Goal: Communication & Community: Answer question/provide support

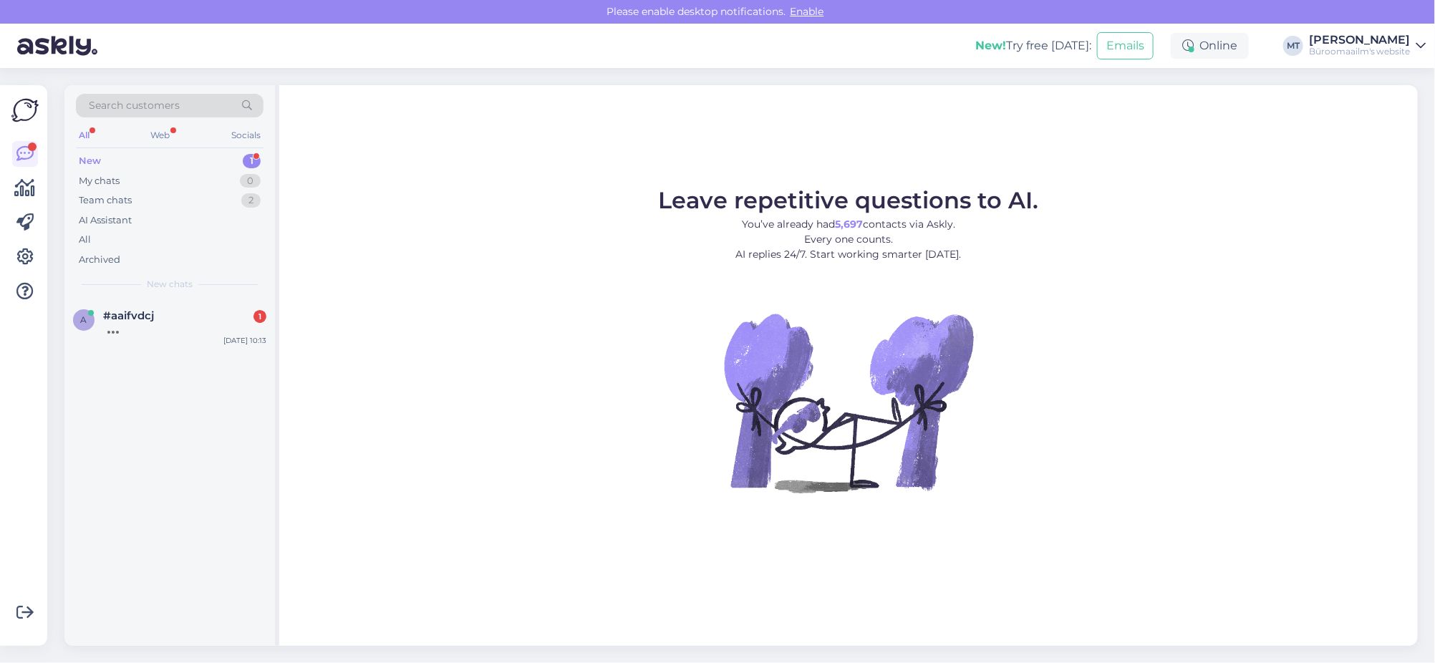
click at [92, 159] on div "New" at bounding box center [90, 161] width 22 height 14
click at [100, 318] on div "a #aaifvdcj 1 Tere" at bounding box center [169, 322] width 193 height 26
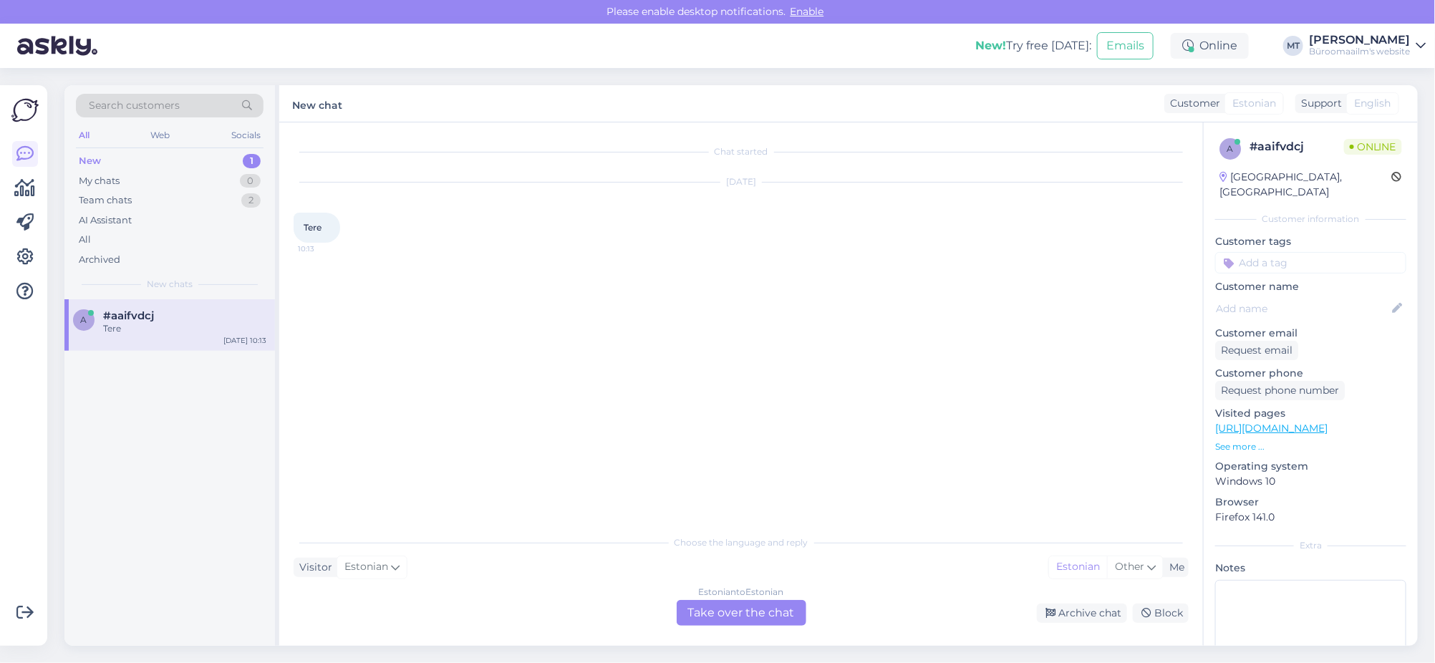
click at [743, 612] on div "Estonian to Estonian Take over the chat" at bounding box center [742, 613] width 130 height 26
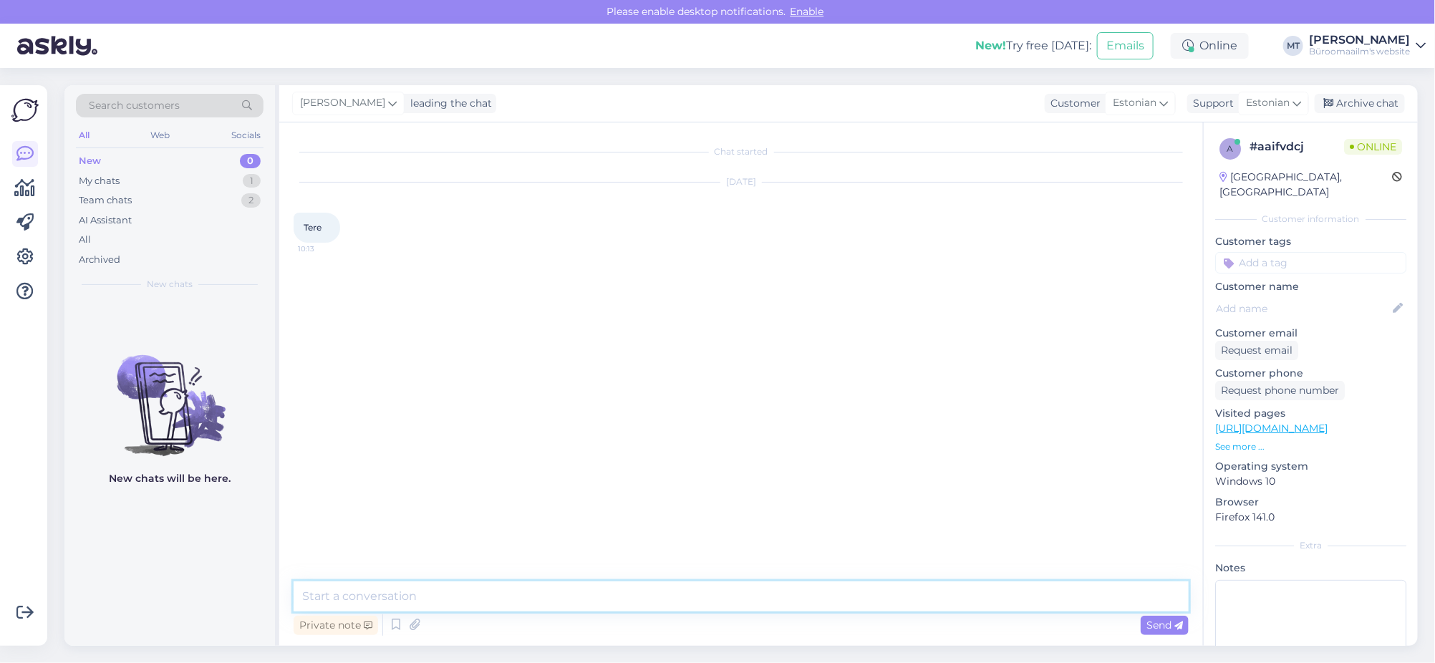
click at [344, 606] on textarea at bounding box center [741, 596] width 895 height 30
type textarea "tere."
click at [28, 192] on icon at bounding box center [25, 188] width 21 height 17
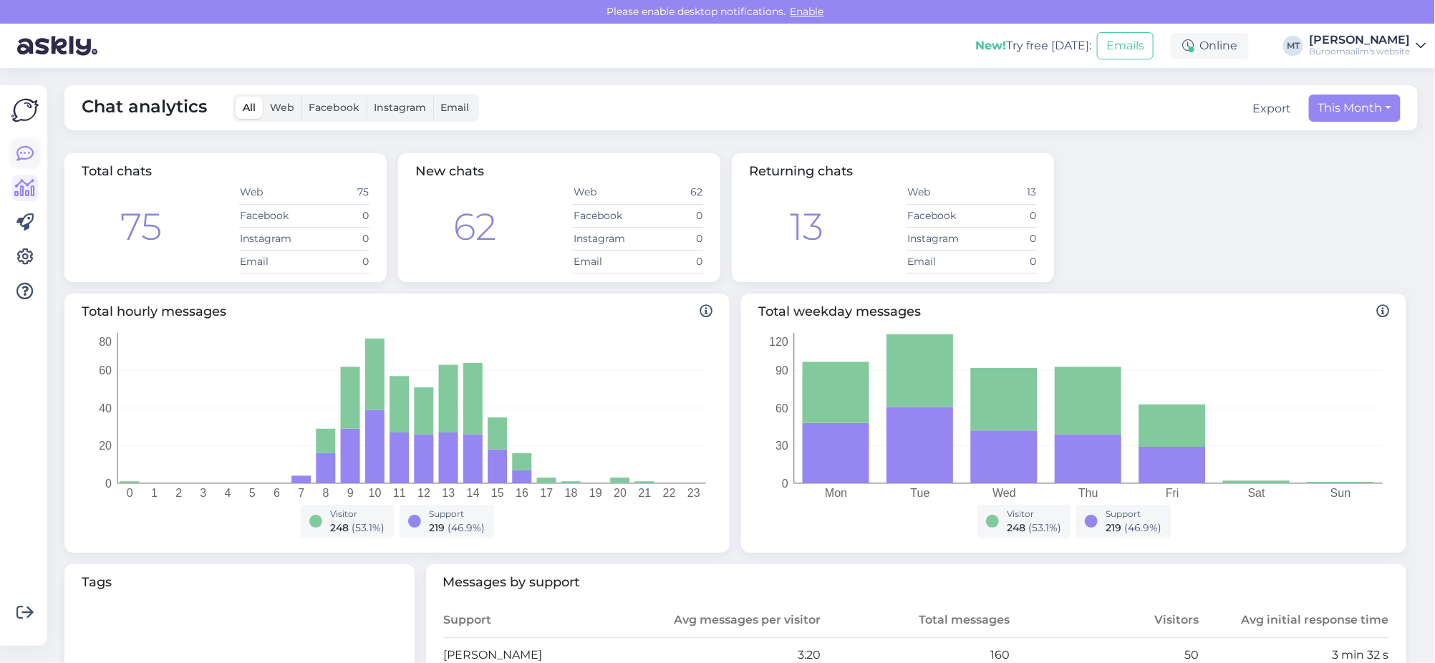
click at [32, 147] on icon at bounding box center [24, 153] width 17 height 17
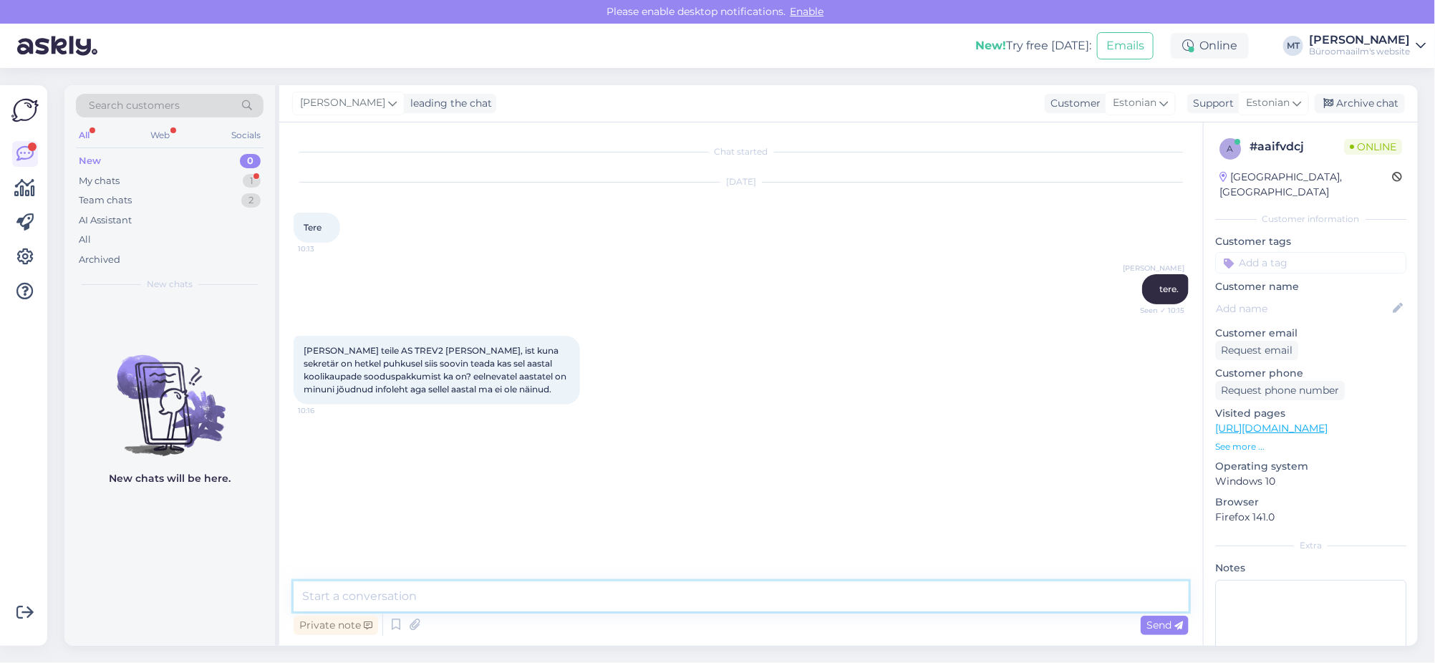
click at [371, 599] on textarea at bounding box center [741, 596] width 895 height 30
paste textarea "125235 TREV-2 Grupp AS - Töötaja"
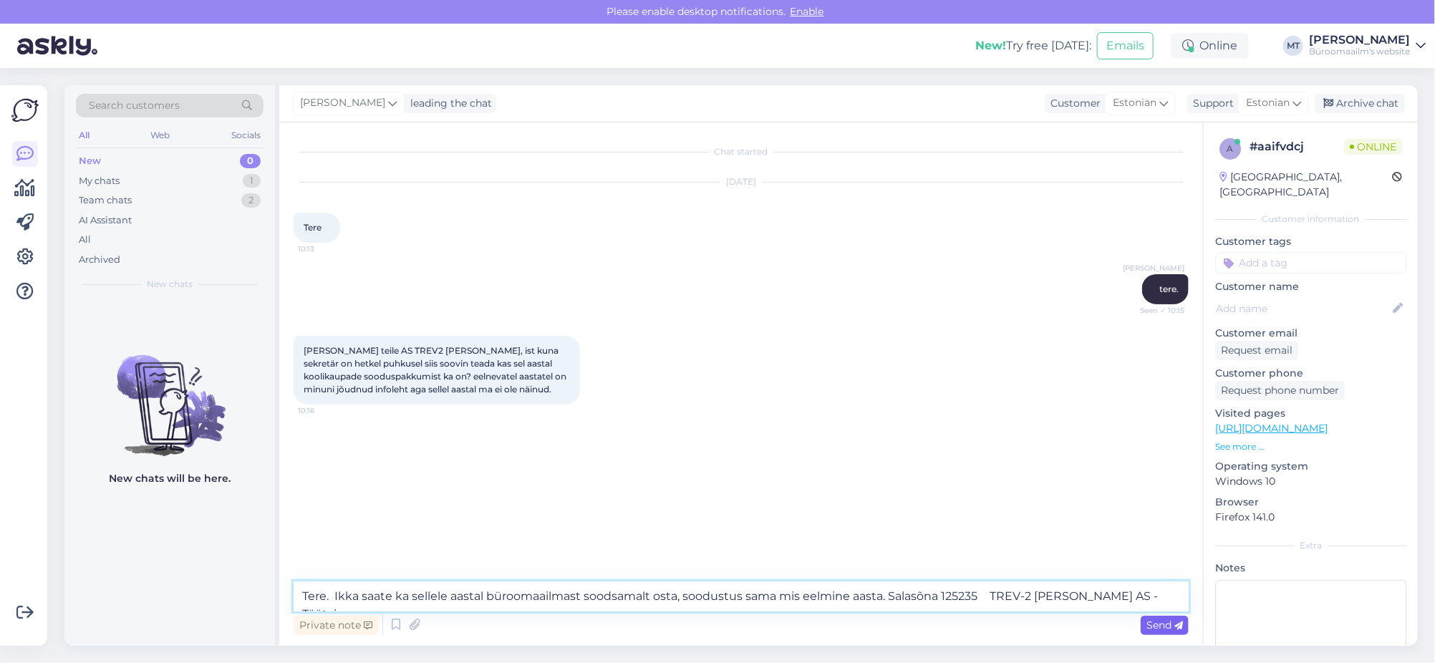
type textarea "Tere. Ikka saate ka sellele aastal büroomaailmast soodsamalt osta, soodustus sa…"
click at [1184, 622] on div "Send" at bounding box center [1165, 625] width 48 height 19
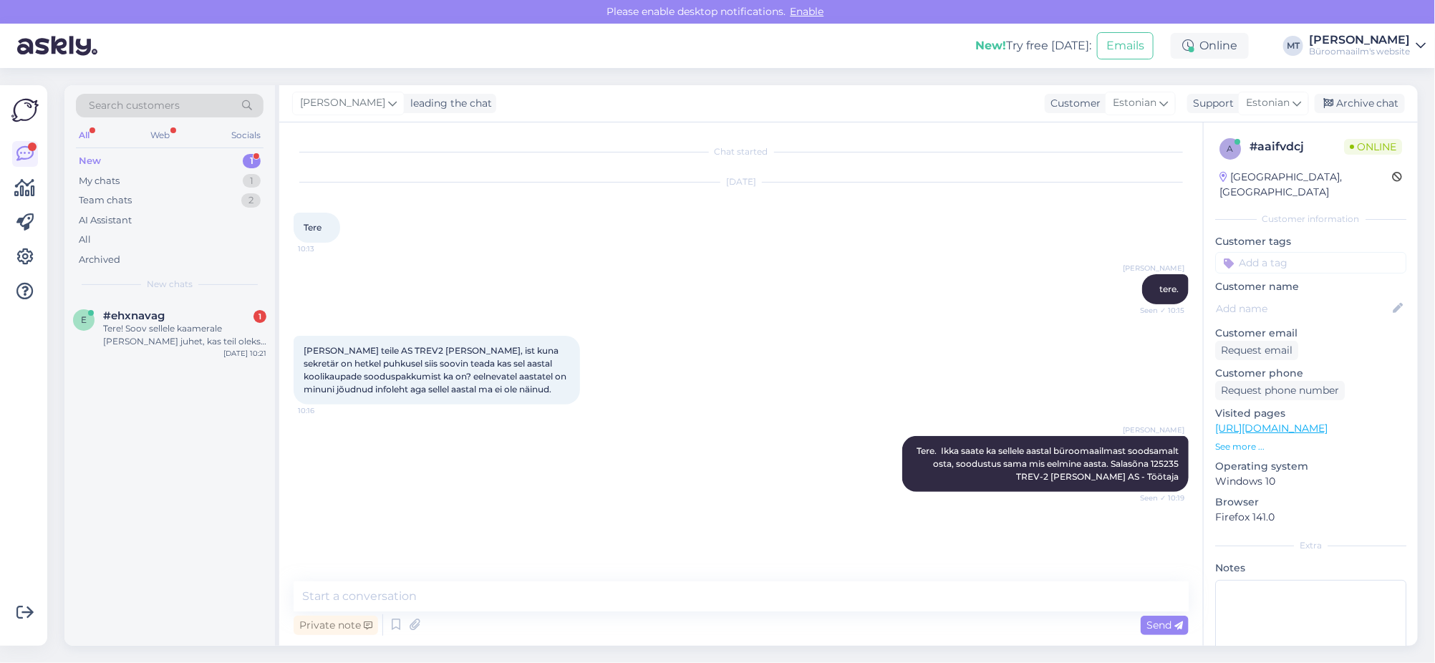
click at [89, 163] on div "New" at bounding box center [90, 161] width 22 height 14
click at [122, 328] on div "Tere! Soov sellele kaamerale lisa juhet, kas teil oleks pakkuda? See peaks olem…" at bounding box center [184, 335] width 163 height 26
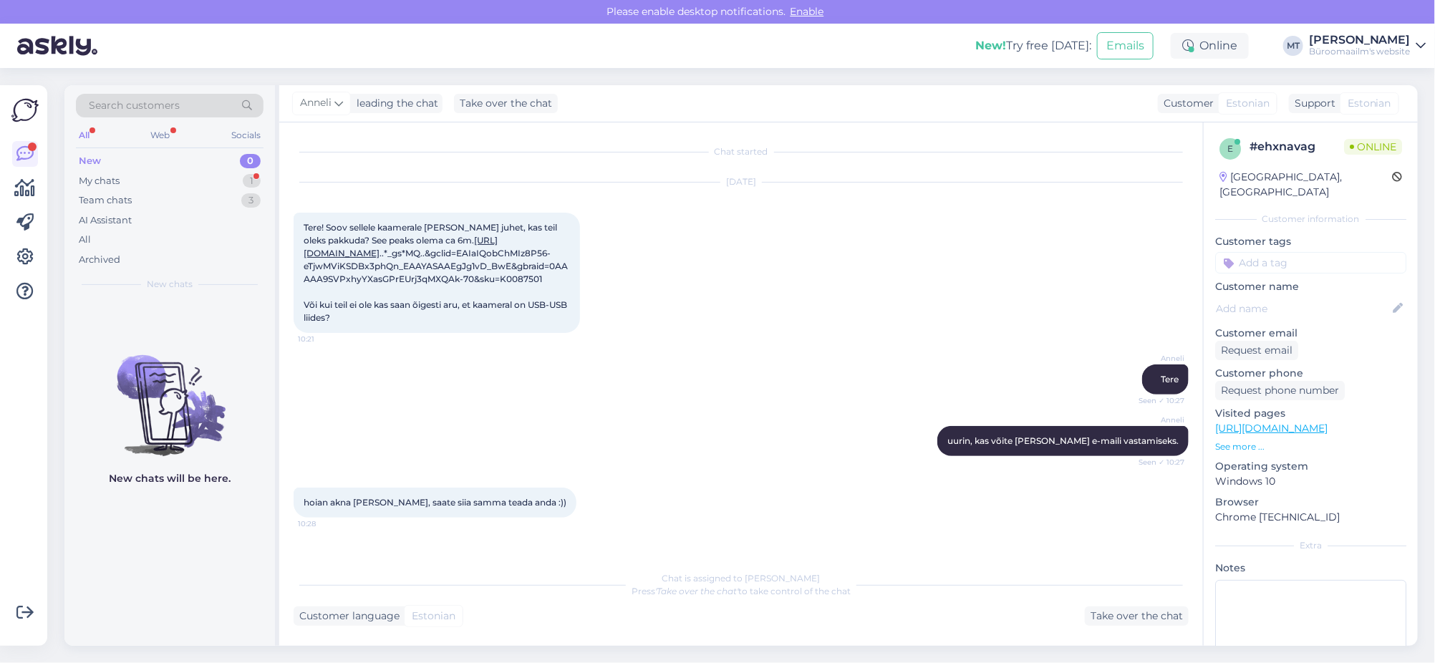
scroll to position [21, 0]
click at [108, 179] on div "My chats" at bounding box center [99, 181] width 41 height 14
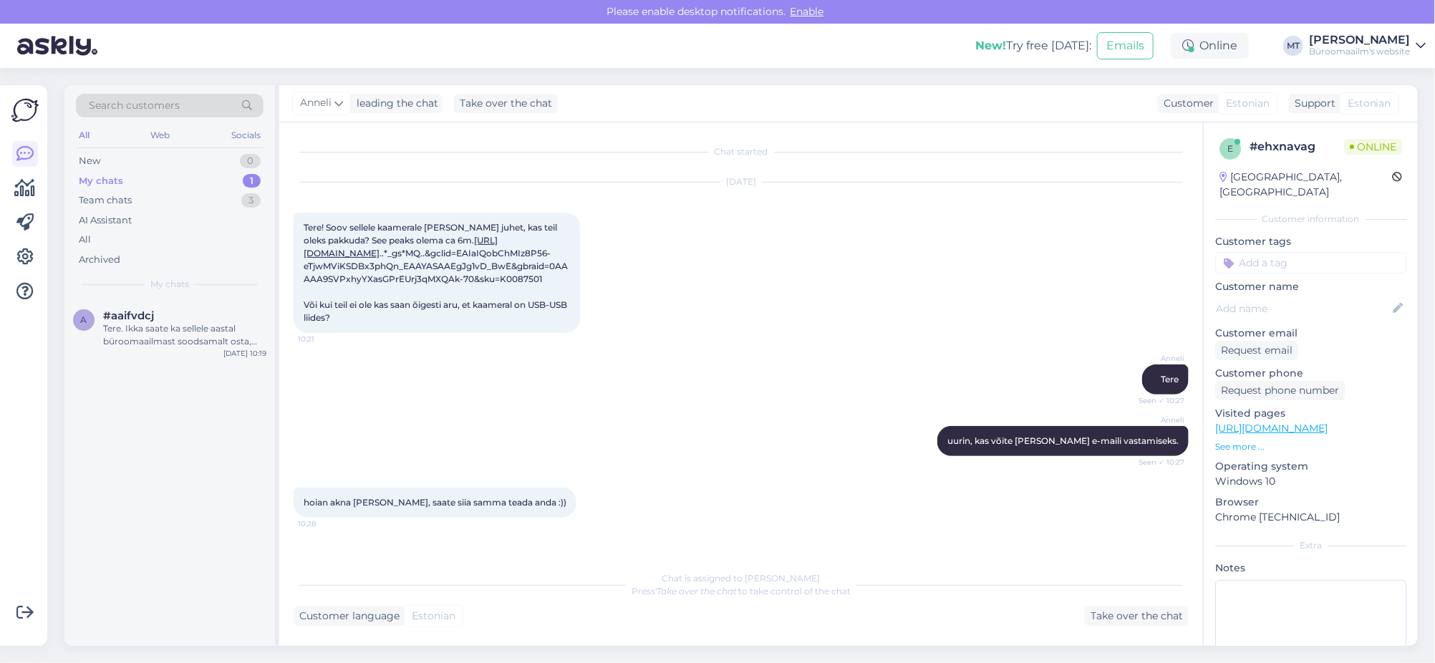
click at [96, 178] on div "My chats" at bounding box center [101, 181] width 44 height 14
click at [155, 328] on div "Tere. Ikka saate ka sellele aastal büroomaailmast soodsamalt osta, soodustus sa…" at bounding box center [184, 335] width 163 height 26
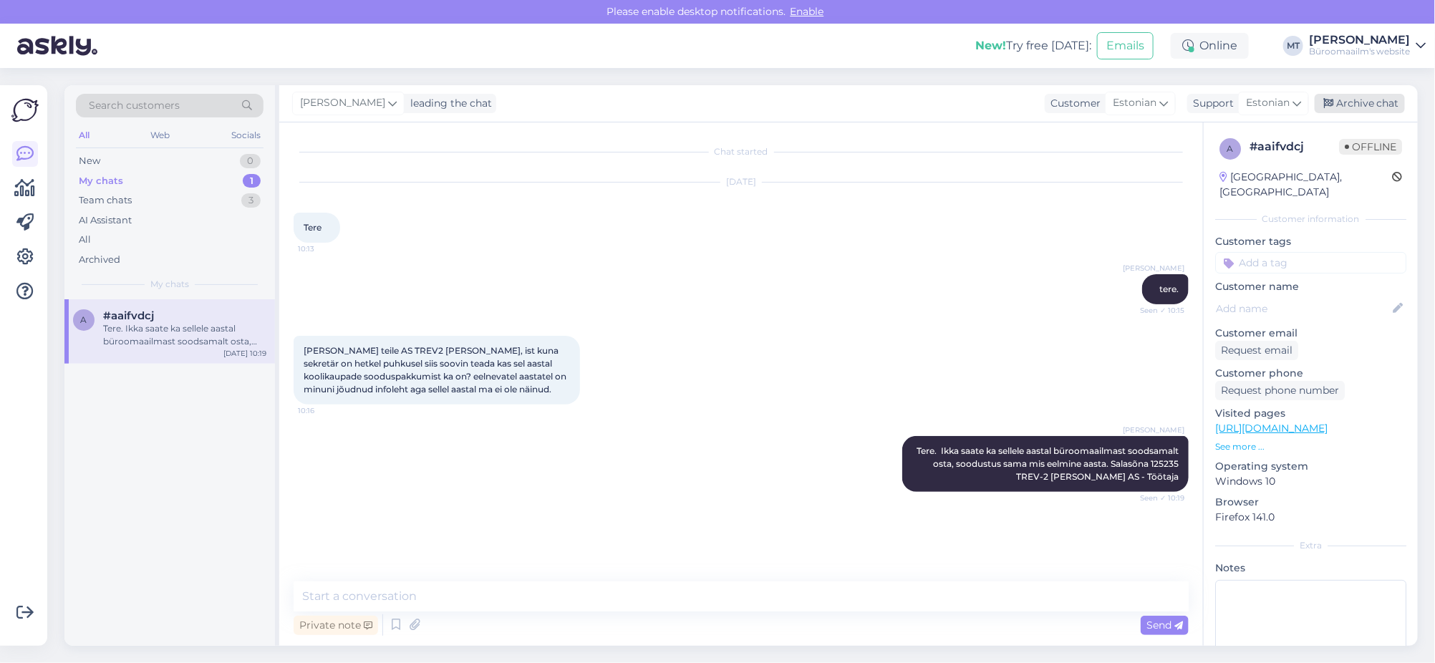
click at [1376, 97] on div "Archive chat" at bounding box center [1360, 103] width 90 height 19
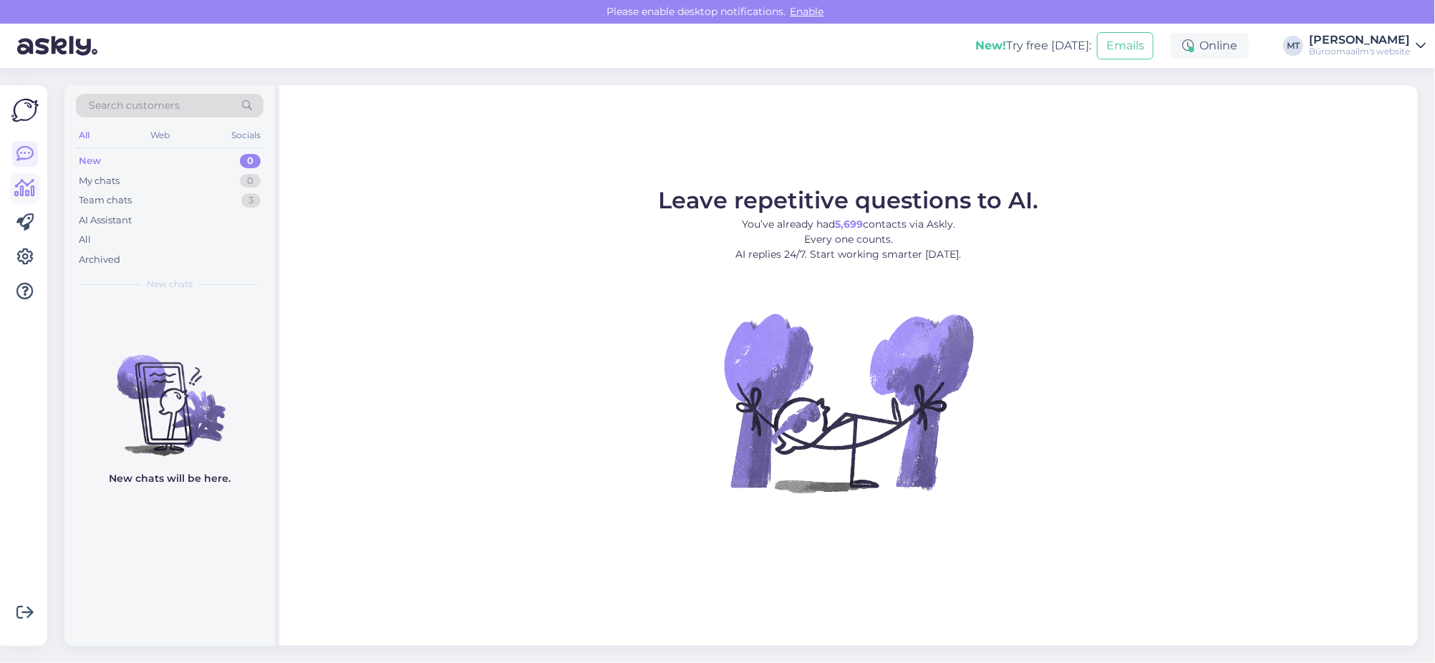
click at [25, 195] on icon at bounding box center [25, 188] width 21 height 17
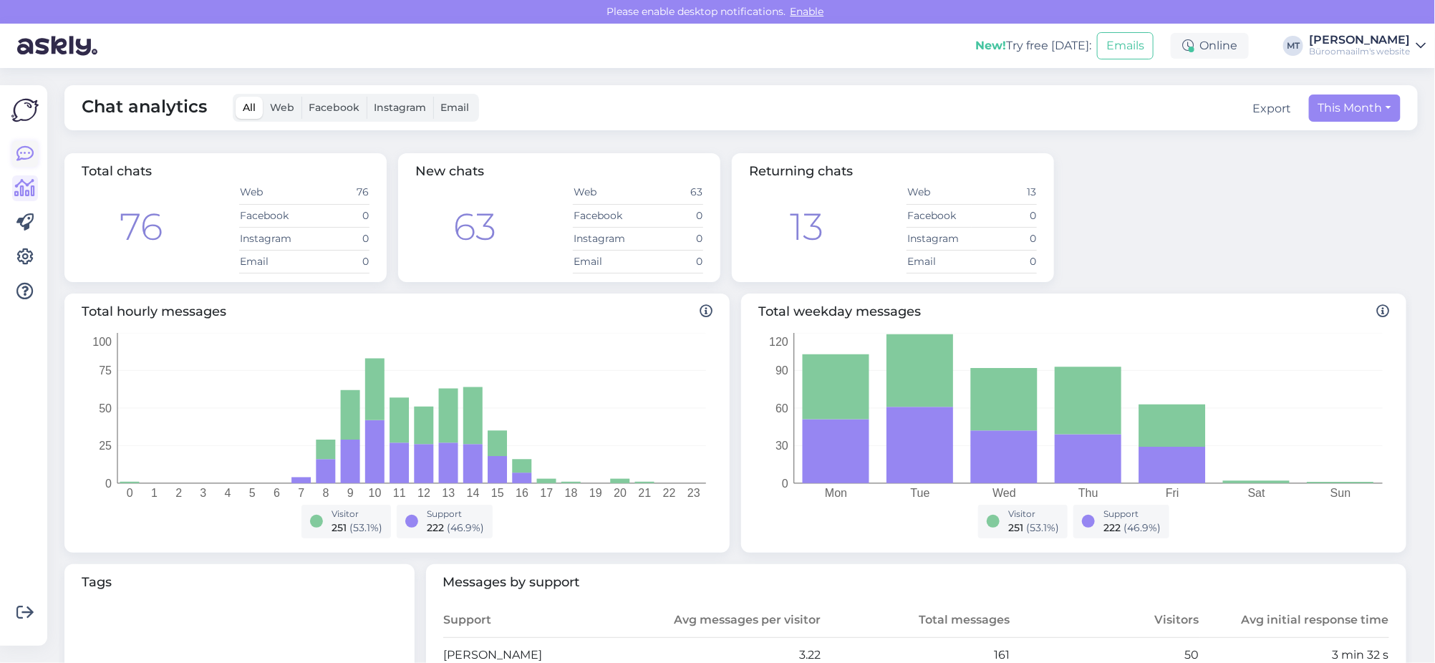
click at [30, 145] on icon at bounding box center [24, 153] width 17 height 17
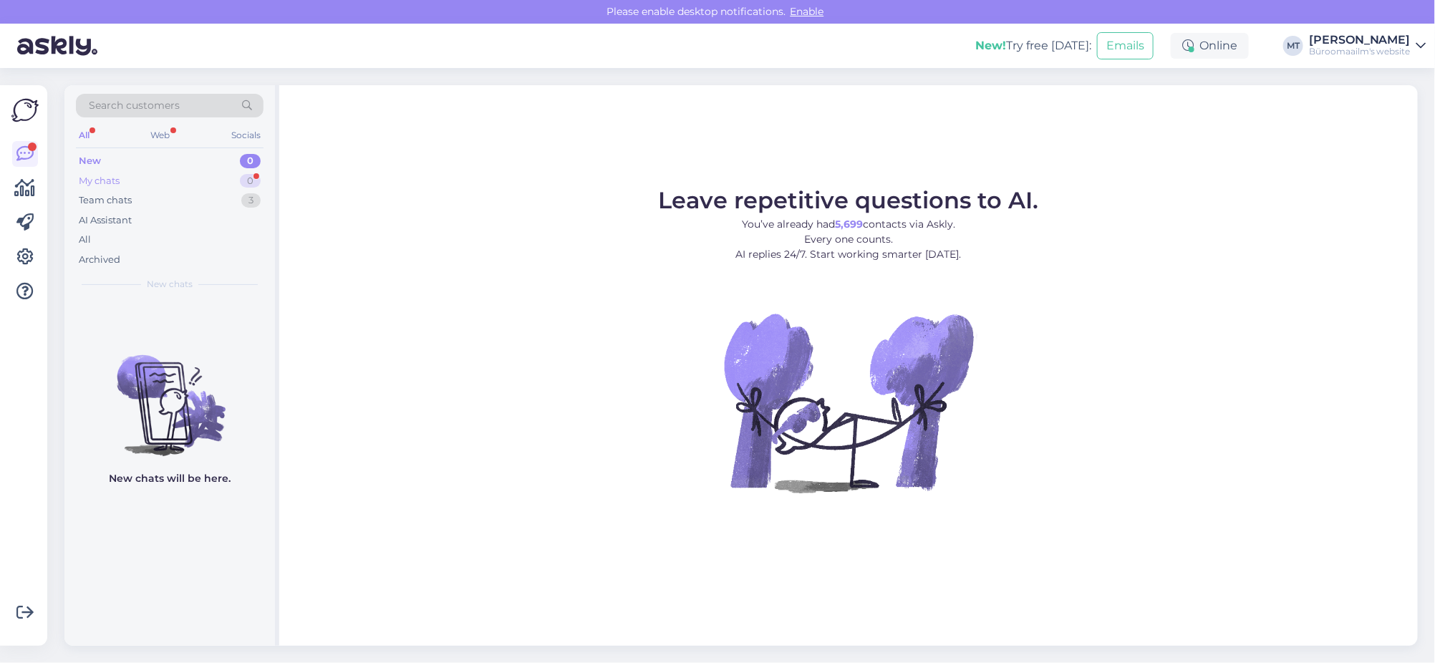
click at [97, 179] on div "My chats" at bounding box center [99, 181] width 41 height 14
click at [104, 198] on div "Team chats" at bounding box center [105, 200] width 53 height 14
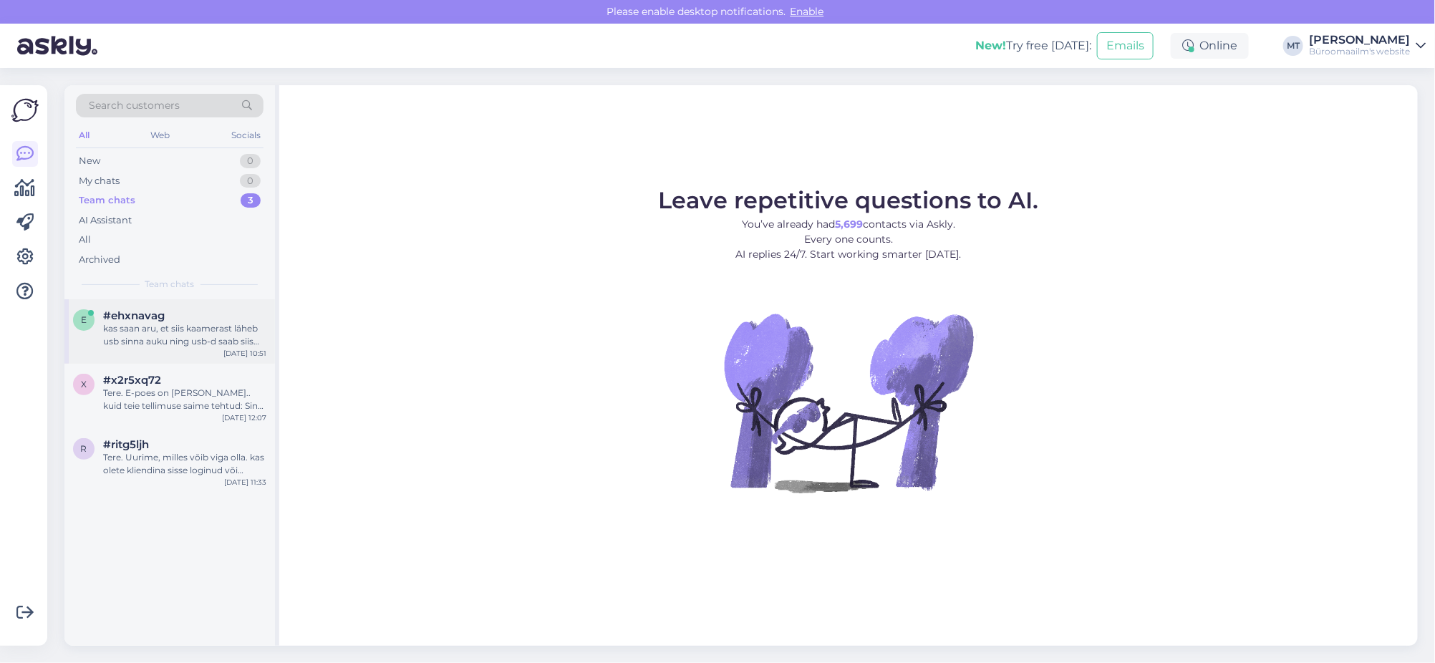
click at [123, 331] on div "kas saan aru, et siis kaamerast läheb usb sinna auku ning usb-d saab siis ühend…" at bounding box center [184, 335] width 163 height 26
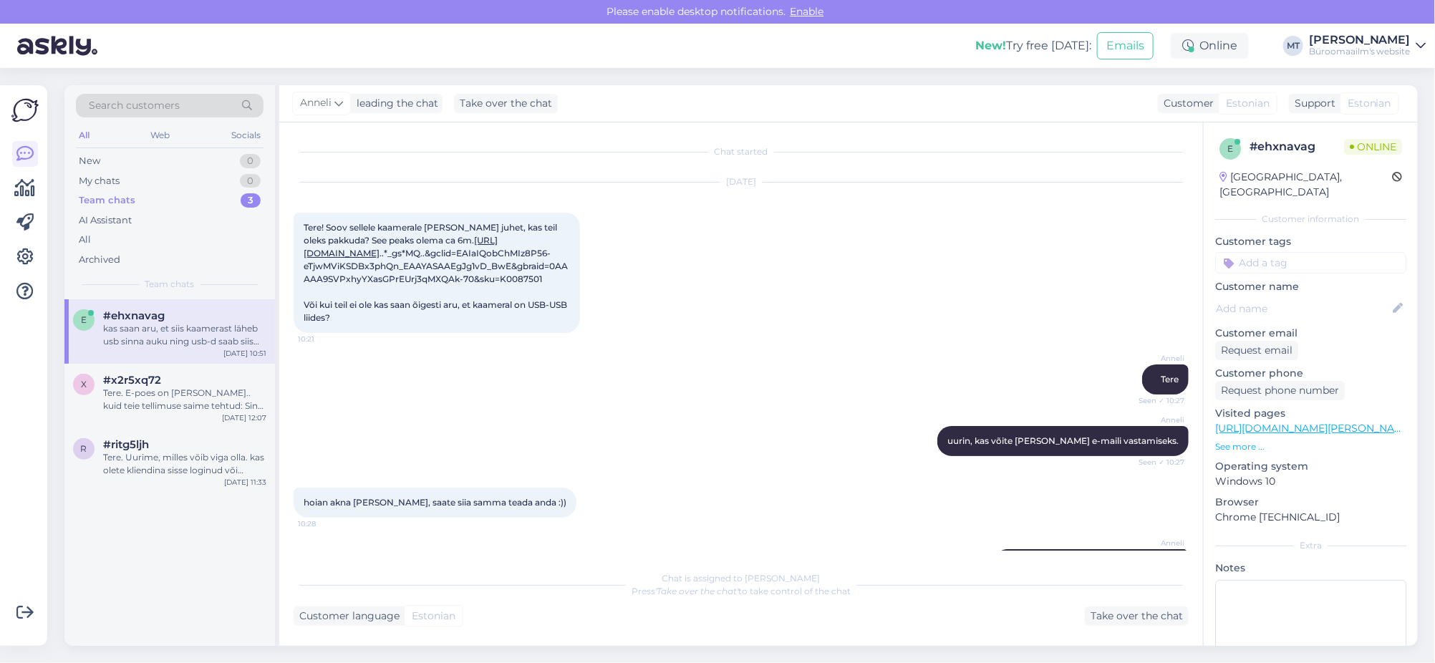
scroll to position [182, 0]
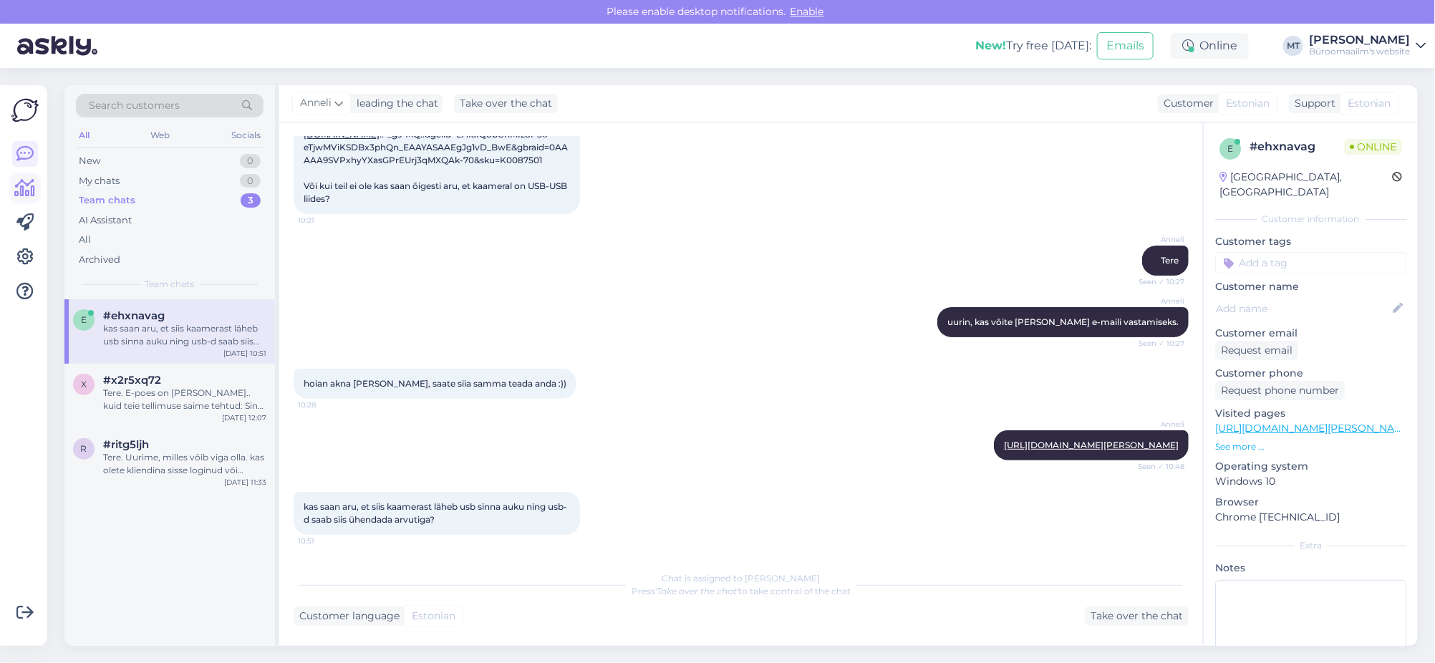
click at [26, 192] on icon at bounding box center [25, 188] width 21 height 17
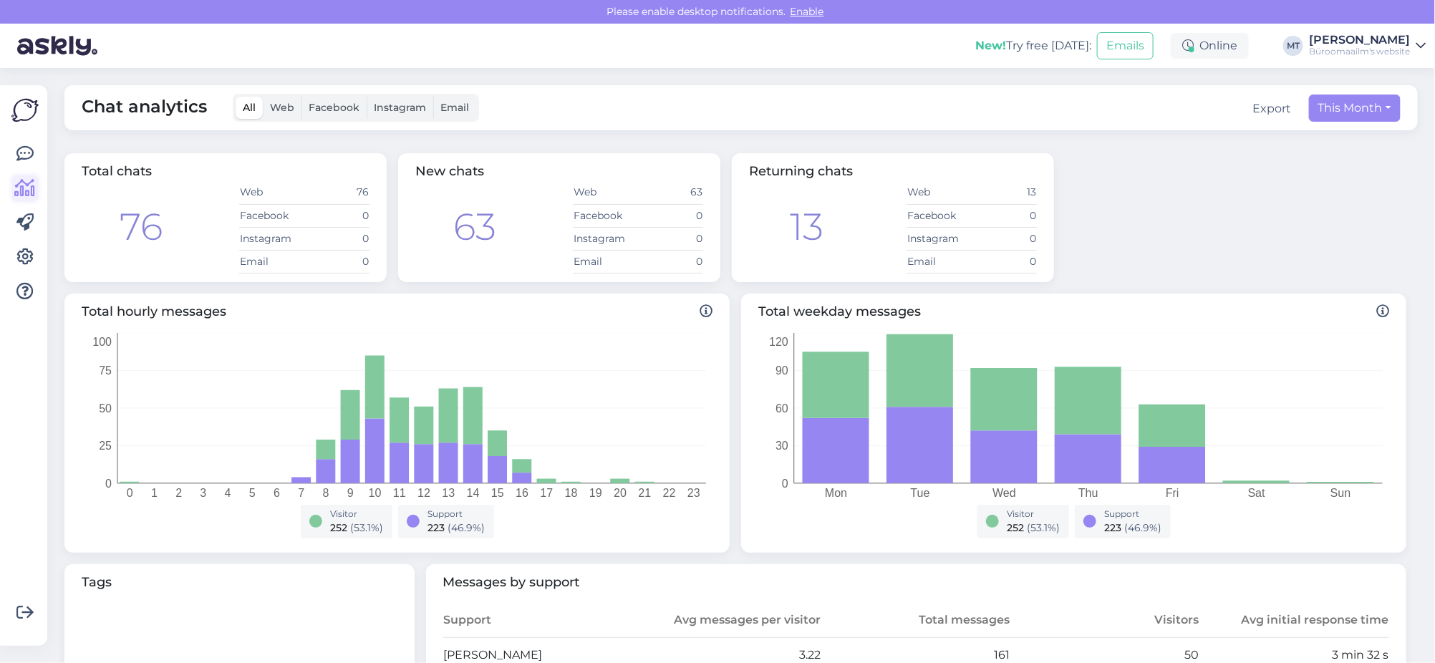
click at [18, 183] on icon at bounding box center [25, 188] width 21 height 17
click at [12, 155] on link at bounding box center [25, 154] width 26 height 26
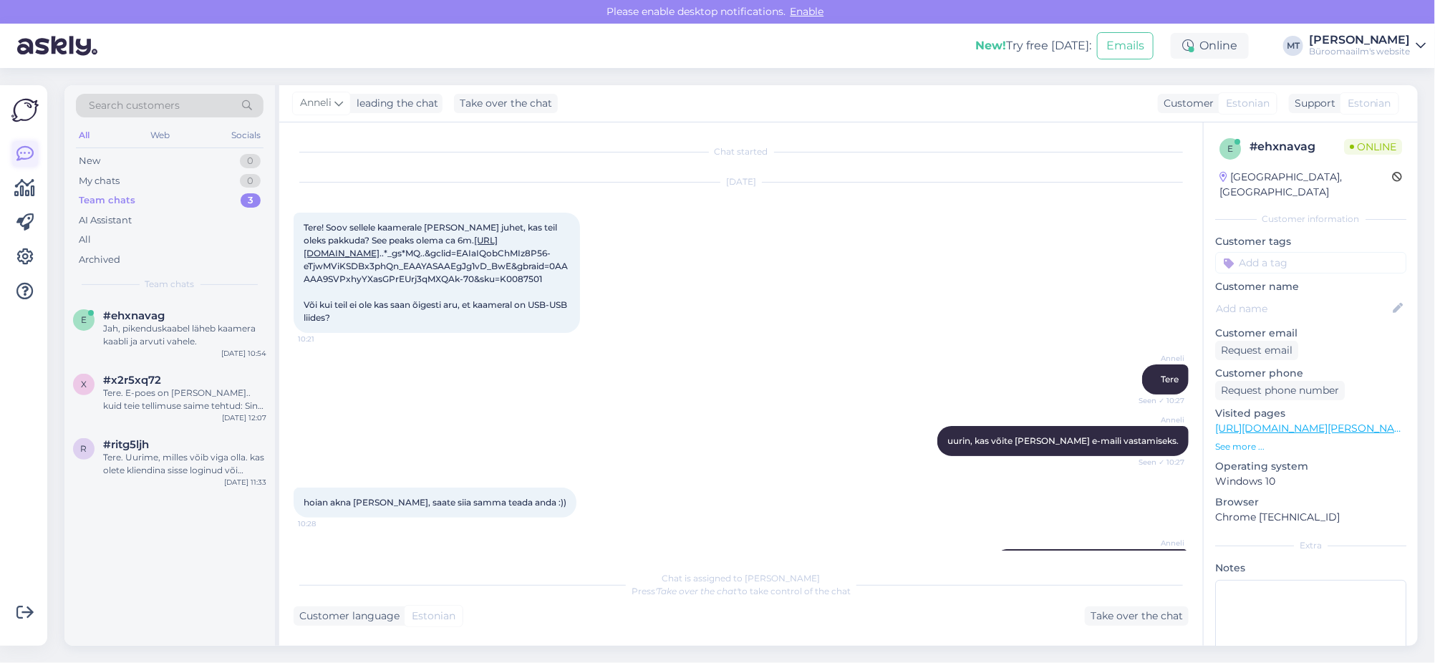
scroll to position [244, 0]
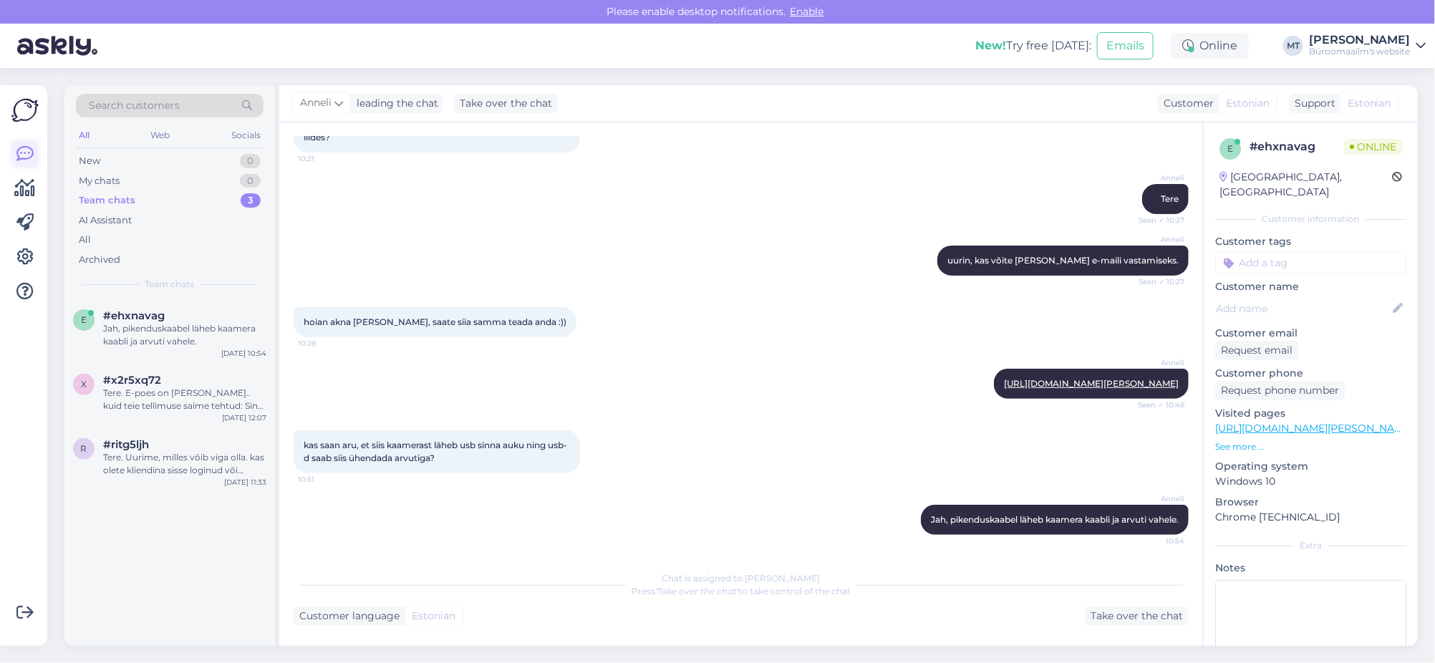
click at [24, 155] on icon at bounding box center [24, 153] width 17 height 17
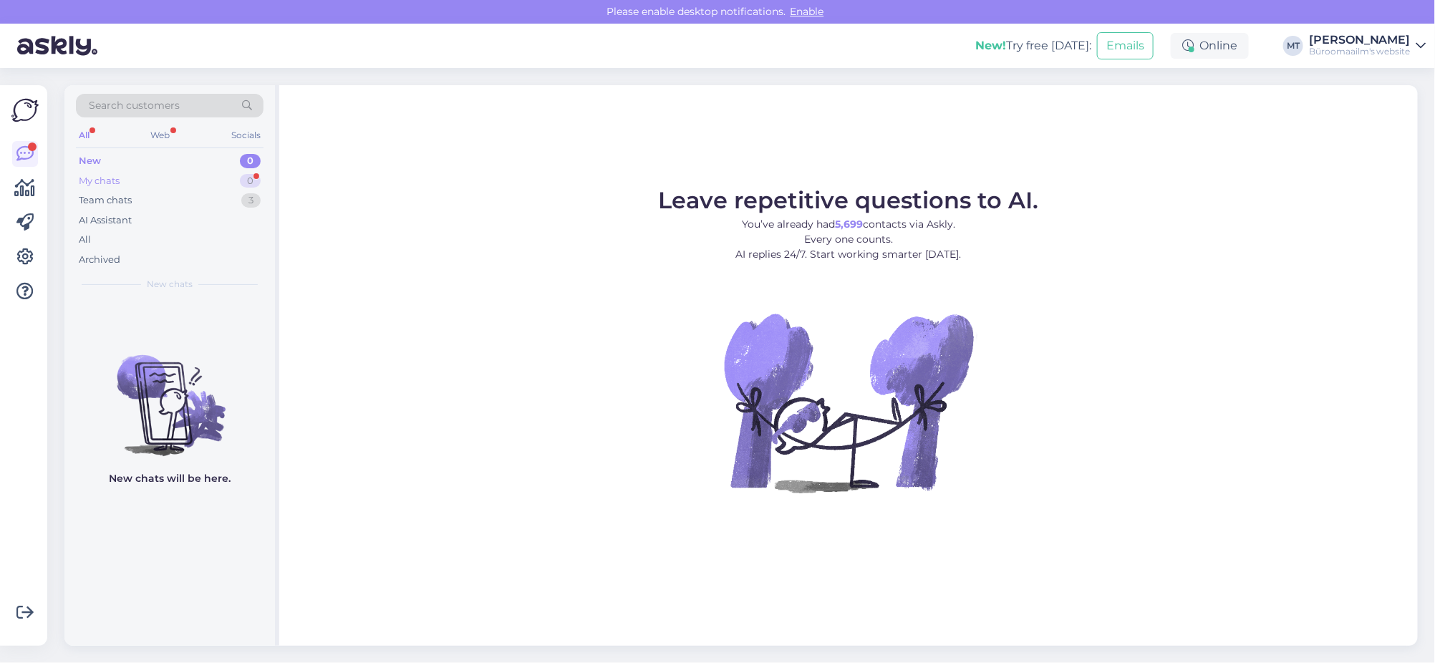
click at [84, 179] on div "My chats" at bounding box center [99, 181] width 41 height 14
click at [19, 192] on icon at bounding box center [25, 188] width 21 height 17
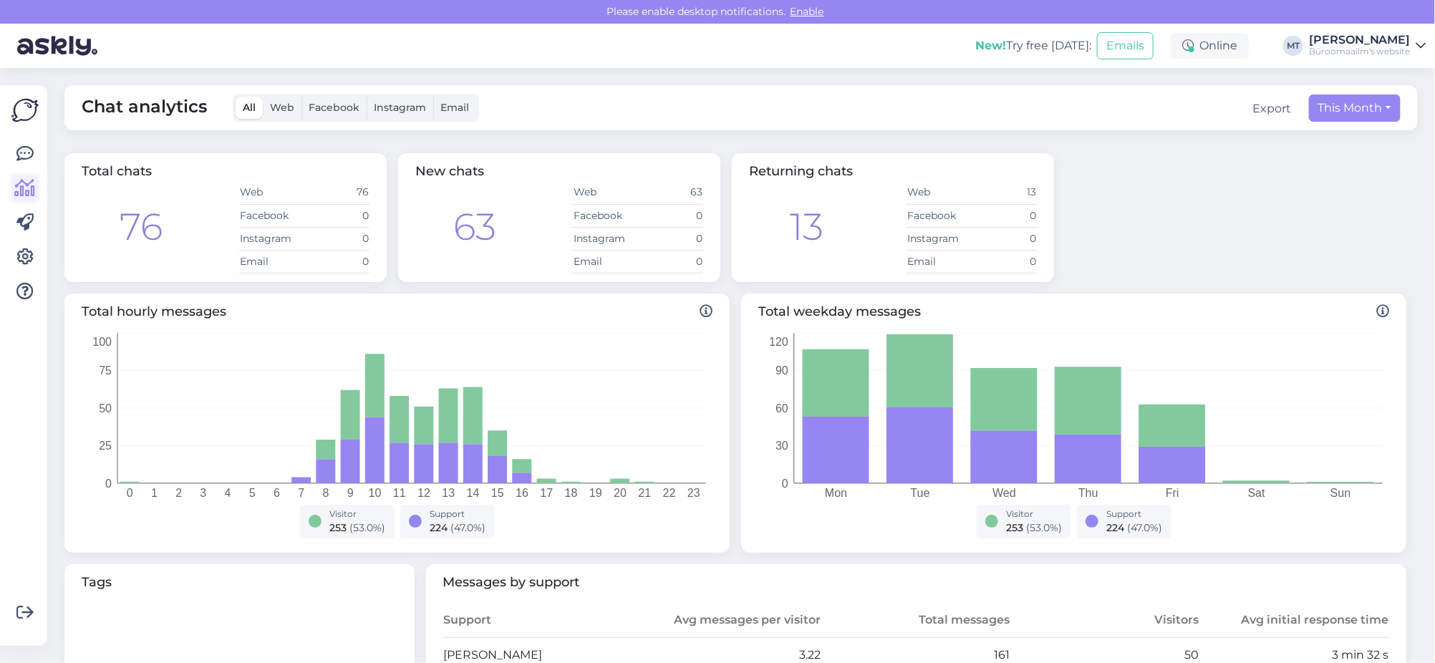
click at [21, 182] on icon at bounding box center [25, 188] width 21 height 17
click at [24, 154] on icon at bounding box center [24, 153] width 17 height 17
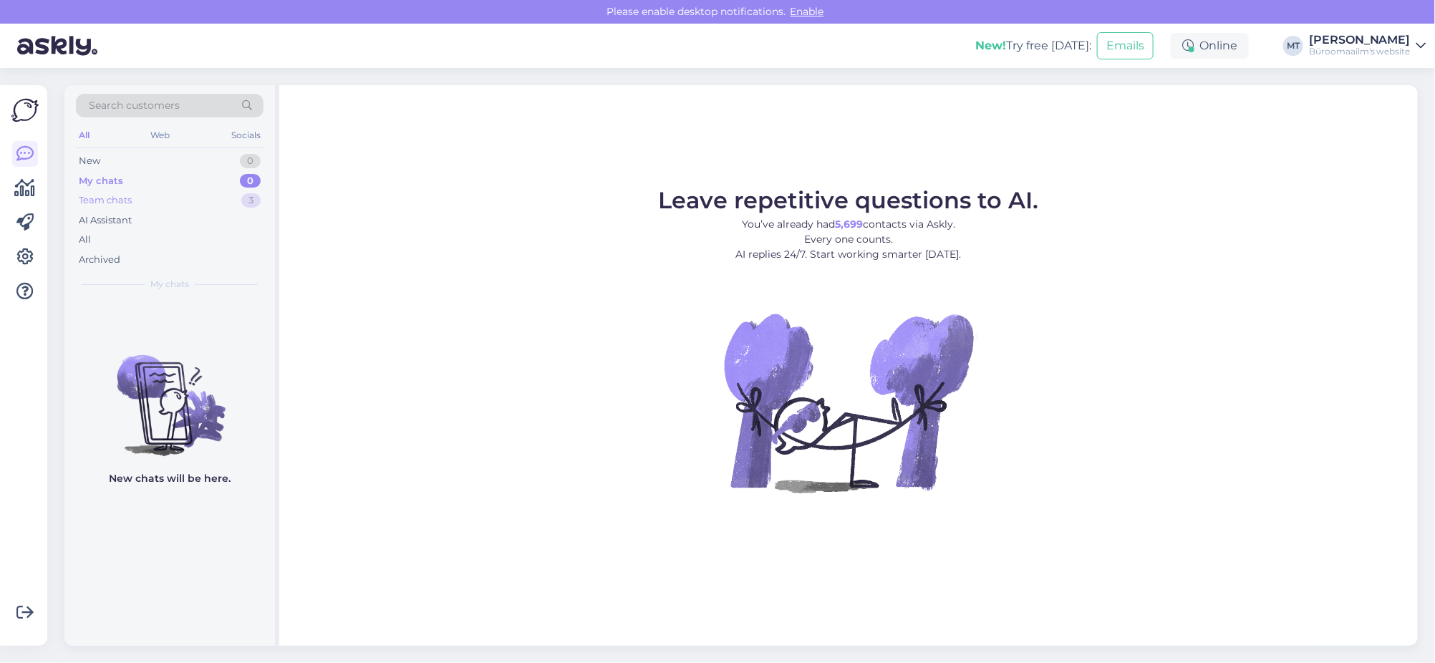
click at [105, 198] on div "Team chats" at bounding box center [105, 200] width 53 height 14
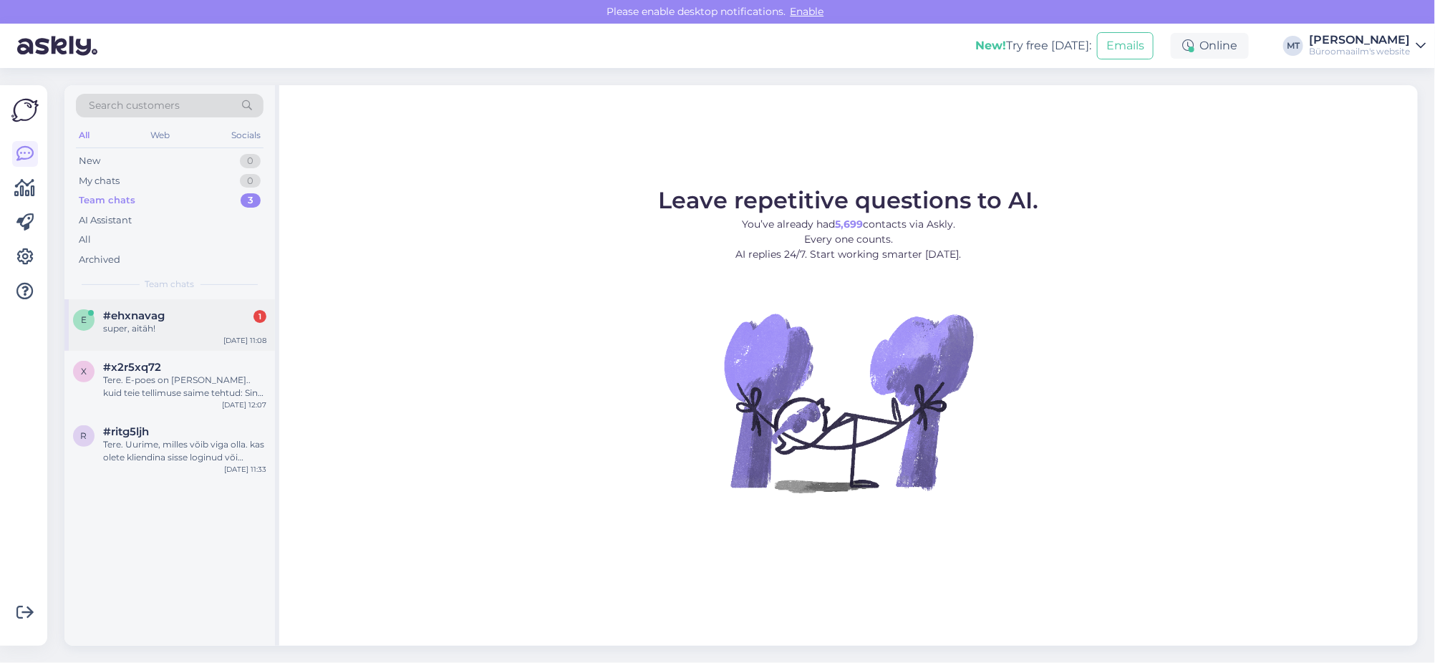
click at [125, 326] on div "super, aitäh!" at bounding box center [184, 328] width 163 height 13
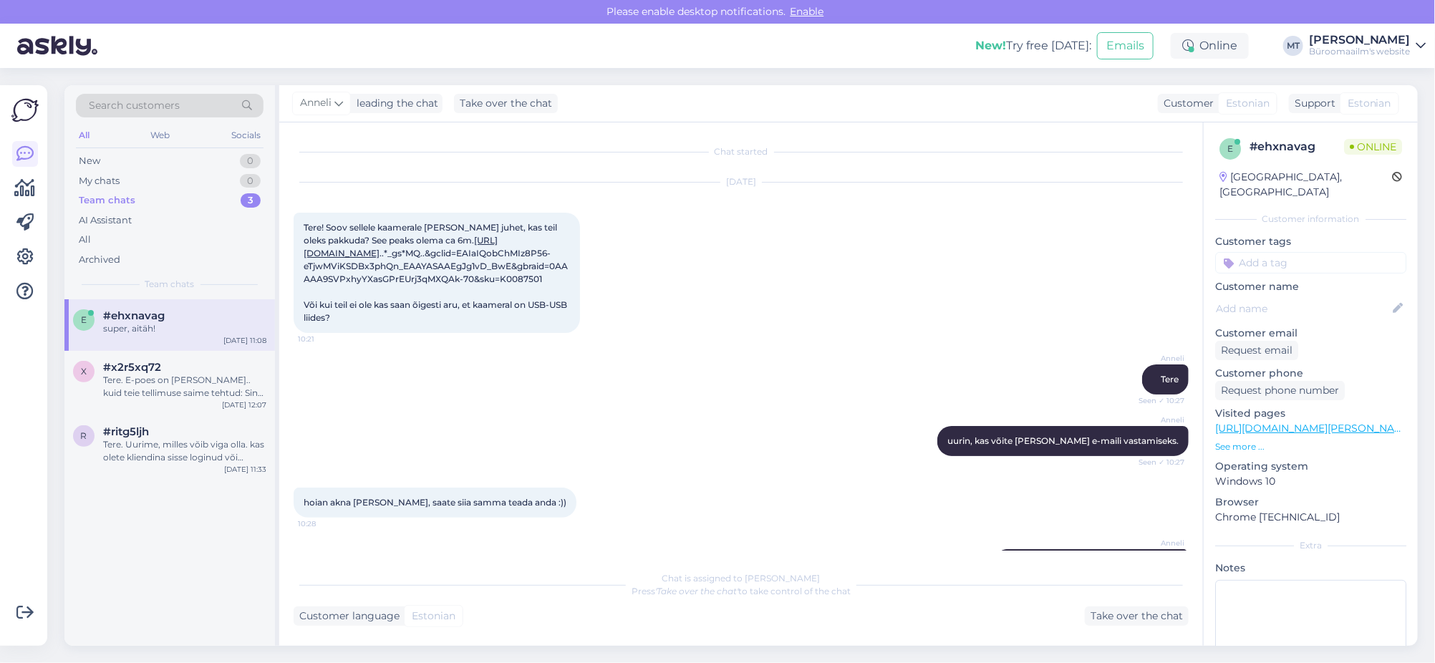
scroll to position [305, 0]
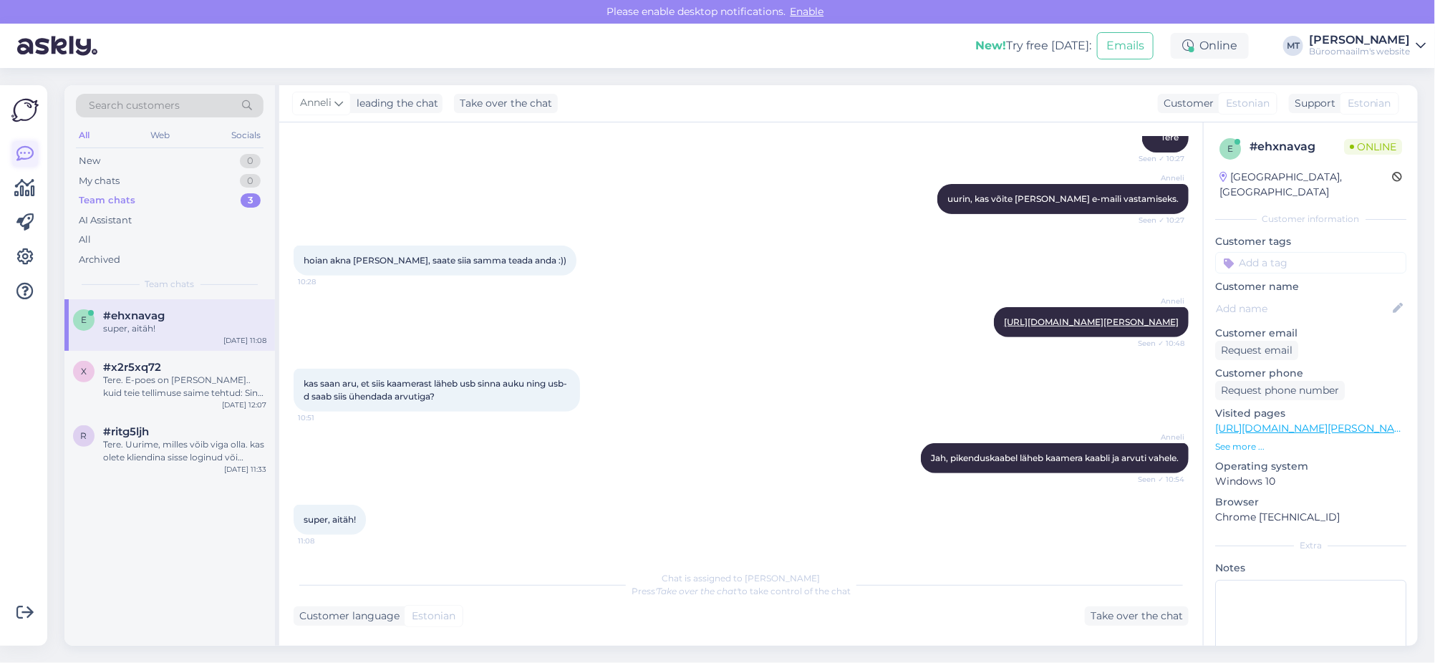
click at [26, 150] on icon at bounding box center [24, 153] width 17 height 17
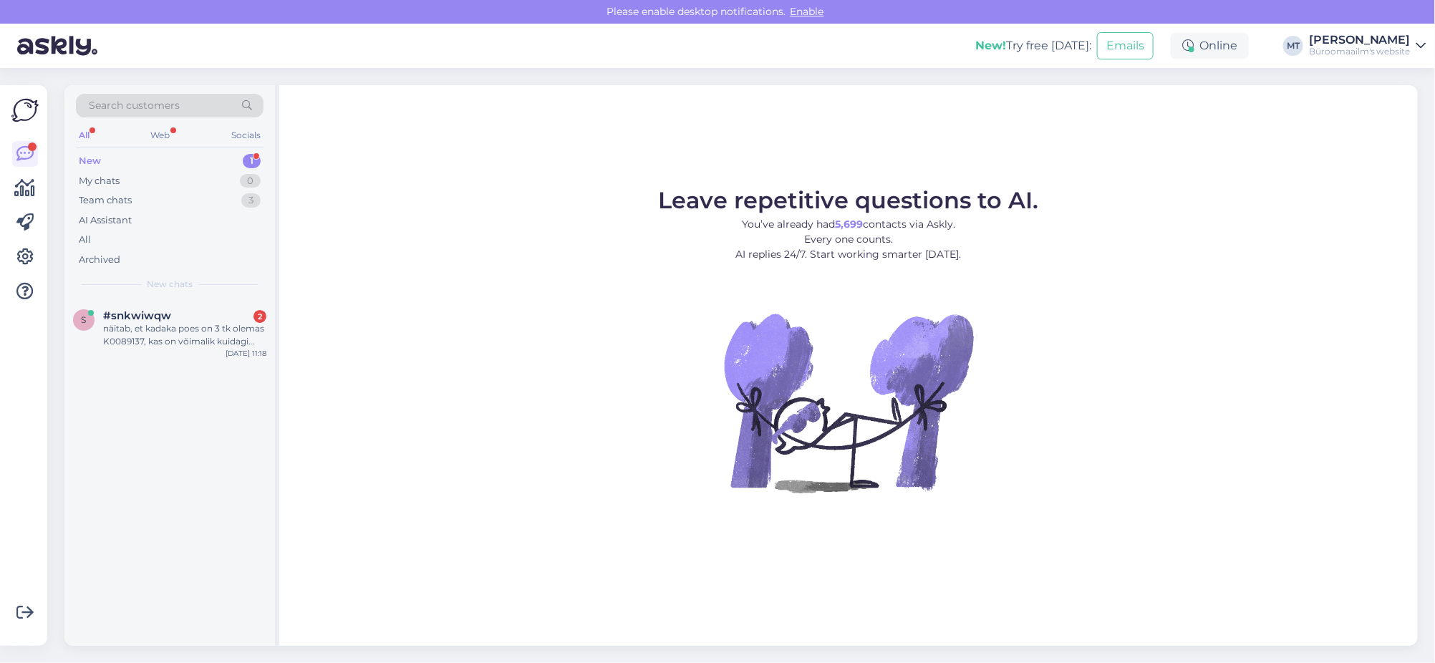
click at [96, 157] on div "New" at bounding box center [90, 161] width 22 height 14
click at [123, 340] on div "näitab, et kadaka poes on 3 tk olemas K0089137, kas on võimalik kuidagi tellida" at bounding box center [184, 335] width 163 height 26
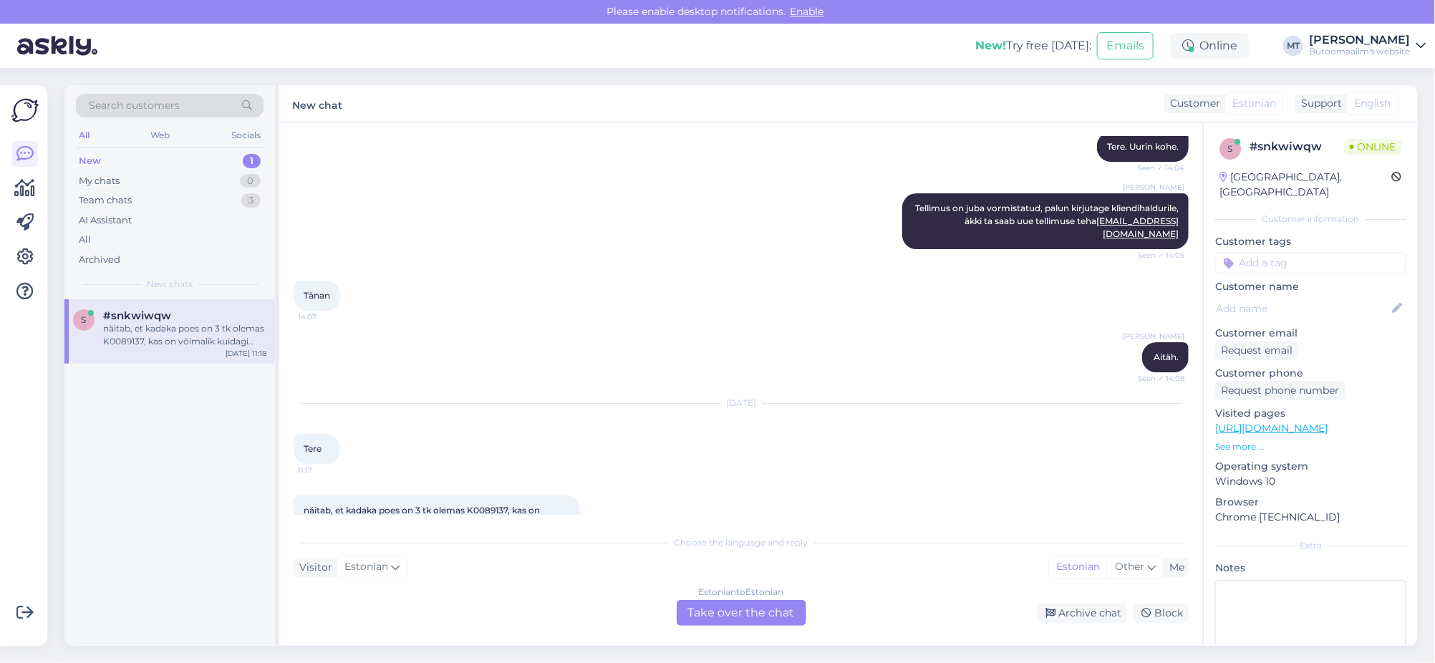
scroll to position [2555, 0]
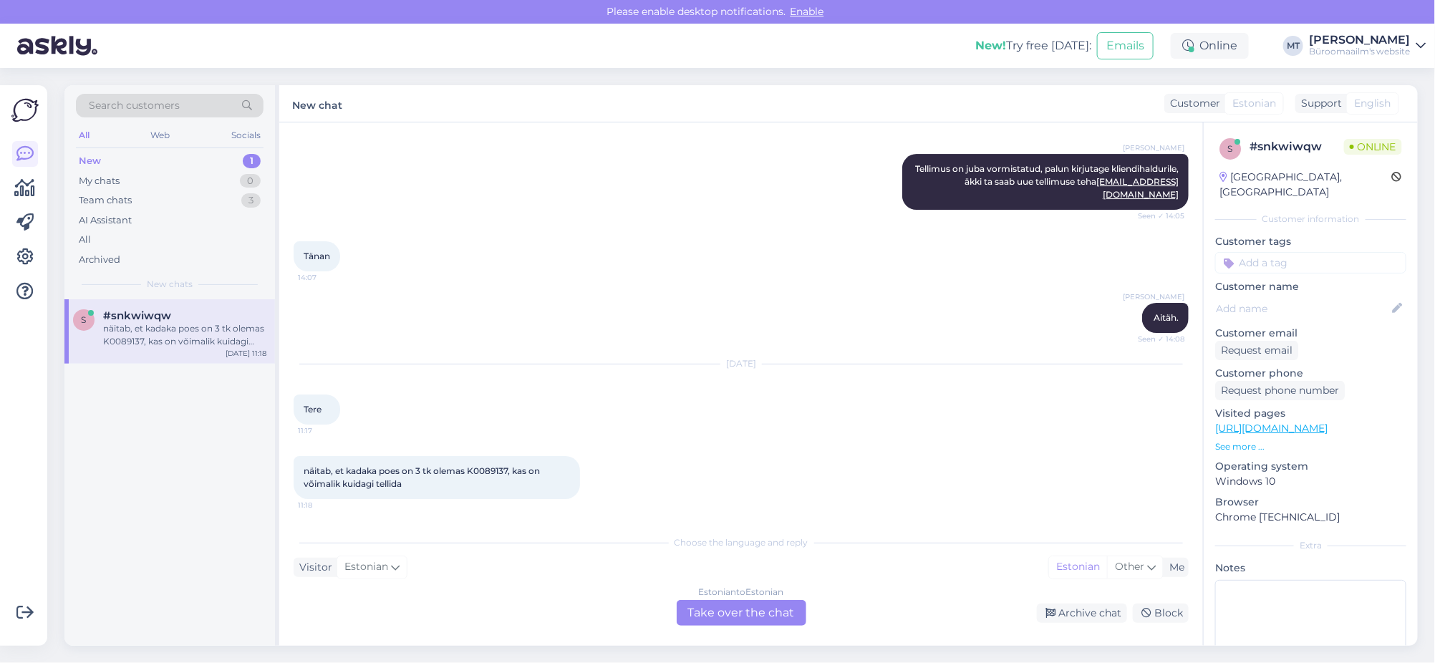
click at [716, 614] on div "Estonian to Estonian Take over the chat" at bounding box center [742, 613] width 130 height 26
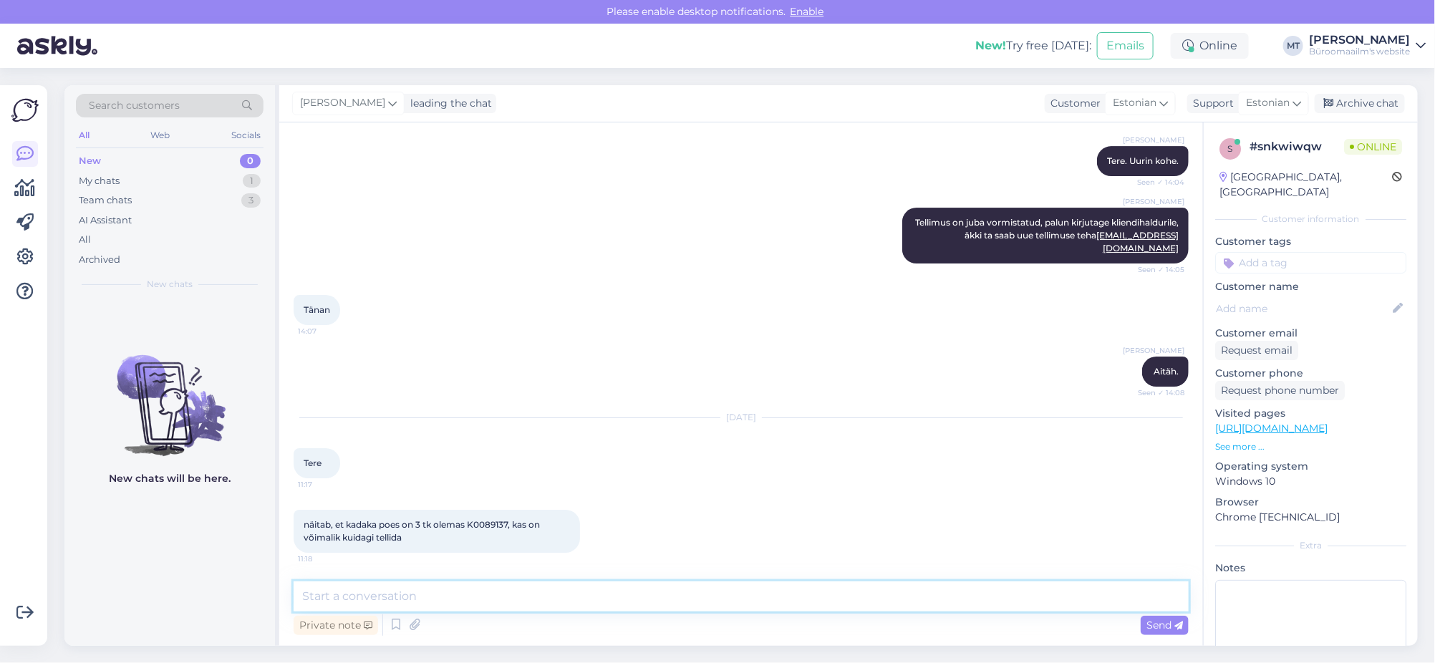
click at [438, 605] on textarea at bounding box center [741, 596] width 895 height 30
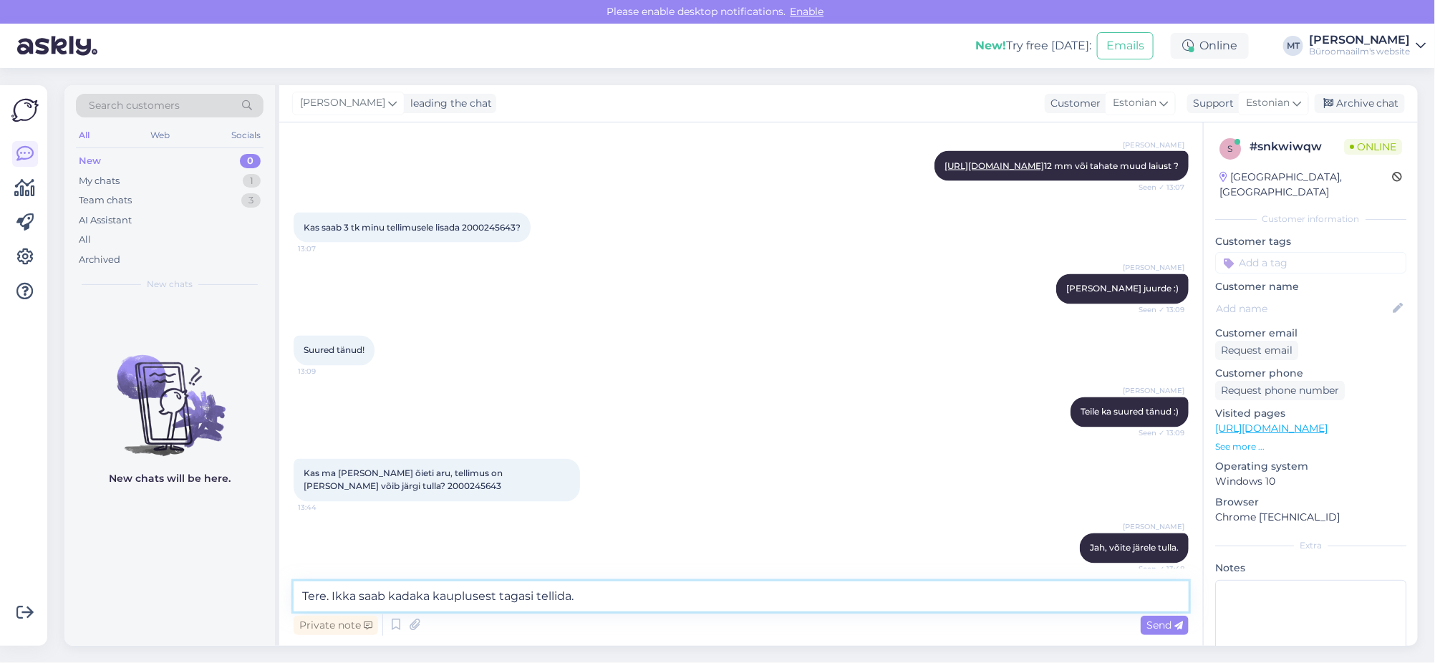
scroll to position [1248, 0]
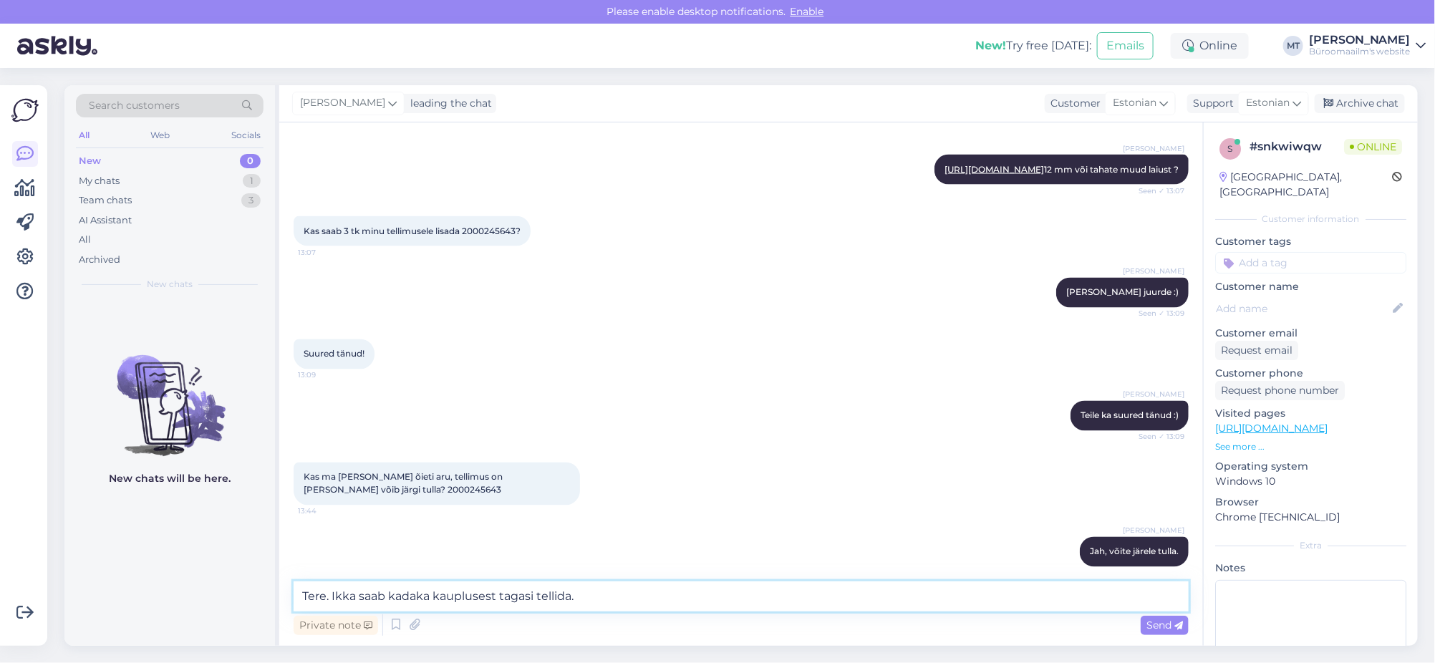
type textarea "Tere. Ikka saab kadaka kauplusest tagasi tellida."
click at [483, 246] on div "Kas saab 3 tk minu tellimusele lisada 2000245643? 13:07" at bounding box center [412, 231] width 237 height 30
copy span "2000245643"
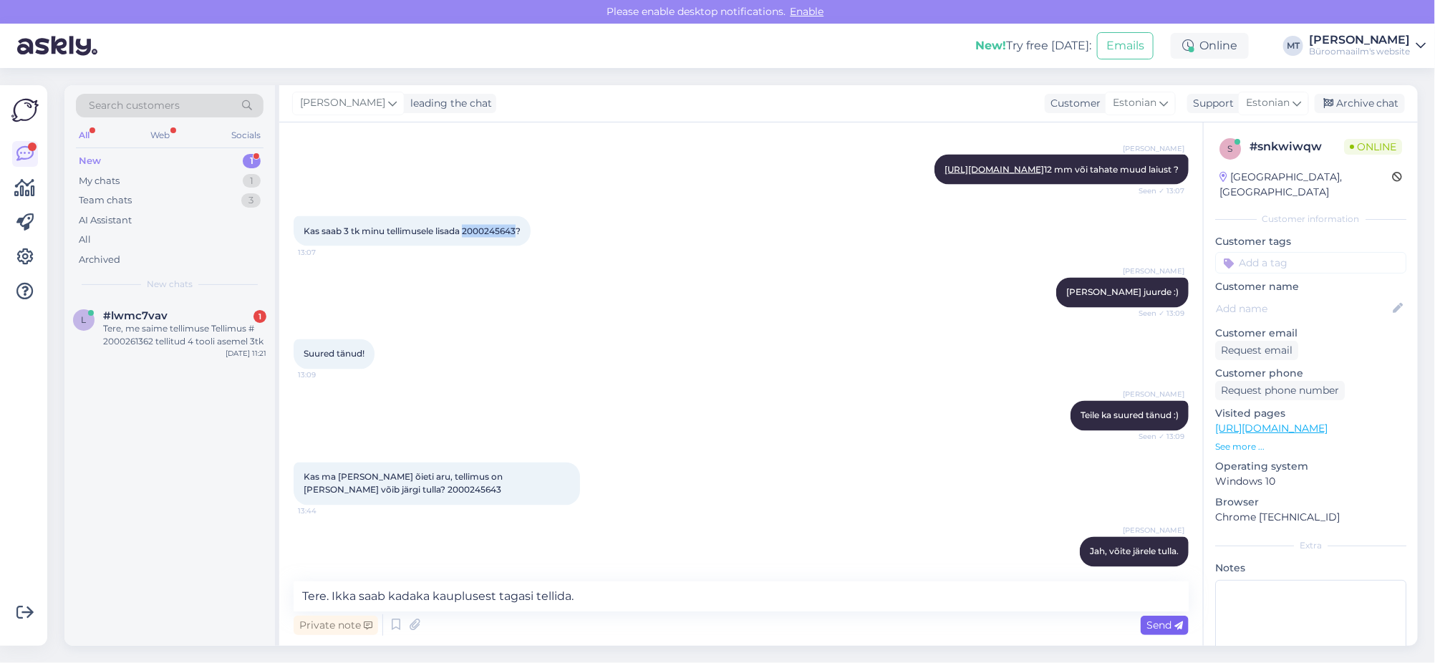
click at [1167, 631] on div "Send" at bounding box center [1165, 625] width 48 height 19
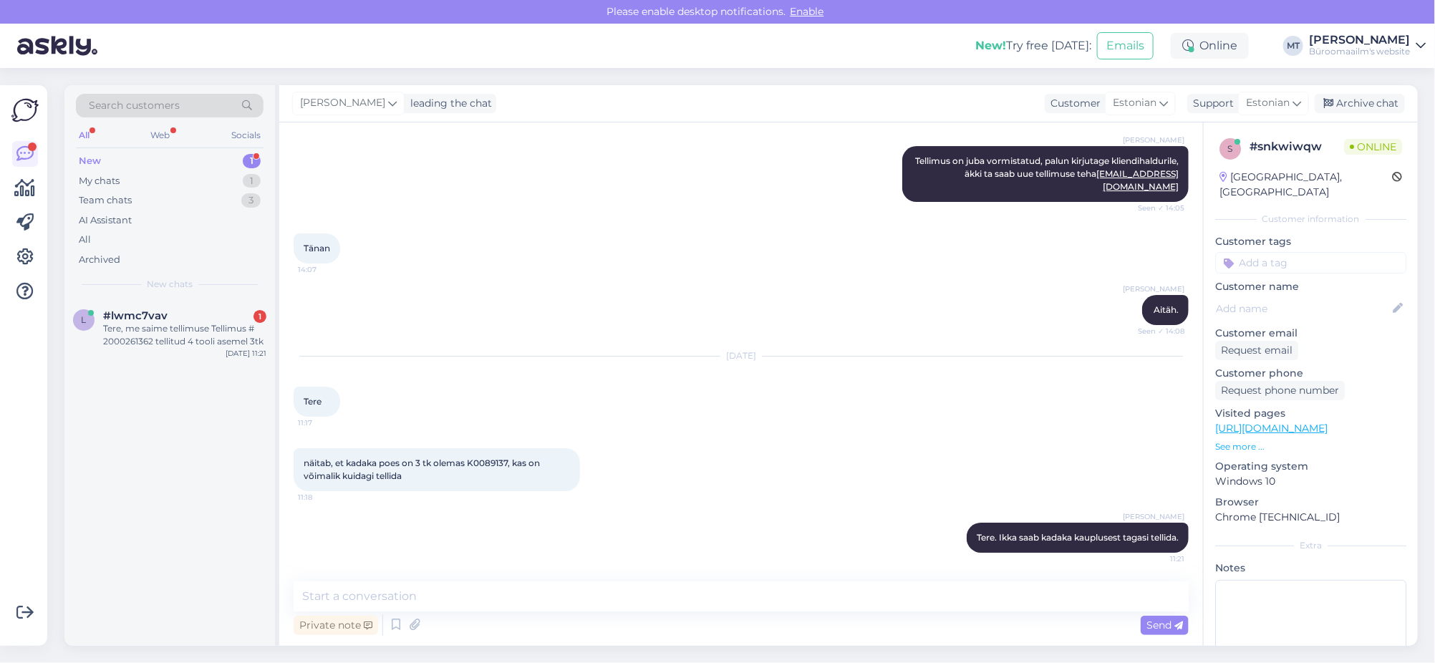
click at [82, 158] on div "New" at bounding box center [90, 161] width 22 height 14
click at [107, 319] on span "#lwmc7vav" at bounding box center [135, 315] width 64 height 13
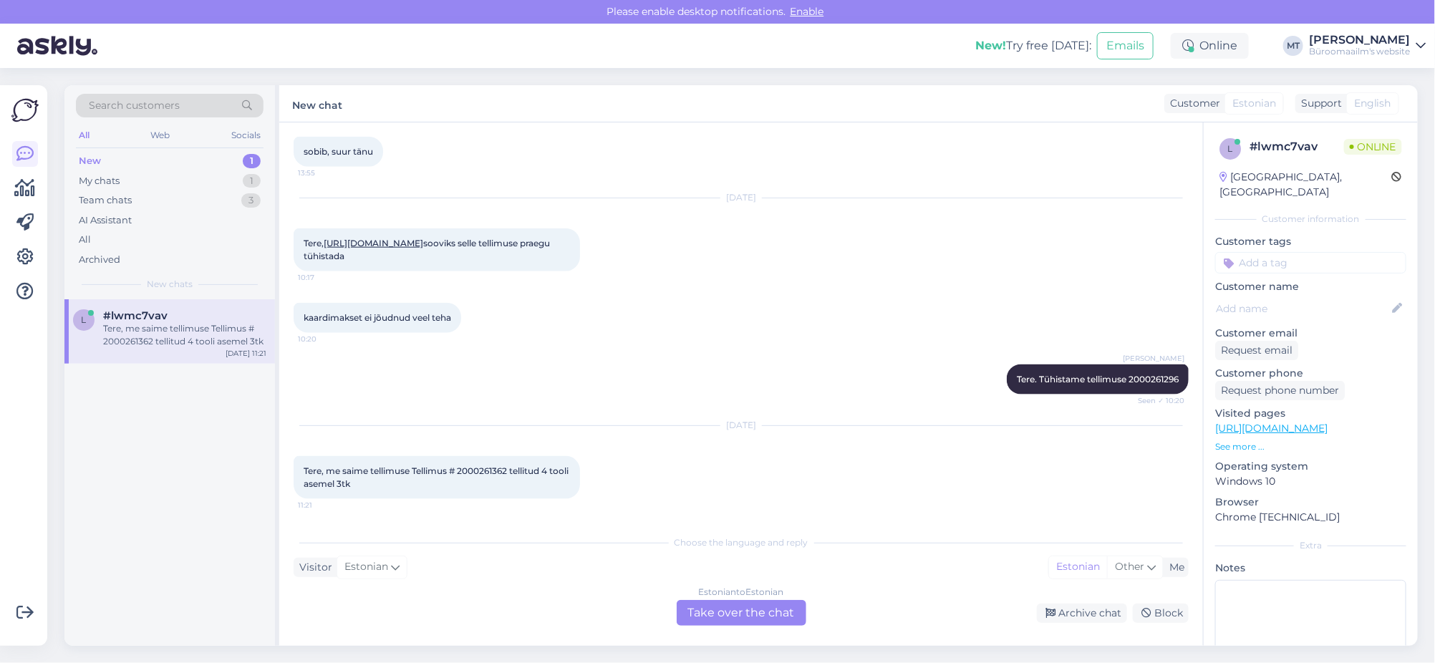
scroll to position [846, 0]
click at [758, 622] on div "Estonian to Estonian Take over the chat" at bounding box center [742, 613] width 130 height 26
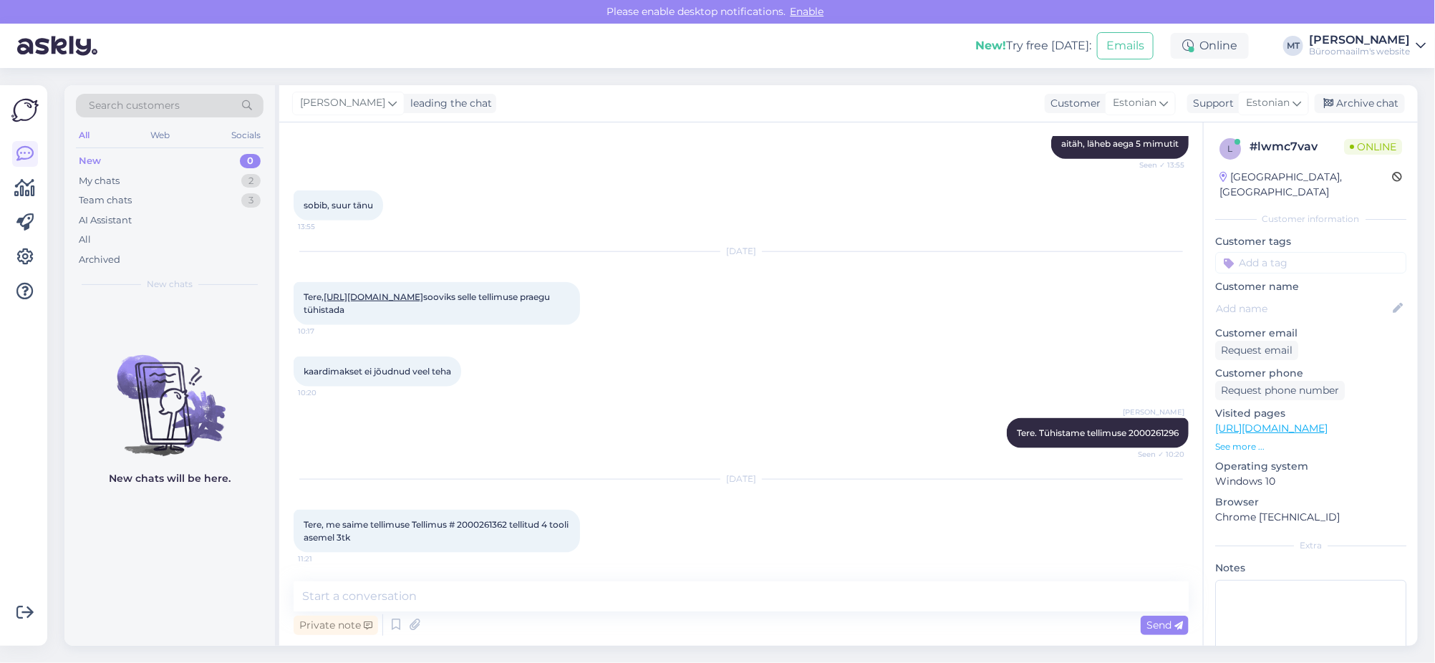
click at [499, 523] on span "Tere, me saime tellimuse Tellimus # 2000261362 tellitud 4 tooli asemel 3tk" at bounding box center [437, 531] width 267 height 24
click at [437, 581] on textarea at bounding box center [741, 596] width 895 height 30
type textarea "t"
click at [334, 586] on textarea "Tere. vabandame ja tarnime neljanda tooli esimesel võimalusel järele." at bounding box center [741, 596] width 895 height 30
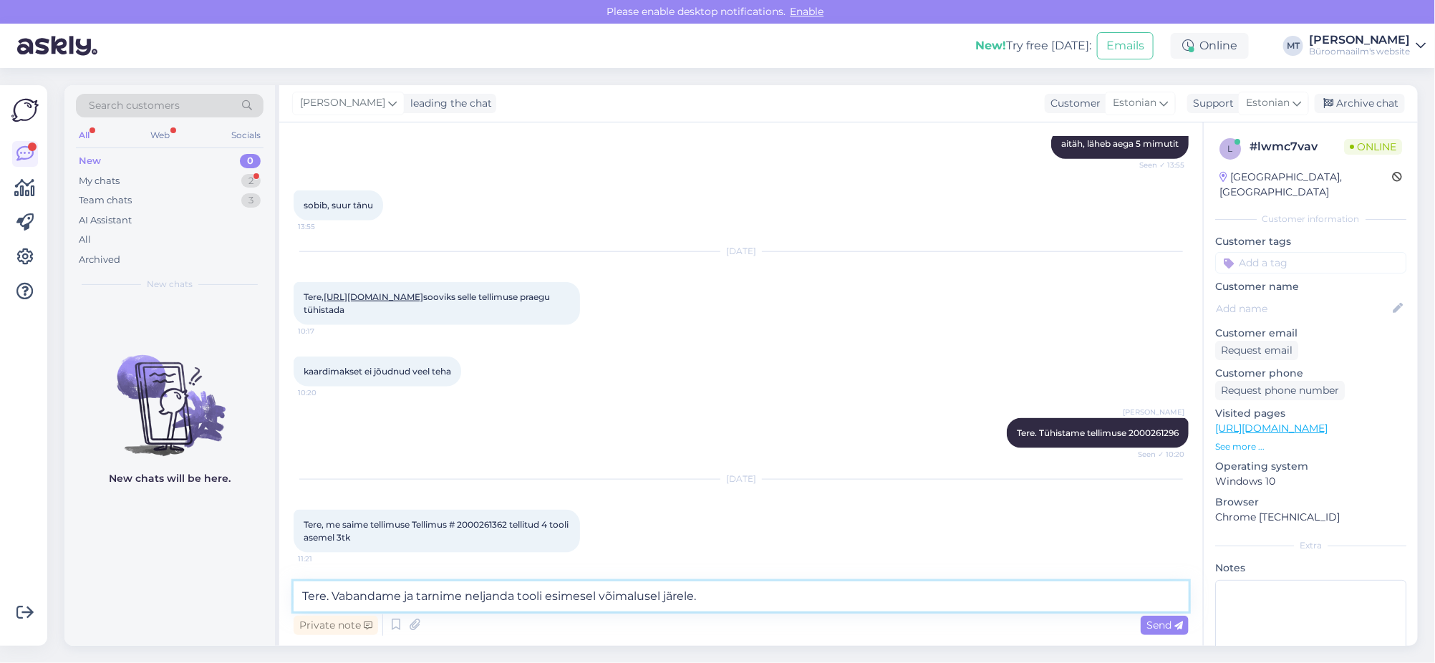
click at [402, 601] on textarea "Tere. Vabandame ja tarnime neljanda tooli esimesel võimalusel järele." at bounding box center [741, 596] width 895 height 30
type textarea "Tere. Vabandame väga ja tarnime neljanda tooli esimesel võimalusel järele."
click at [1150, 622] on span "Send" at bounding box center [1164, 625] width 37 height 13
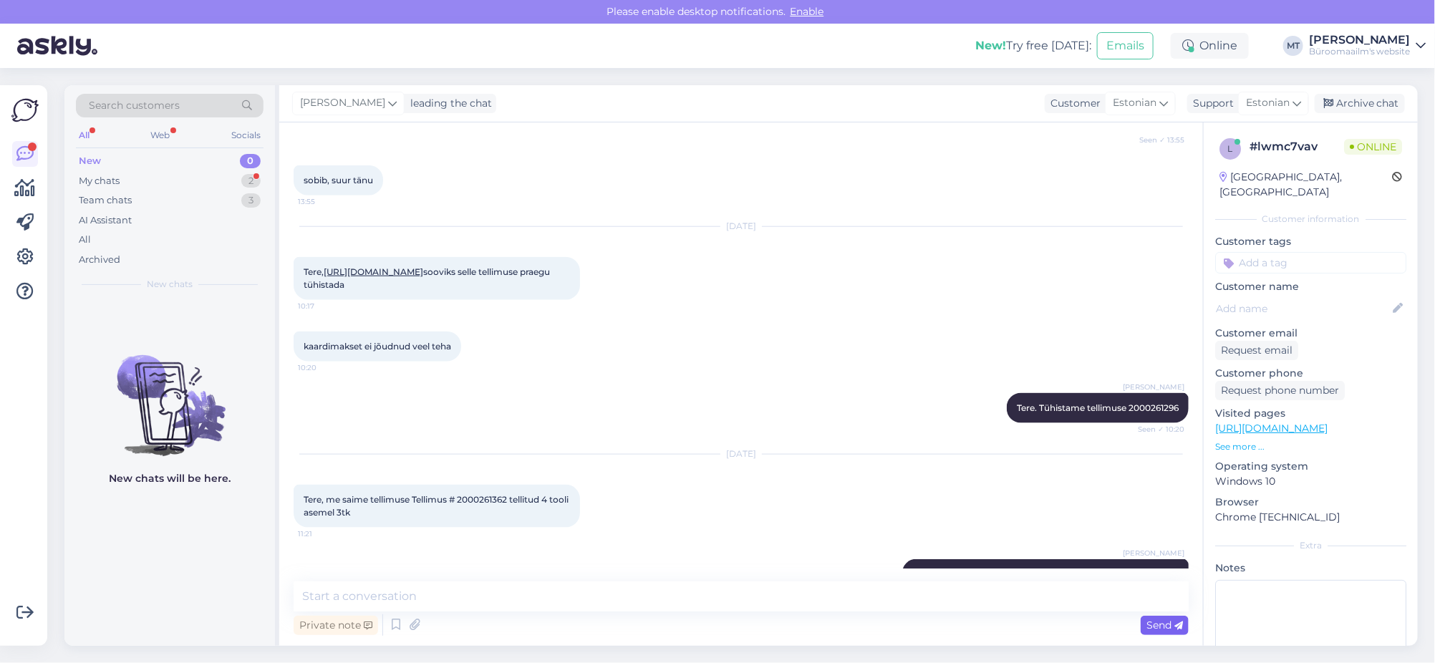
scroll to position [866, 0]
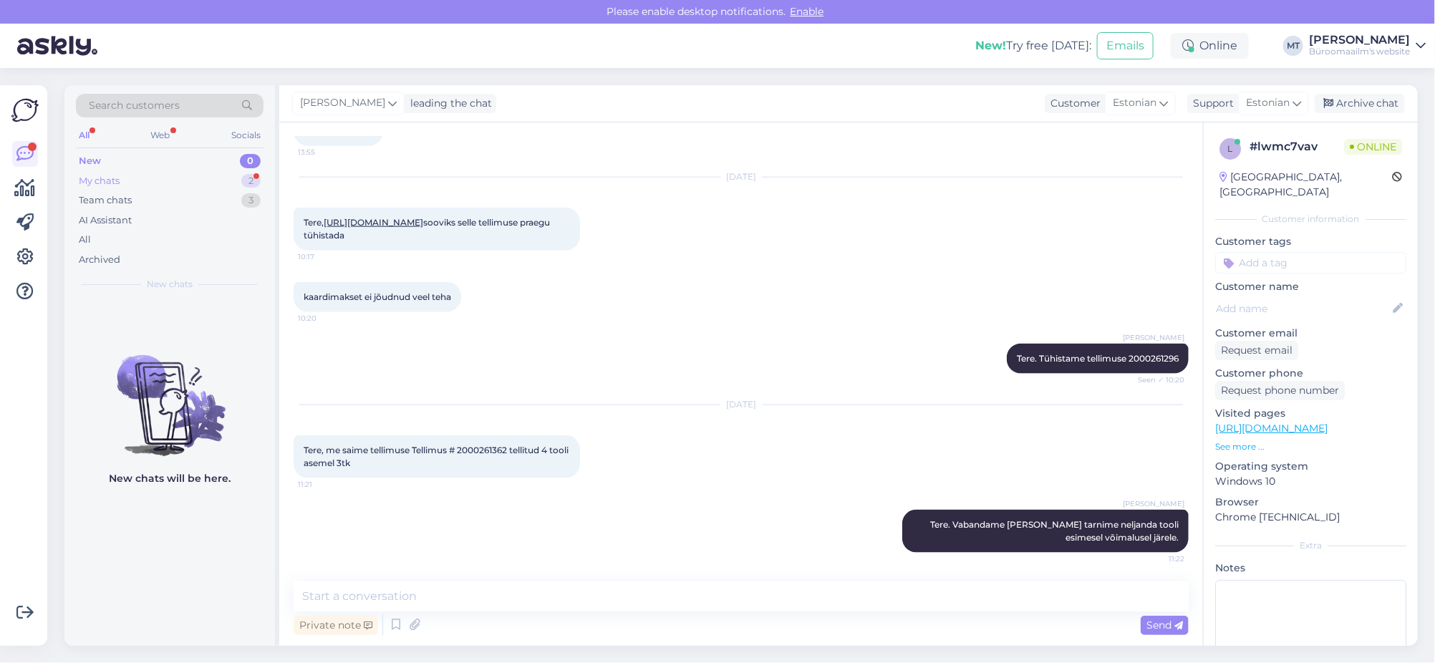
click at [95, 178] on div "My chats" at bounding box center [99, 181] width 41 height 14
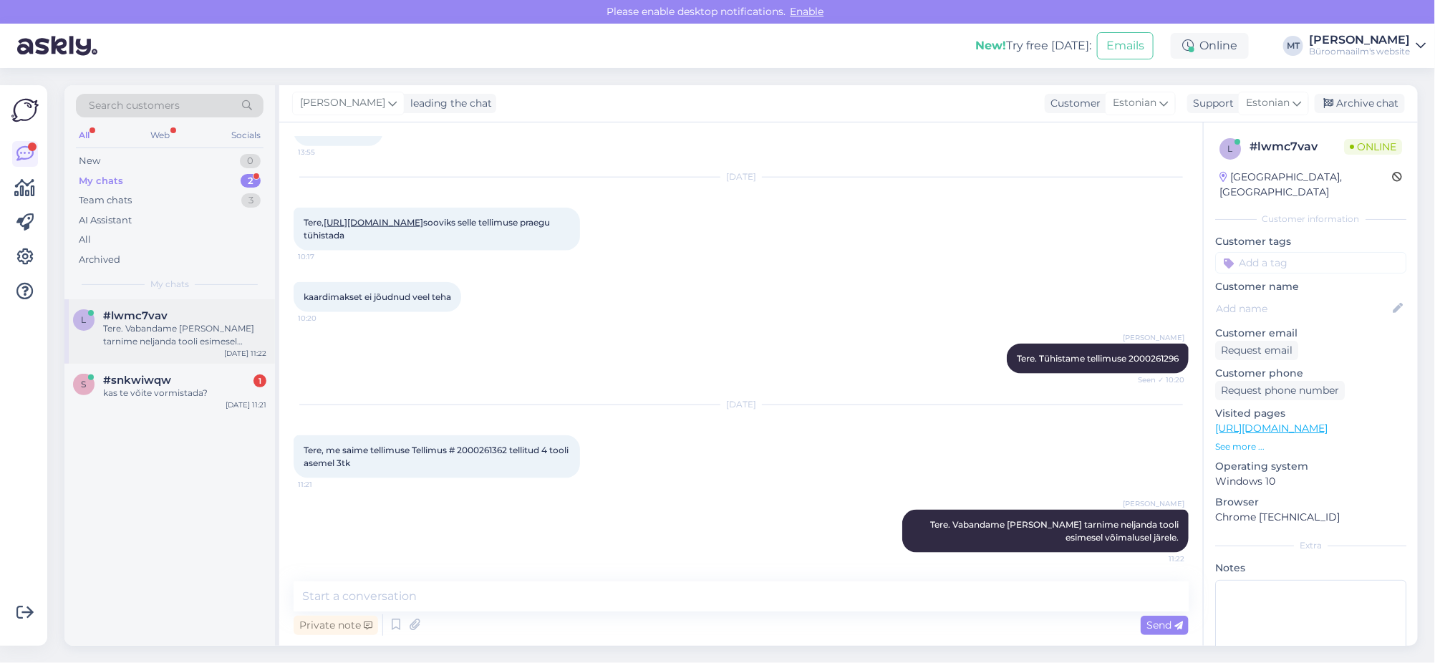
click at [147, 337] on div "Tere. Vabandame väga ja tarnime neljanda tooli esimesel võimalusel järele." at bounding box center [184, 335] width 163 height 26
click at [115, 382] on span "#snkwiwqw" at bounding box center [137, 380] width 68 height 13
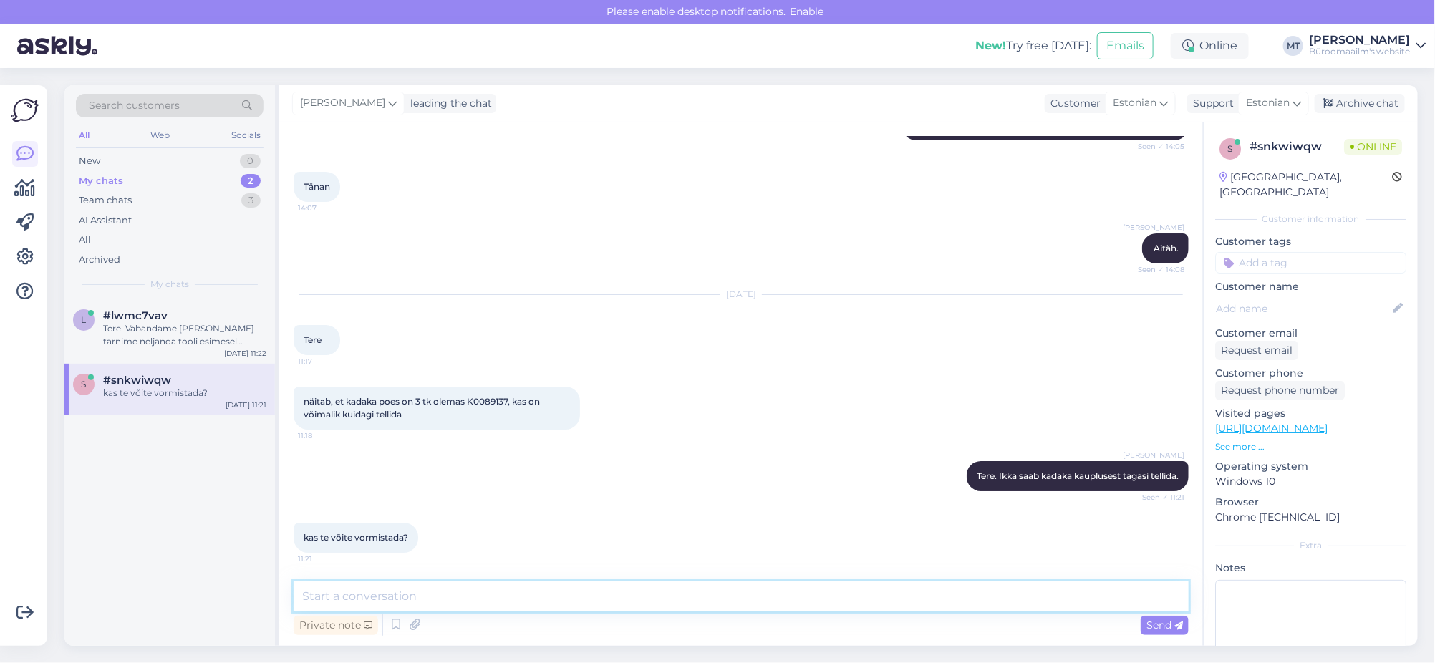
click at [438, 609] on textarea at bounding box center [741, 596] width 895 height 30
click at [319, 595] on textarea "Ka sainult see toode ?" at bounding box center [741, 596] width 895 height 30
click at [319, 599] on textarea "Kasainult see toode ?" at bounding box center [741, 596] width 895 height 30
drag, startPoint x: 483, startPoint y: 592, endPoint x: 324, endPoint y: 602, distance: 159.3
click at [324, 602] on textarea "Kas ainult see toode ?" at bounding box center [741, 596] width 895 height 30
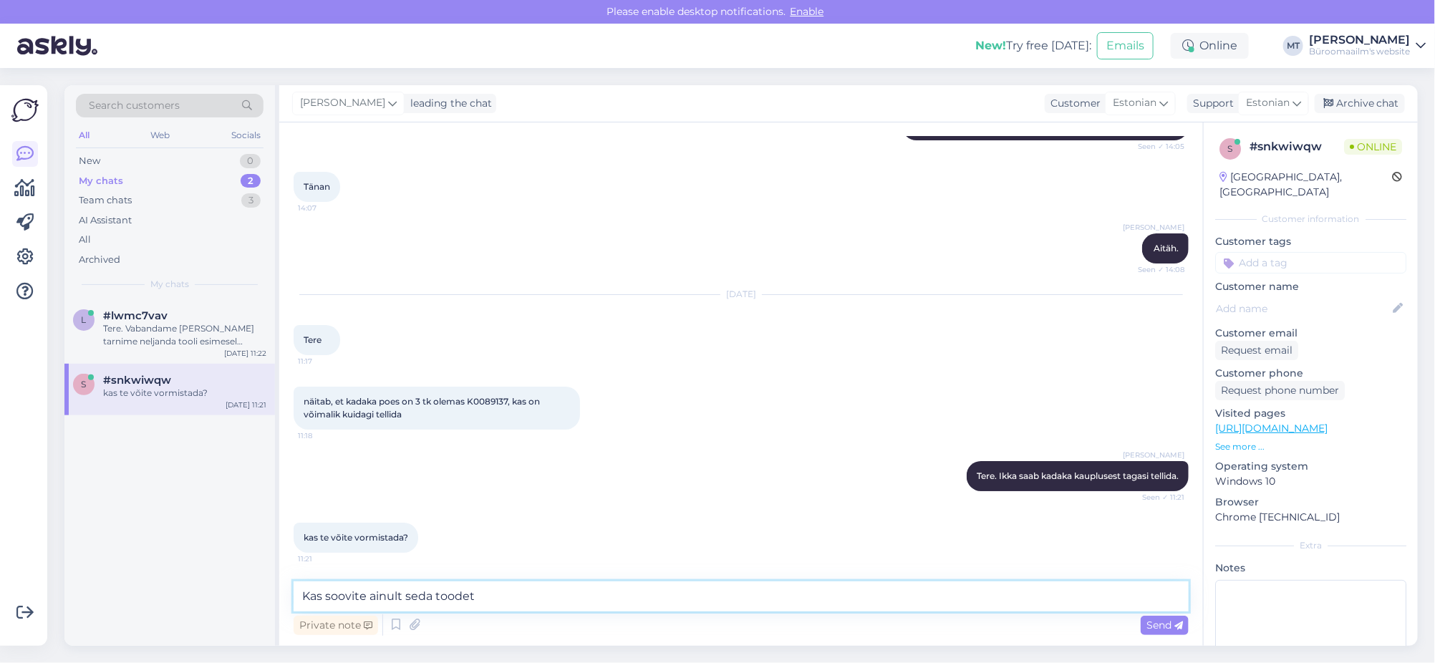
type textarea "Kas soovite ainult seda toodet ?"
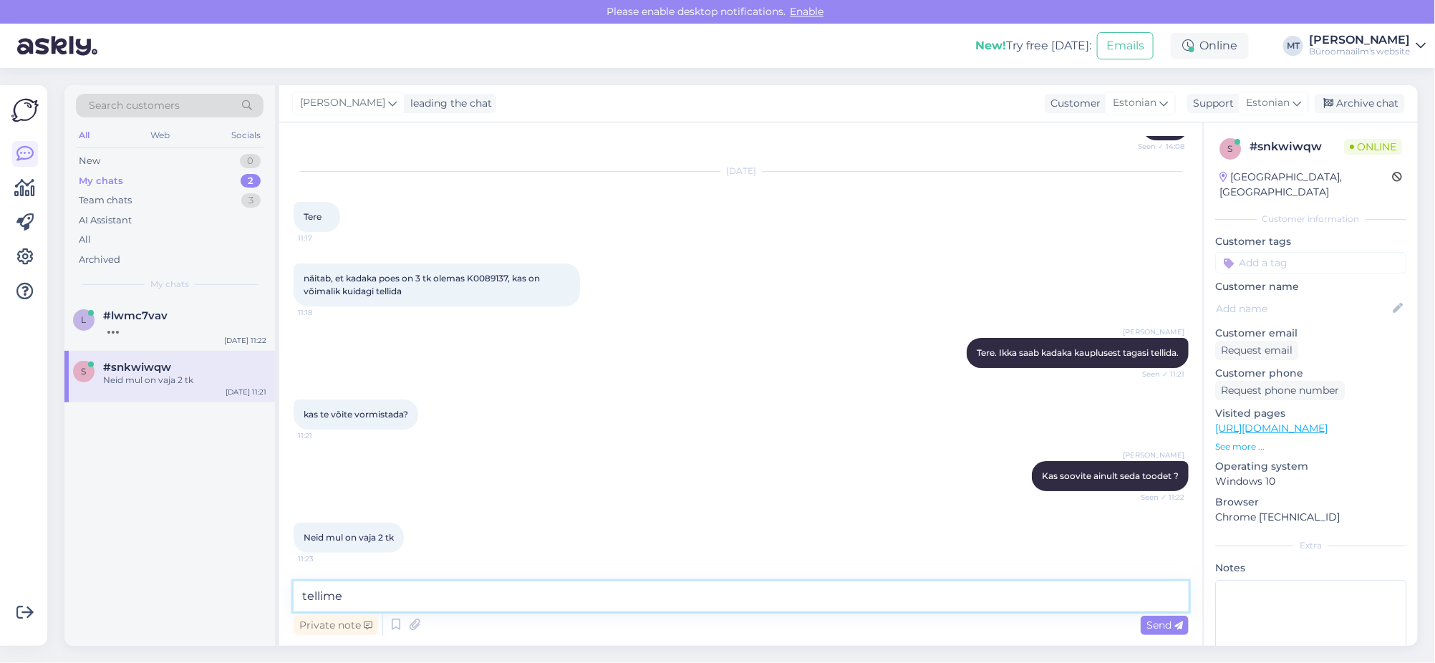
scroll to position [2809, 0]
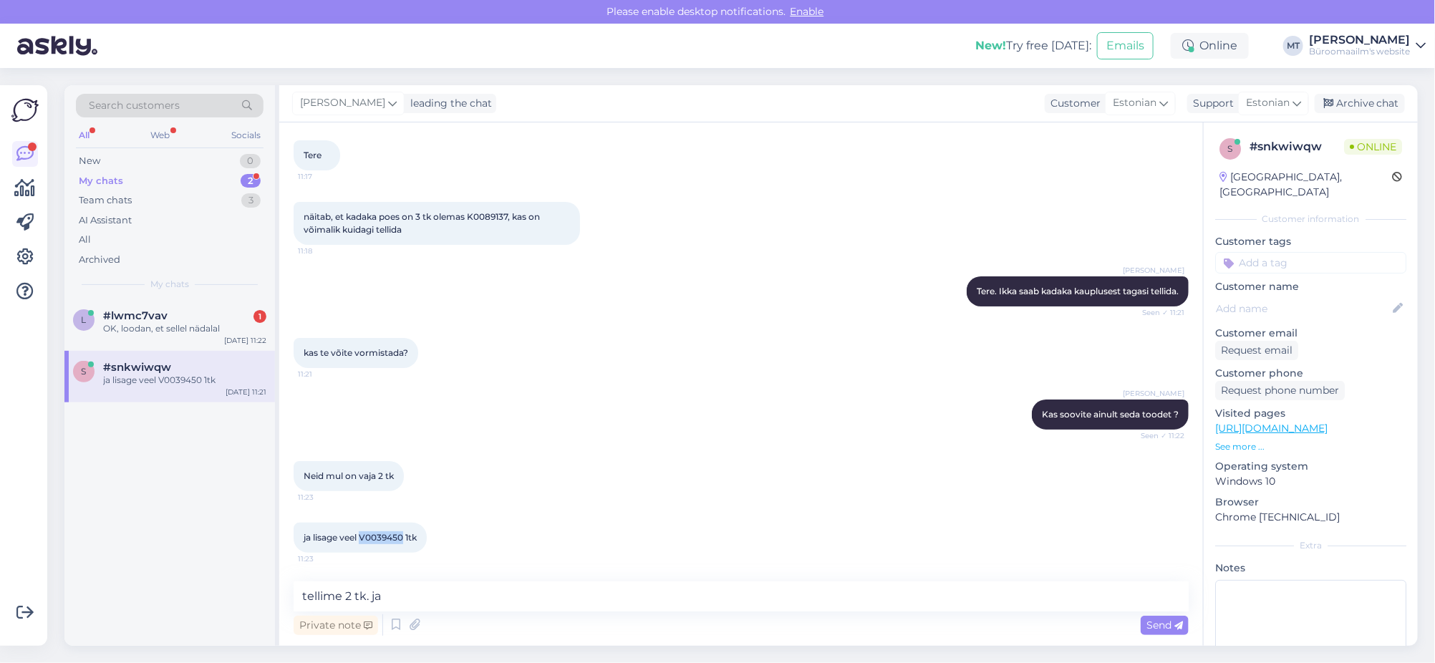
drag, startPoint x: 405, startPoint y: 538, endPoint x: 362, endPoint y: 543, distance: 42.5
click at [362, 543] on div "ja lisage veel V0039450 1tk 11:23" at bounding box center [360, 538] width 133 height 30
copy span "V0039450"
click at [445, 602] on textarea "tellime 2 tk. ja" at bounding box center [741, 596] width 895 height 30
paste textarea "V0039450"
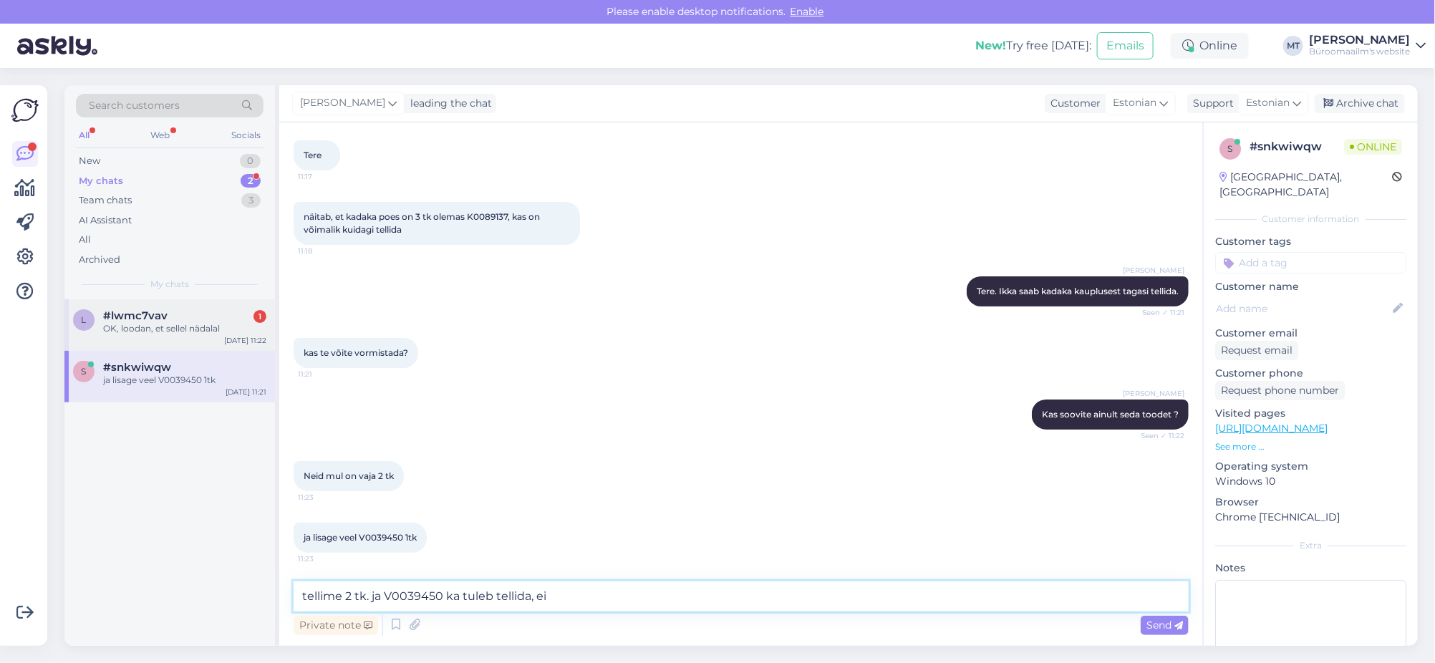
type textarea "tellime 2 tk. ja V0039450 ka tuleb tellida, ei"
click at [95, 321] on div "l #lwmc7vav 1 OK, loodan, et sellel nädalal" at bounding box center [169, 322] width 193 height 26
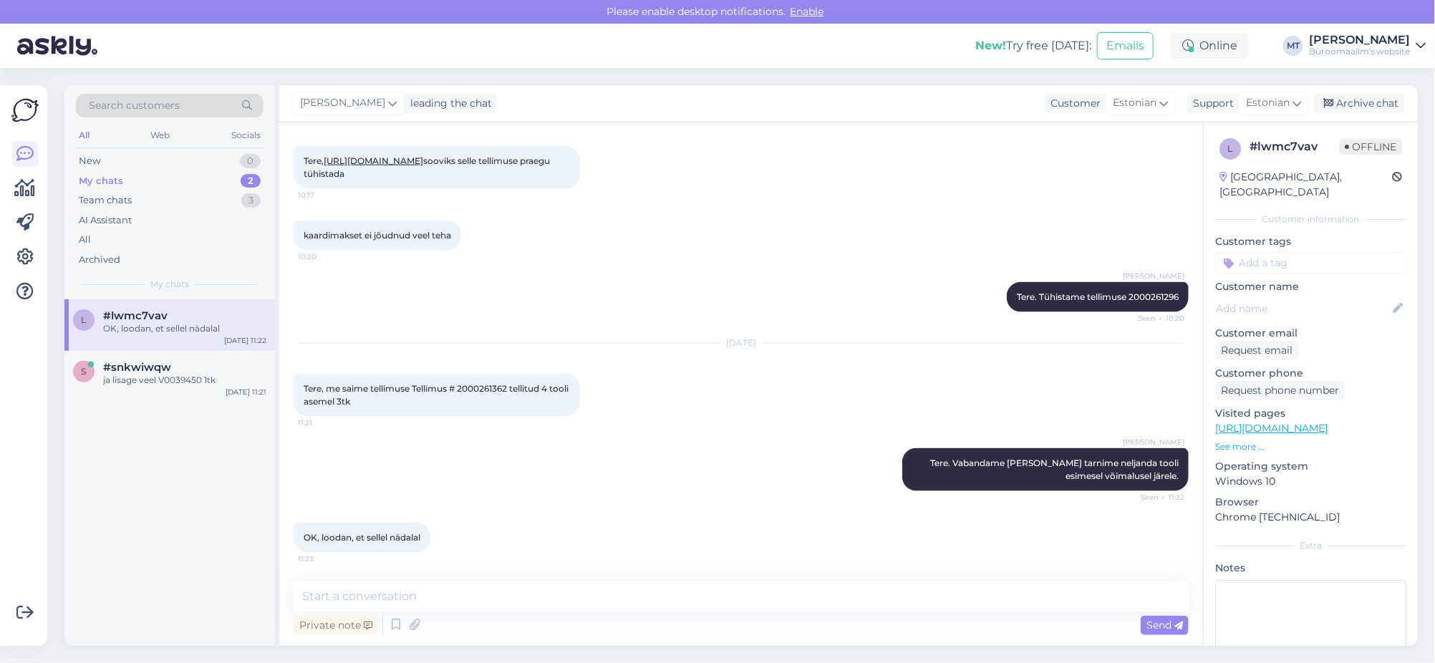
scroll to position [928, 0]
click at [345, 596] on textarea at bounding box center [741, 596] width 895 height 30
type textarea "Ikka, on laos olemas."
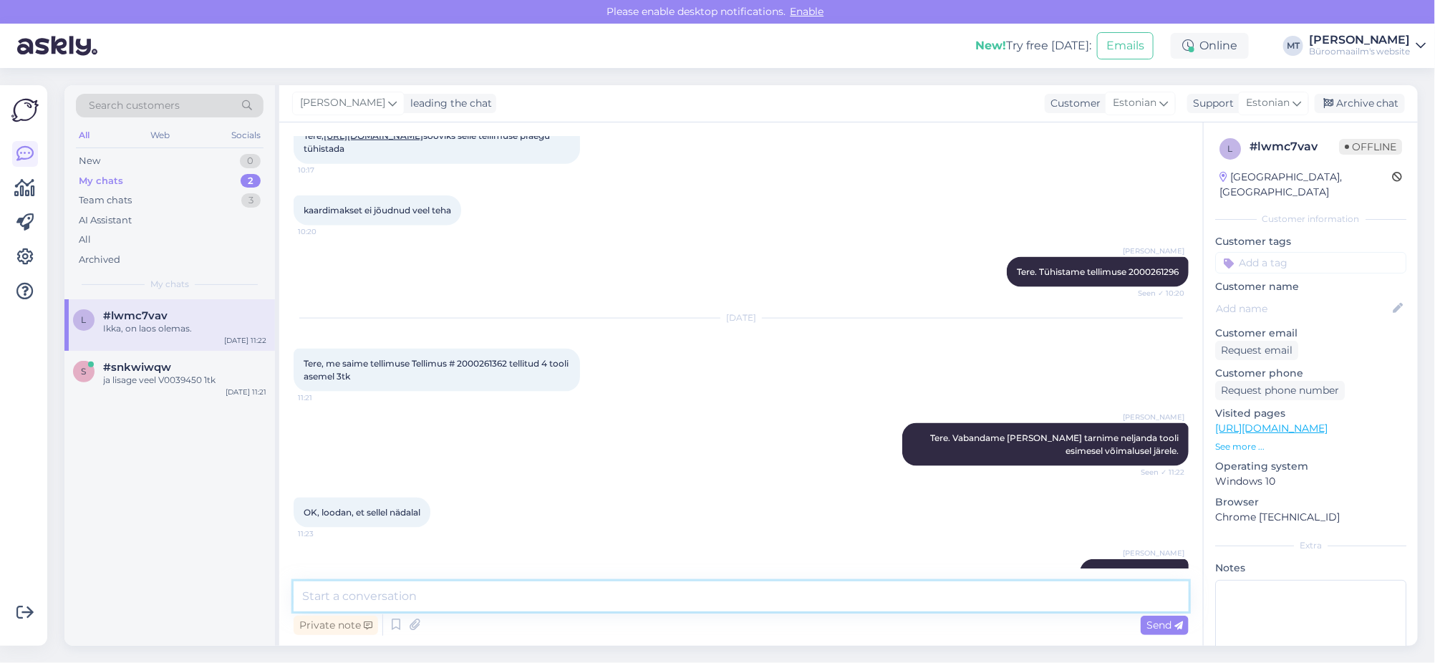
scroll to position [989, 0]
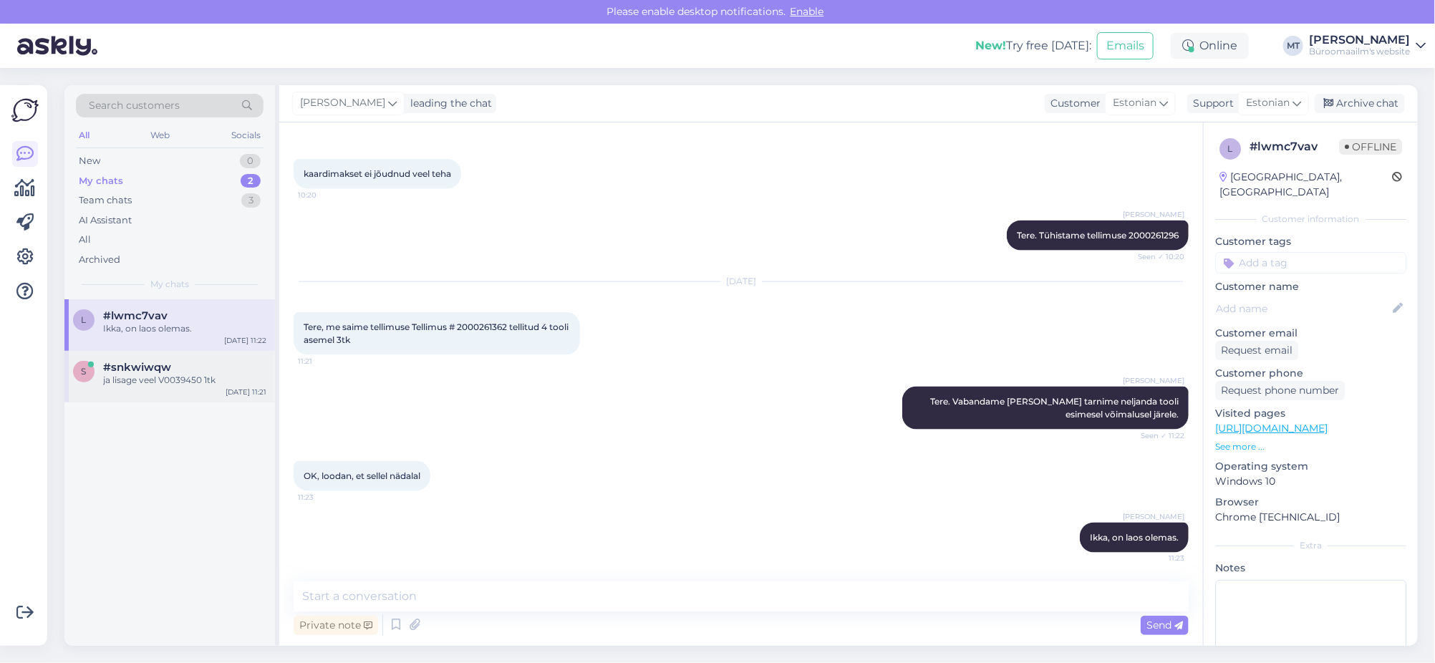
click at [132, 366] on span "#snkwiwqw" at bounding box center [137, 367] width 68 height 13
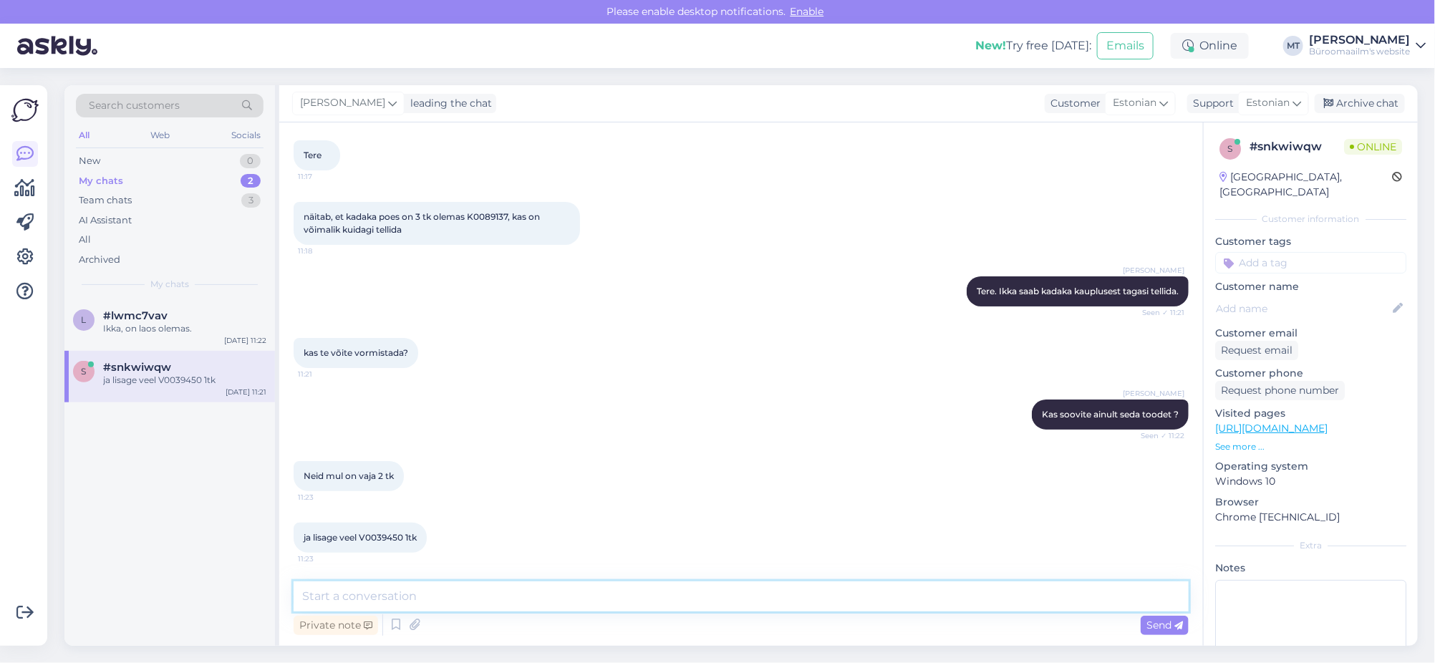
click at [371, 602] on textarea at bounding box center [741, 596] width 895 height 30
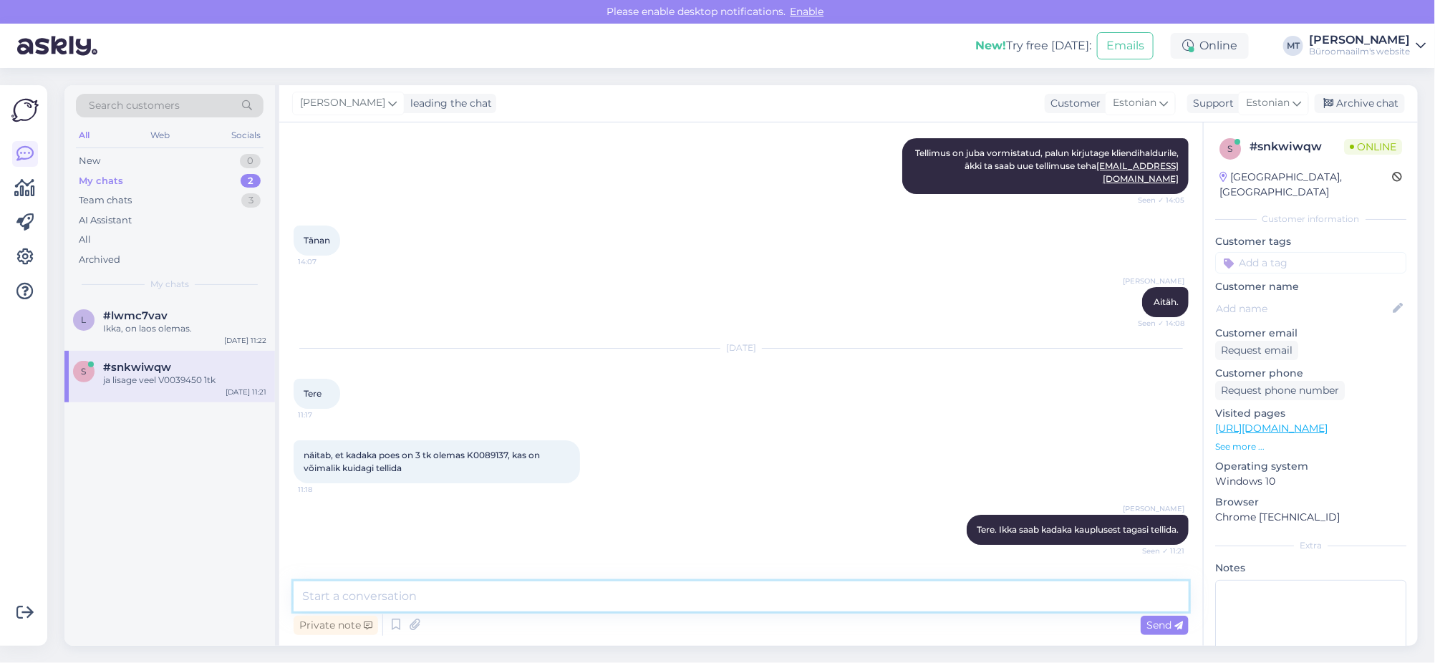
scroll to position [2362, 0]
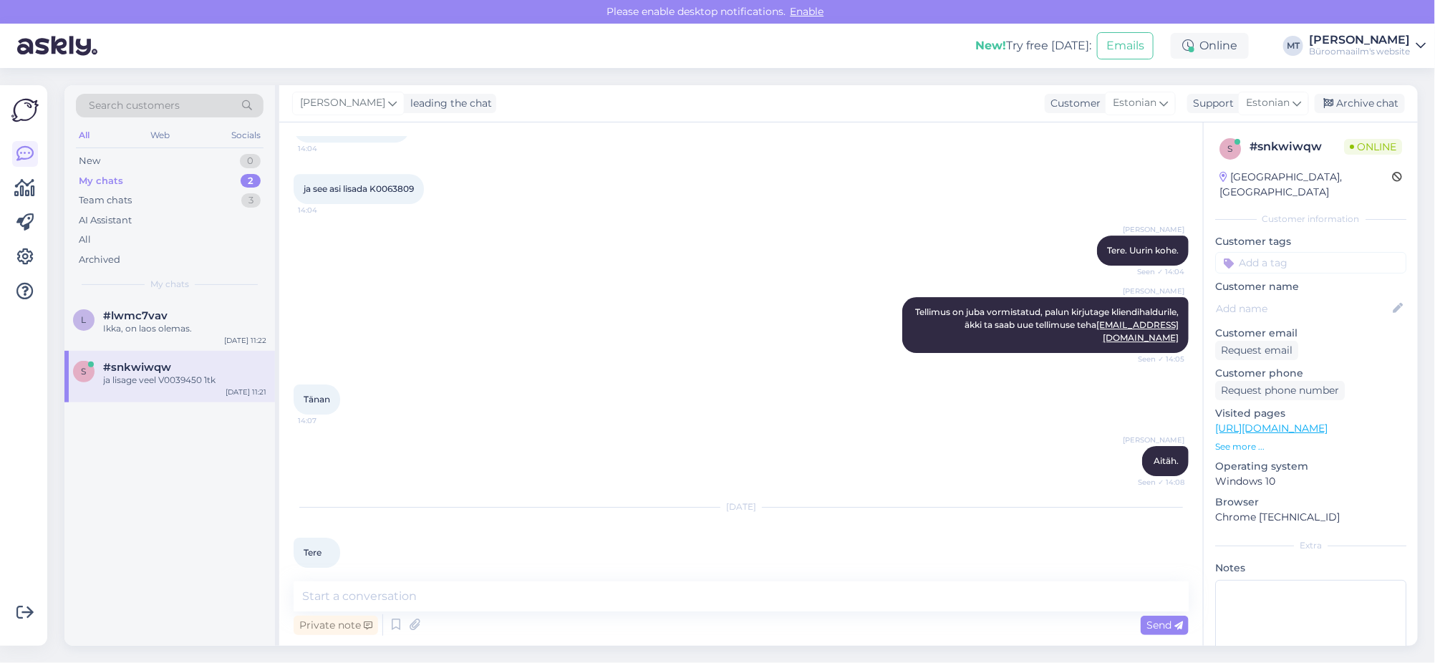
click at [367, 132] on span "Tellimus # 2000258179" at bounding box center [352, 127] width 96 height 11
copy span "2000258179"
click at [387, 586] on textarea at bounding box center [741, 596] width 895 height 30
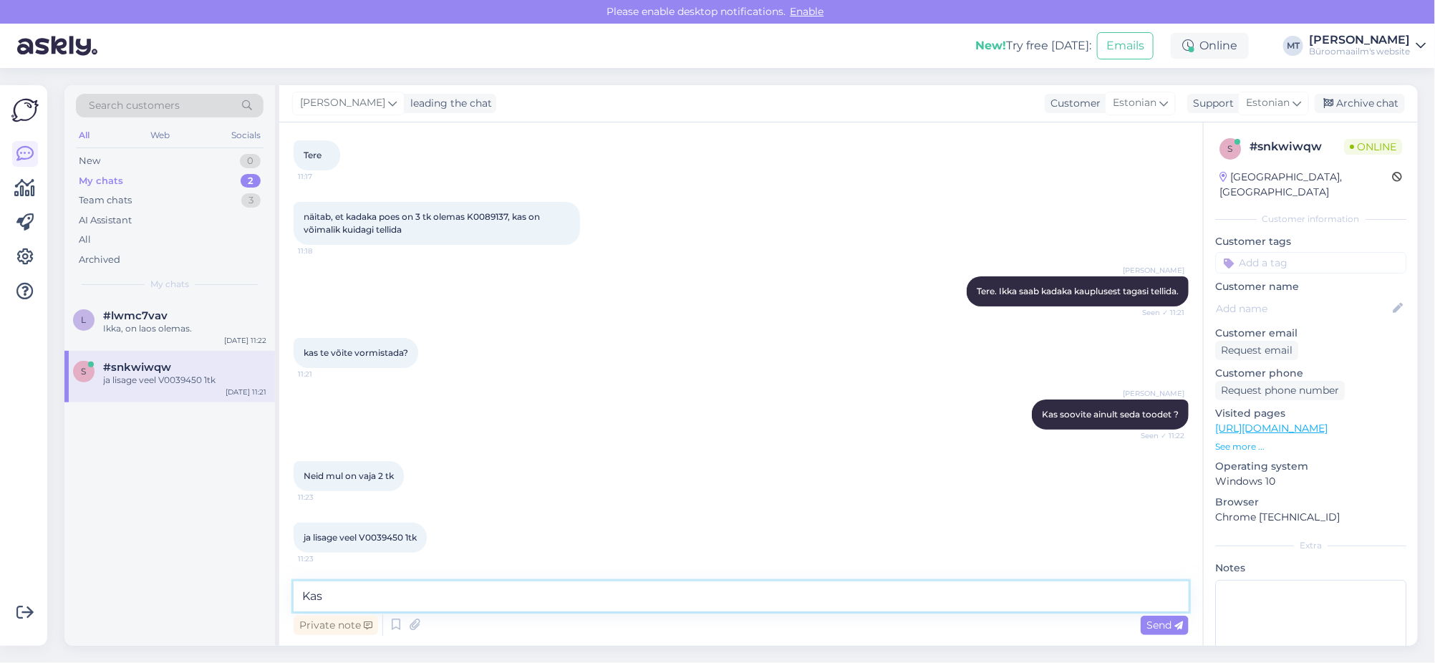
paste textarea "Alter Baltics OÜ"
type textarea "Kas Alter Baltics OÜ ? kuidas kätte soovite saada +"
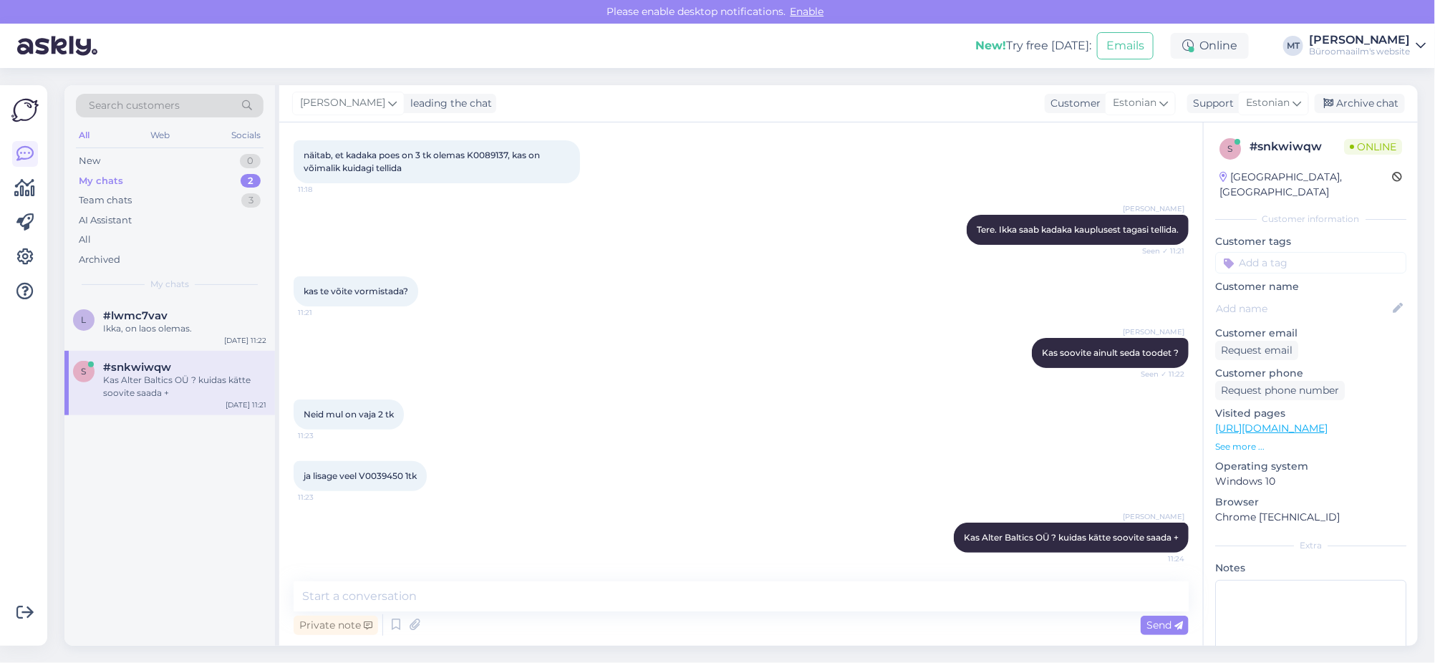
click at [93, 183] on div "My chats" at bounding box center [101, 181] width 44 height 14
click at [129, 375] on span "#lwmc7vav" at bounding box center [135, 380] width 64 height 13
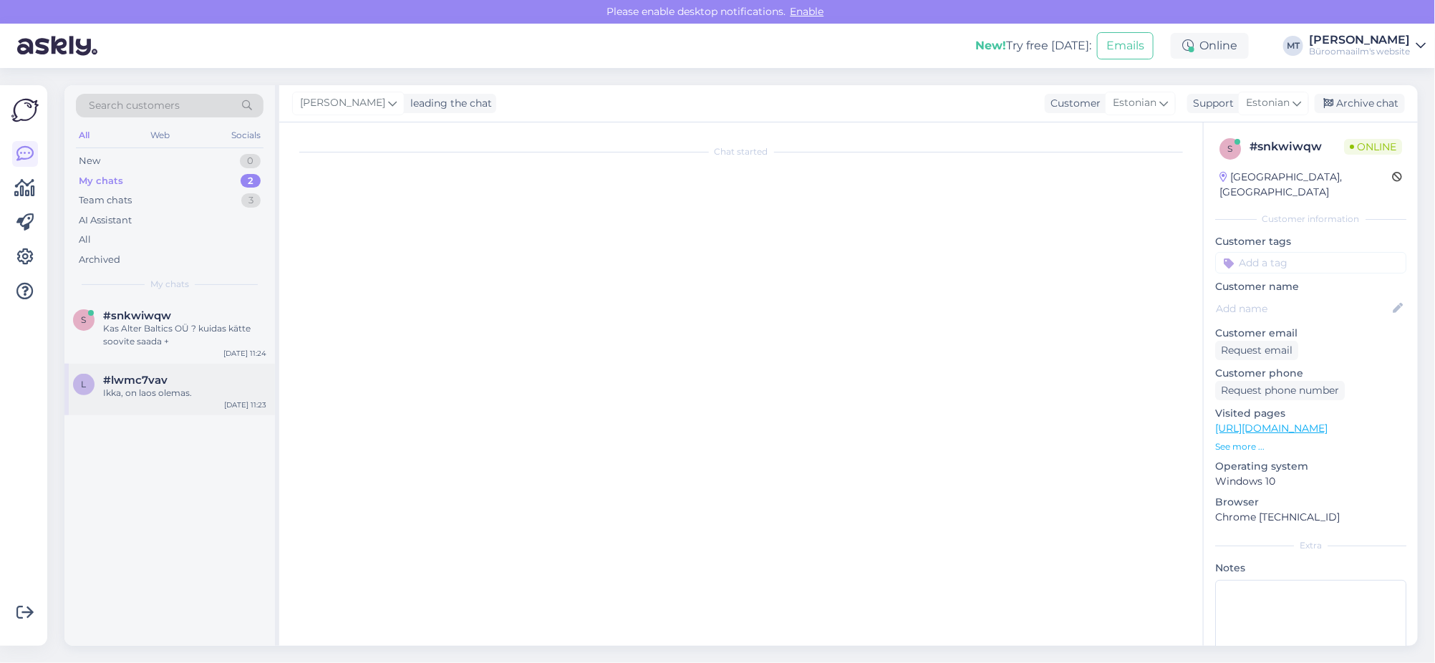
scroll to position [989, 0]
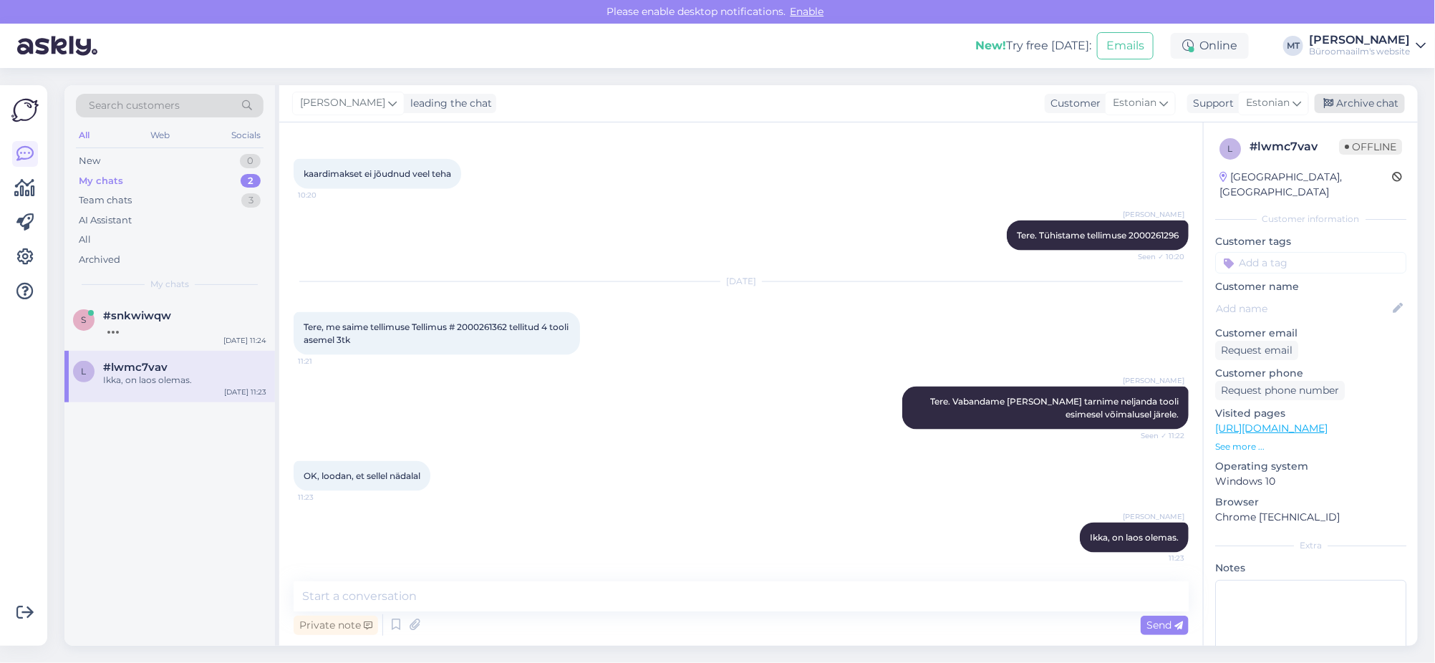
click at [1365, 95] on div "Archive chat" at bounding box center [1360, 103] width 90 height 19
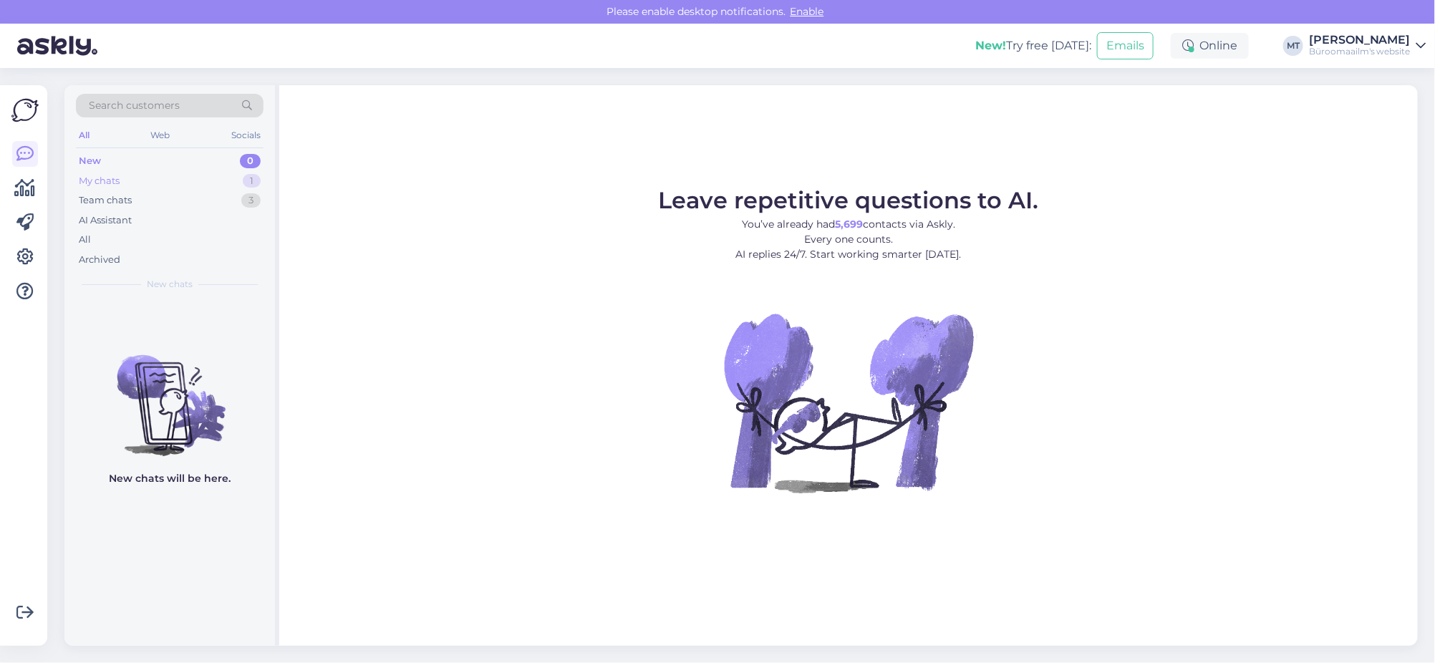
click at [105, 177] on div "My chats" at bounding box center [99, 181] width 41 height 14
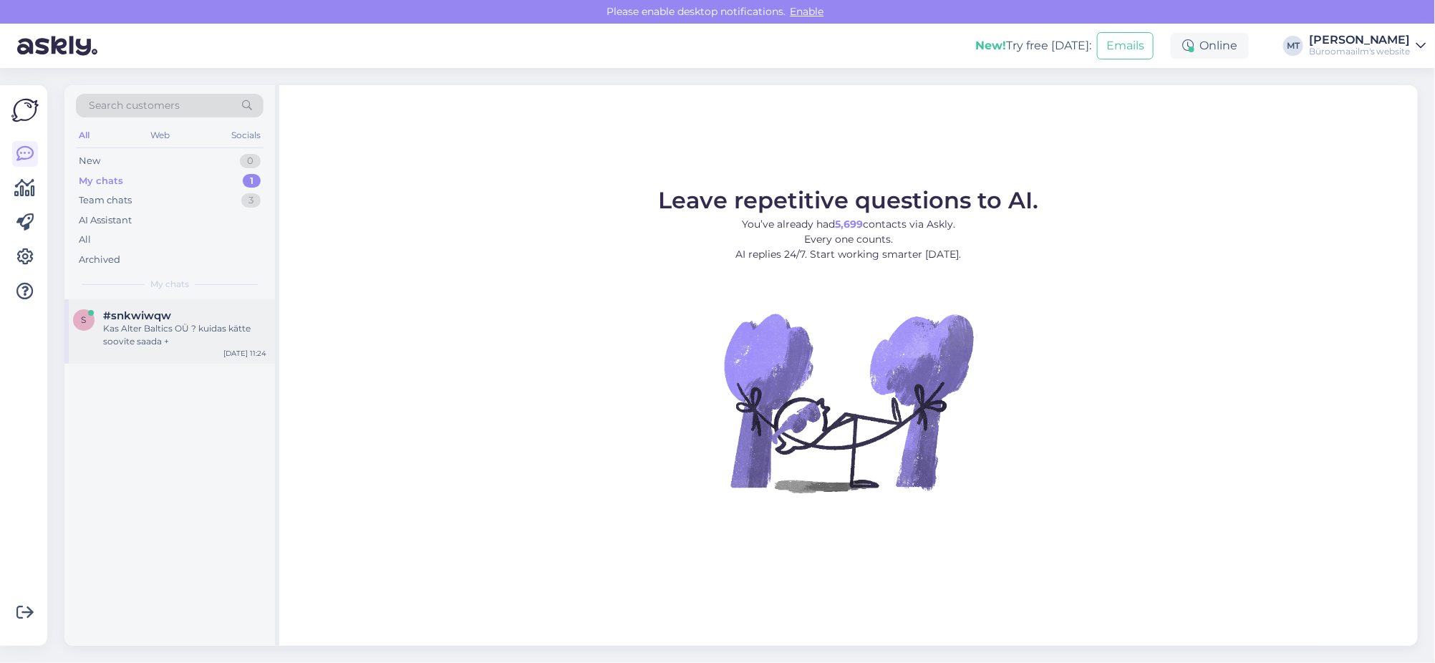
click at [120, 334] on div "Kas Alter Baltics OÜ ? kuidas kätte soovite saada +" at bounding box center [184, 335] width 163 height 26
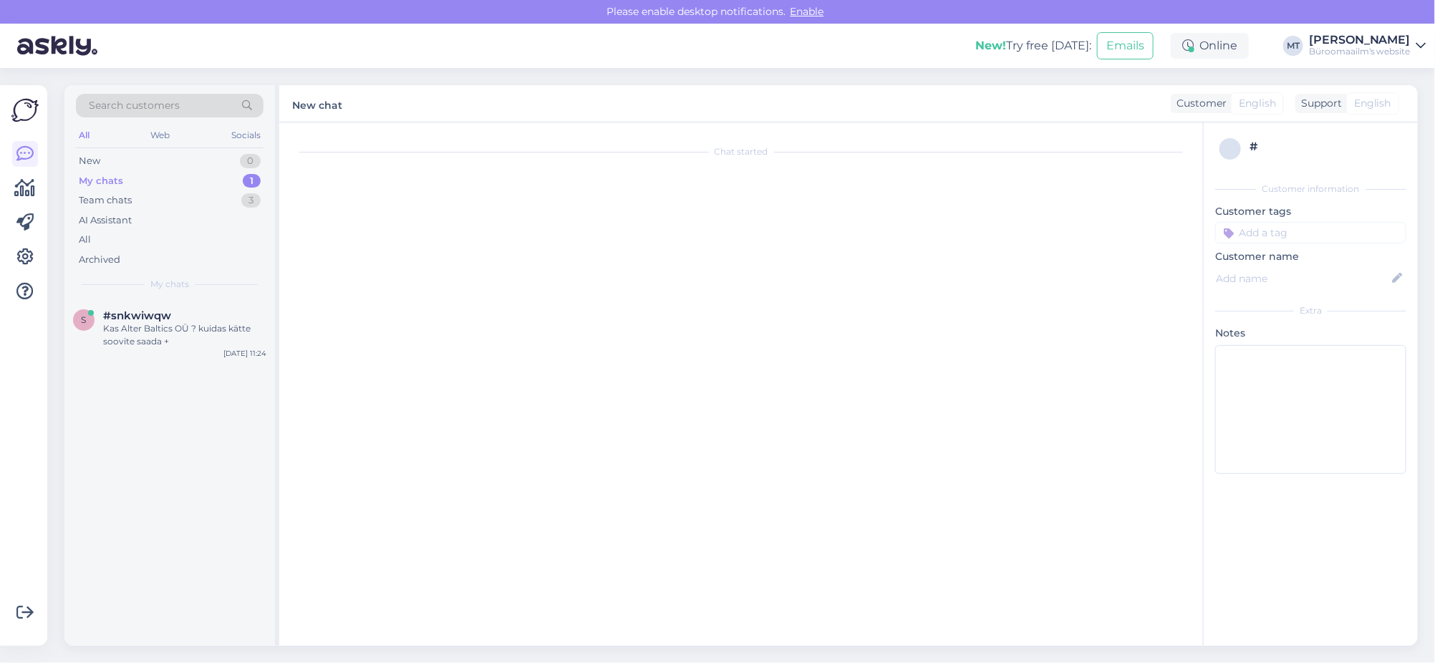
scroll to position [2871, 0]
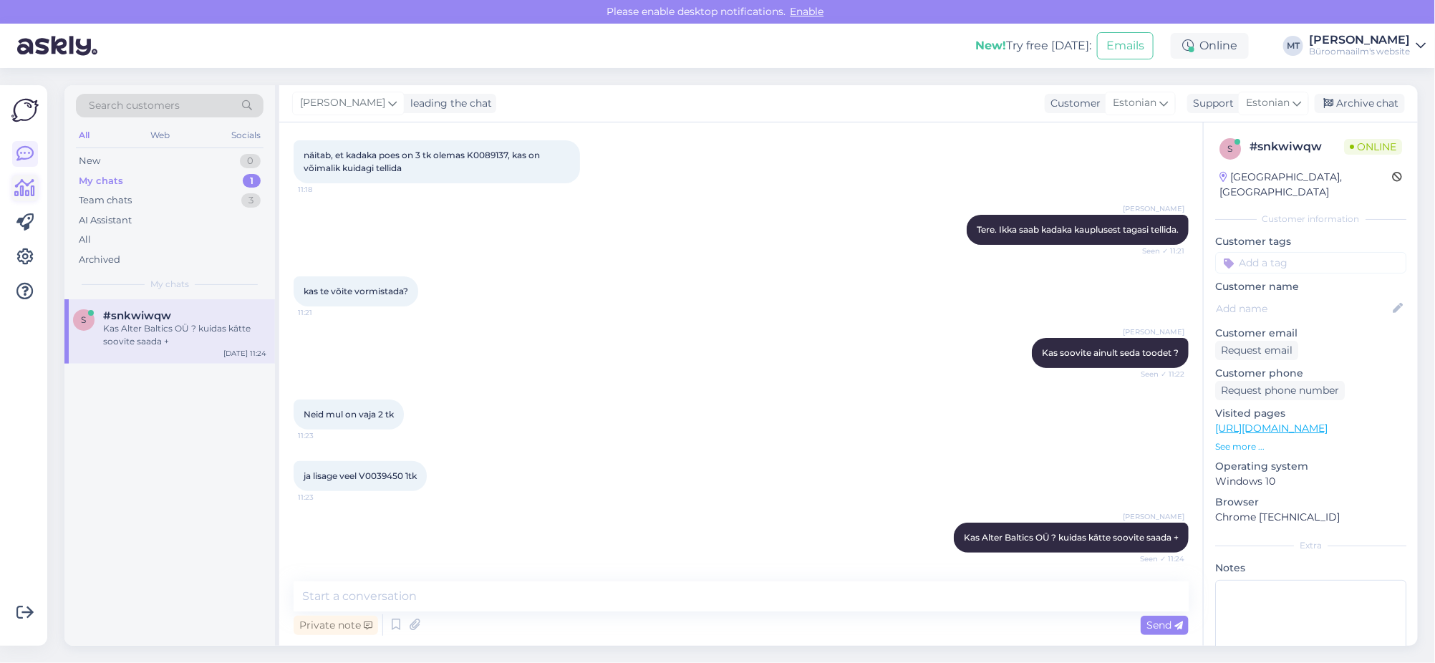
click at [21, 188] on icon at bounding box center [25, 188] width 21 height 17
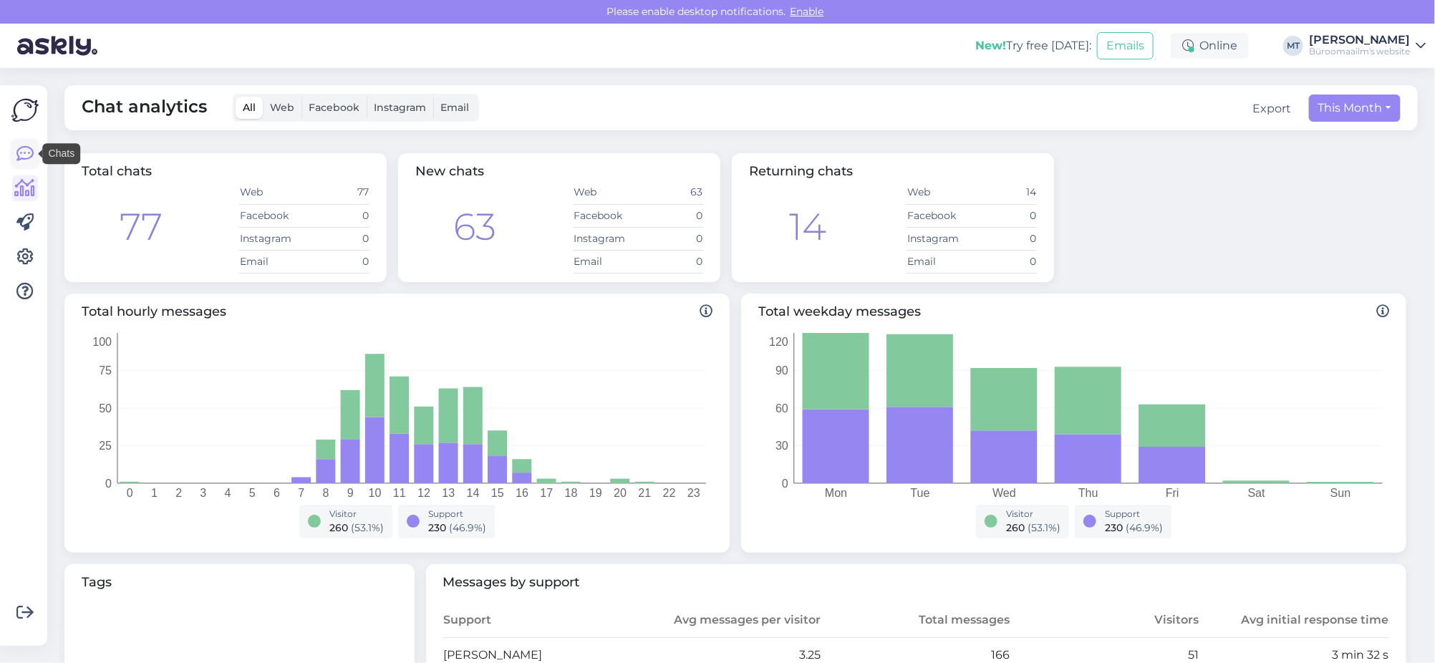
click at [26, 153] on icon at bounding box center [24, 153] width 17 height 17
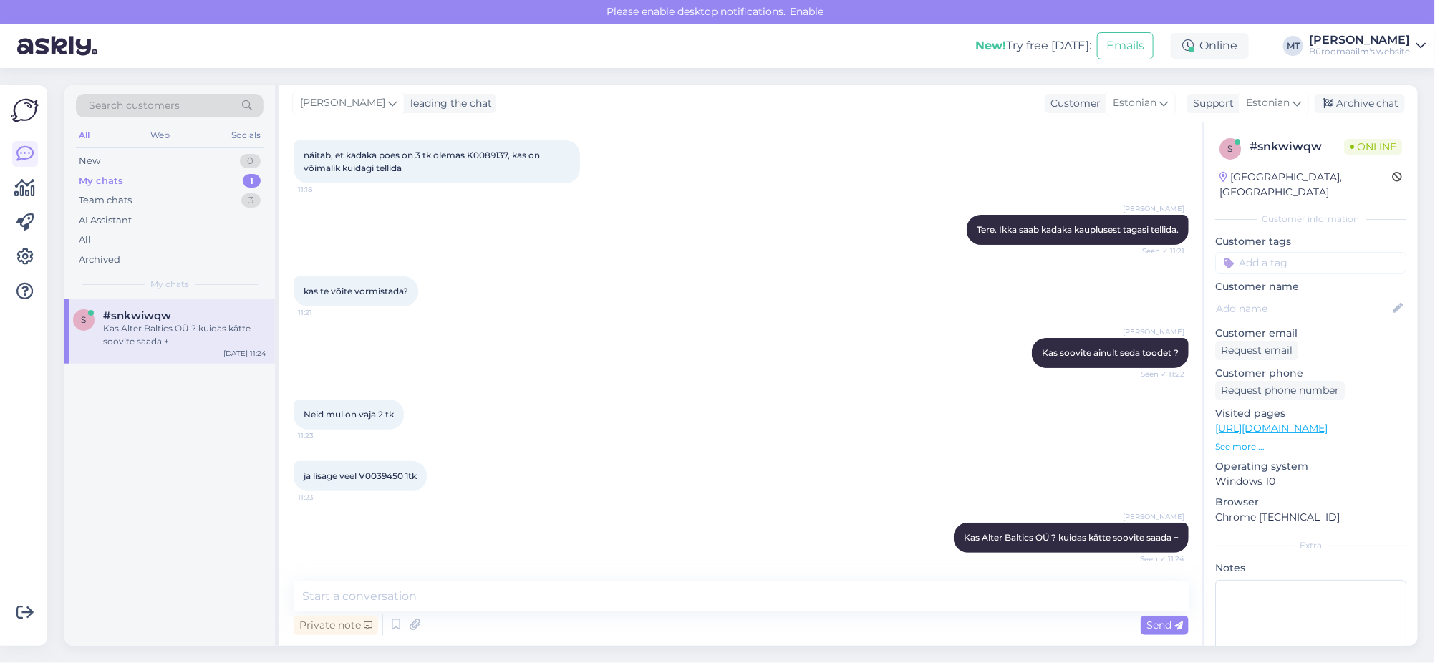
scroll to position [2932, 0]
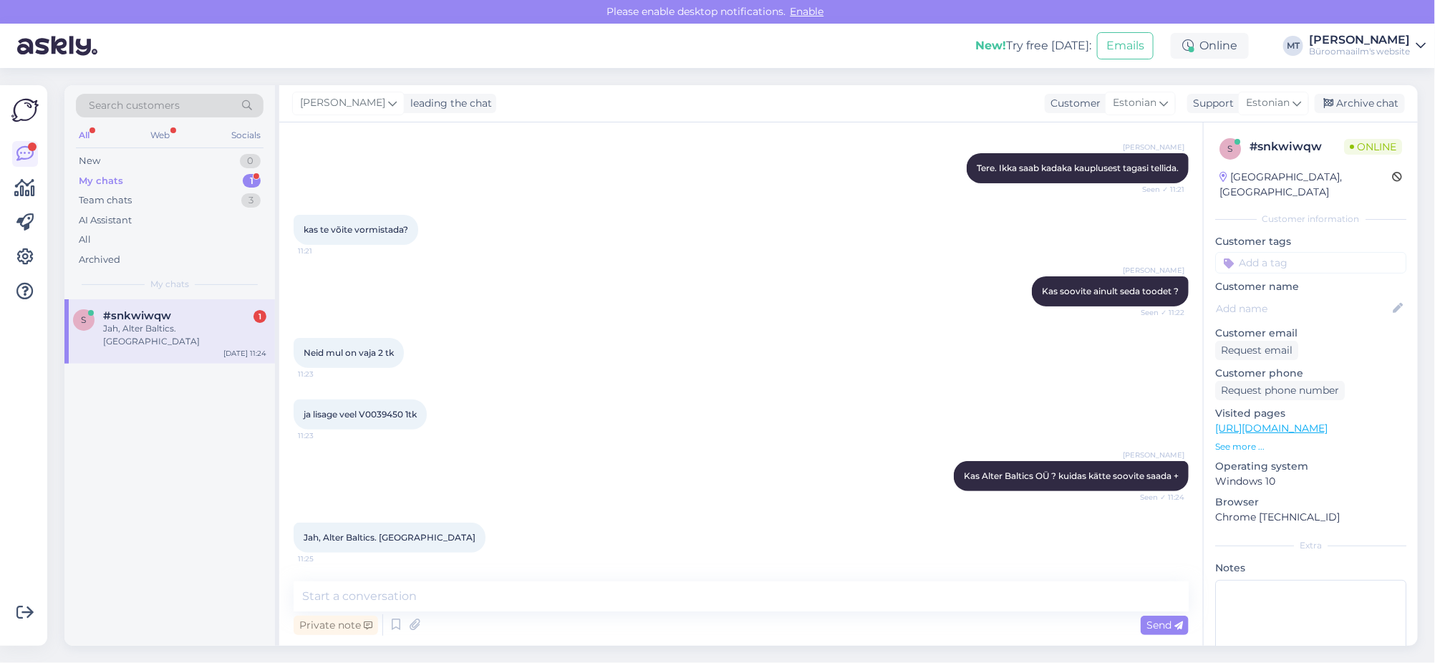
click at [160, 324] on div "Jah, Alter Baltics. Kulleriga" at bounding box center [184, 335] width 163 height 26
click at [431, 596] on textarea at bounding box center [741, 596] width 895 height 30
type textarea "Aitäh."
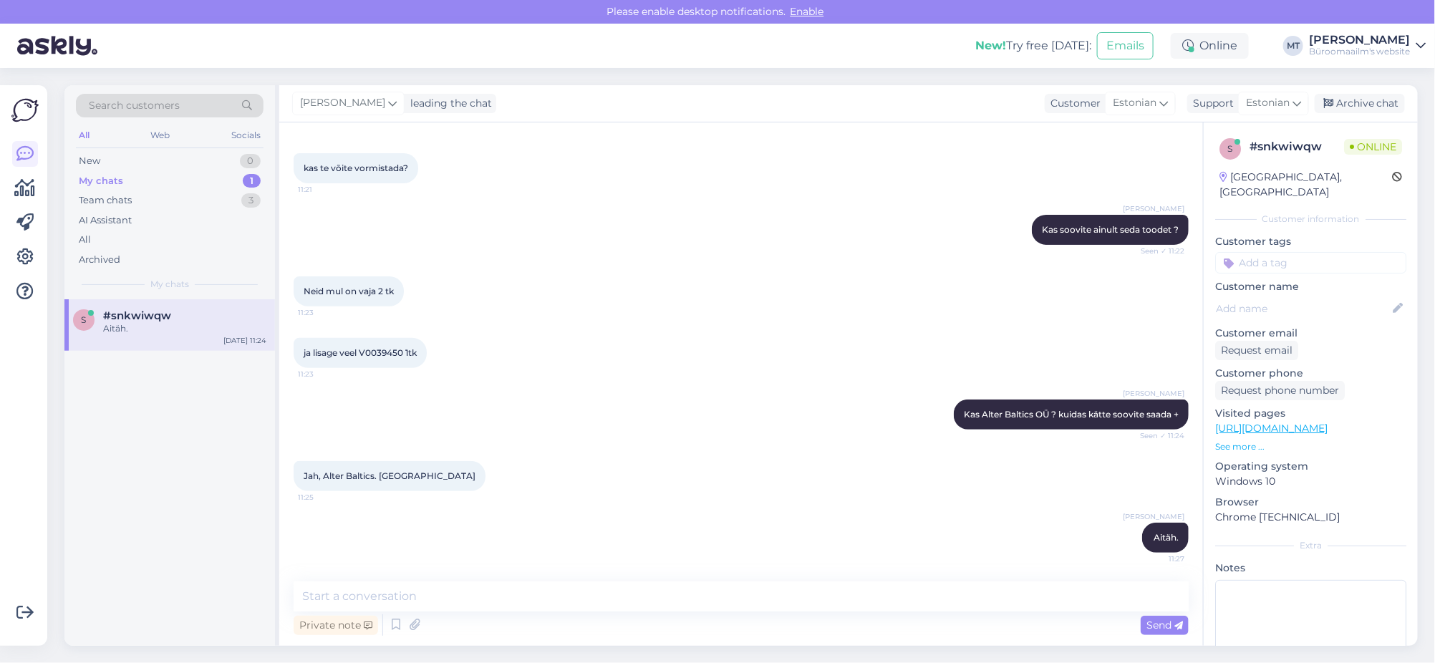
scroll to position [2994, 0]
drag, startPoint x: 403, startPoint y: 354, endPoint x: 357, endPoint y: 358, distance: 46.0
click at [357, 358] on div "ja lisage veel V0039450 1tk 11:23" at bounding box center [360, 353] width 133 height 30
click at [404, 387] on div "Marje Tamm Kas Alter Baltics OÜ ? kuidas kätte soovite saada + Seen ✓ 11:24" at bounding box center [741, 415] width 895 height 62
drag, startPoint x: 402, startPoint y: 351, endPoint x: 362, endPoint y: 354, distance: 41.0
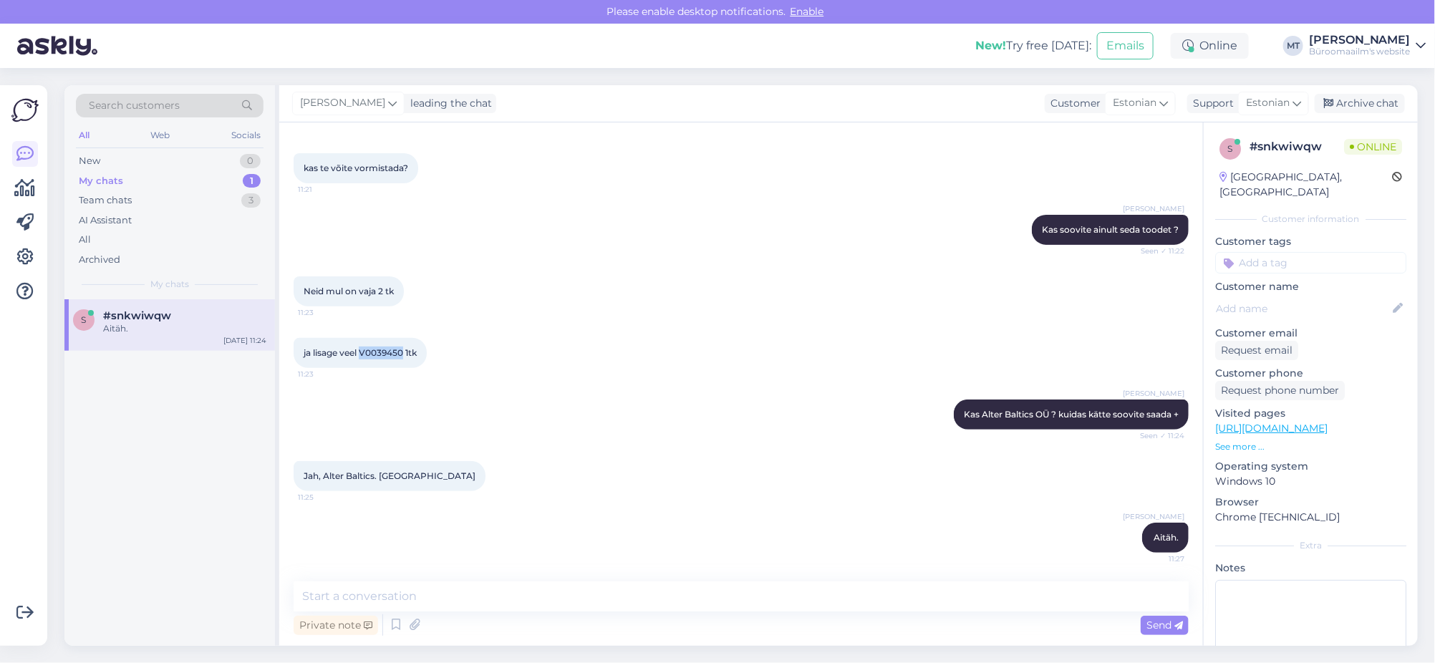
click at [362, 354] on span "ja lisage veel V0039450 1tk" at bounding box center [360, 352] width 113 height 11
copy span "V0039450"
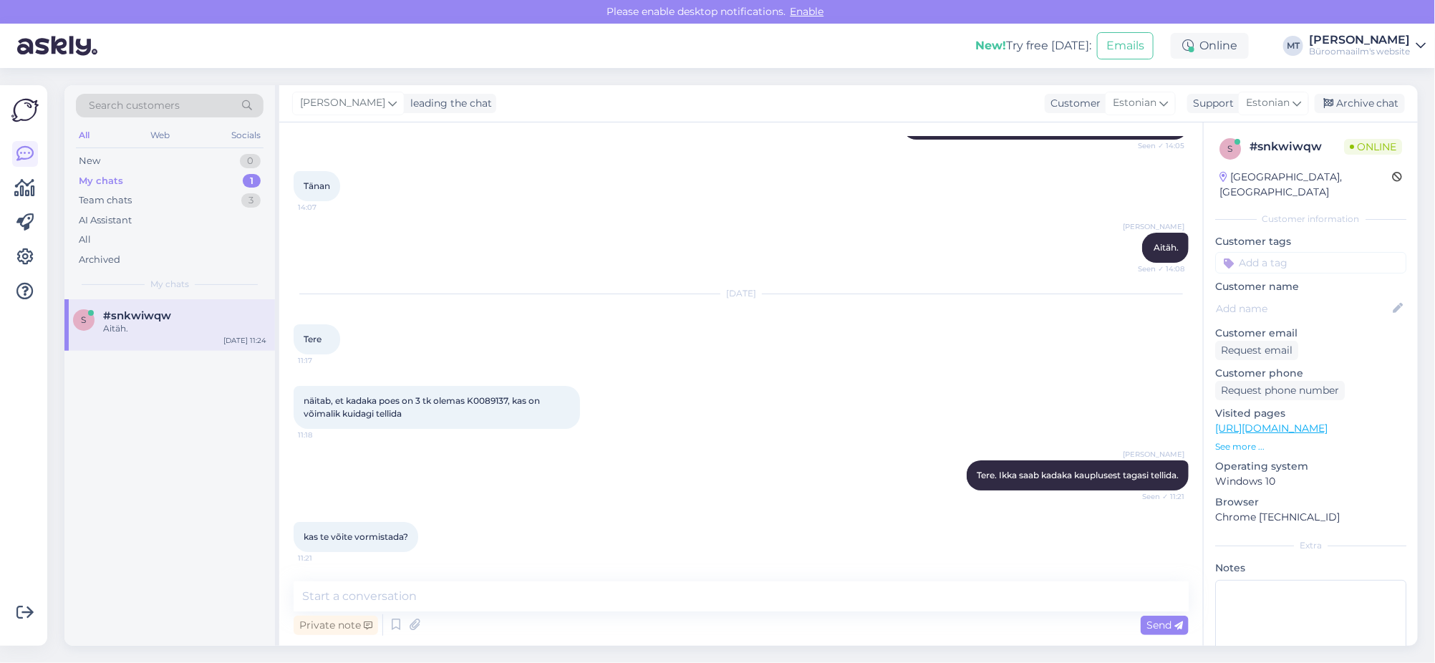
scroll to position [2546, 0]
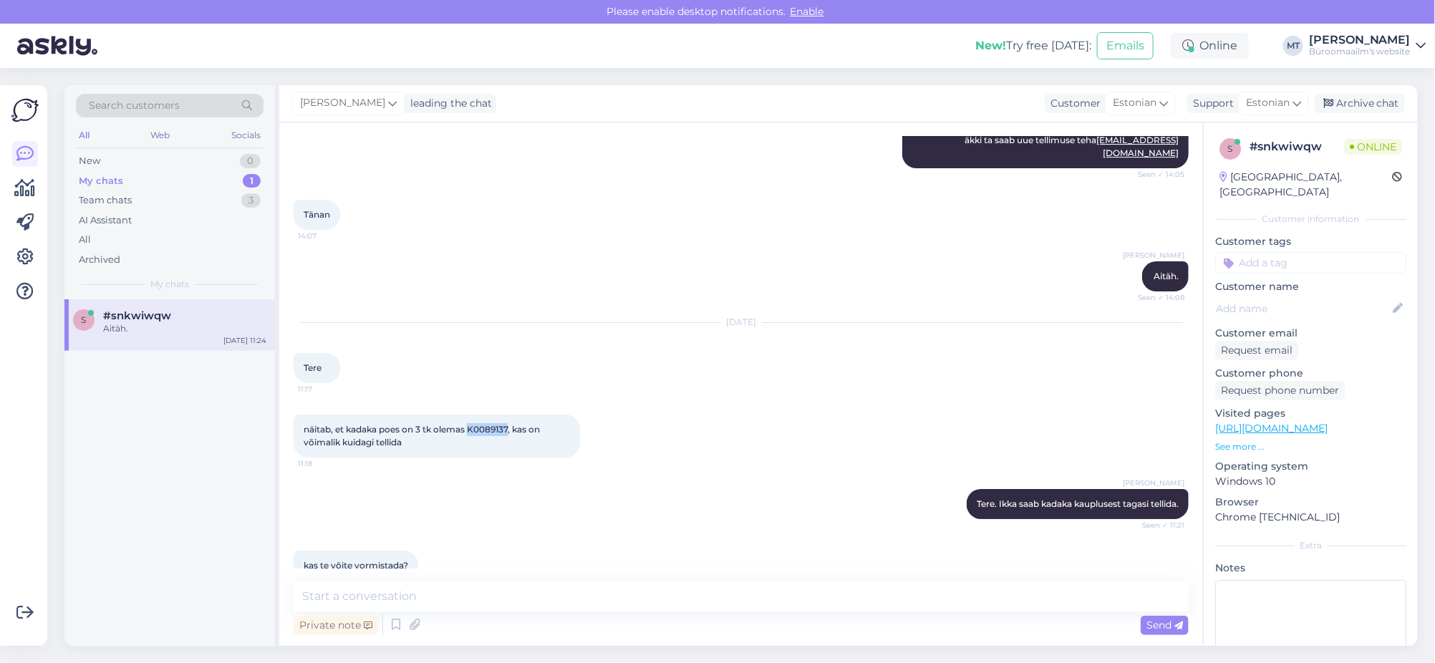
drag, startPoint x: 511, startPoint y: 475, endPoint x: 470, endPoint y: 483, distance: 41.6
click at [470, 448] on span "näitab, et kadaka poes on 3 tk olemas K0089137, kas on võimalik kuidagi tellida" at bounding box center [423, 436] width 238 height 24
copy span "K0089137"
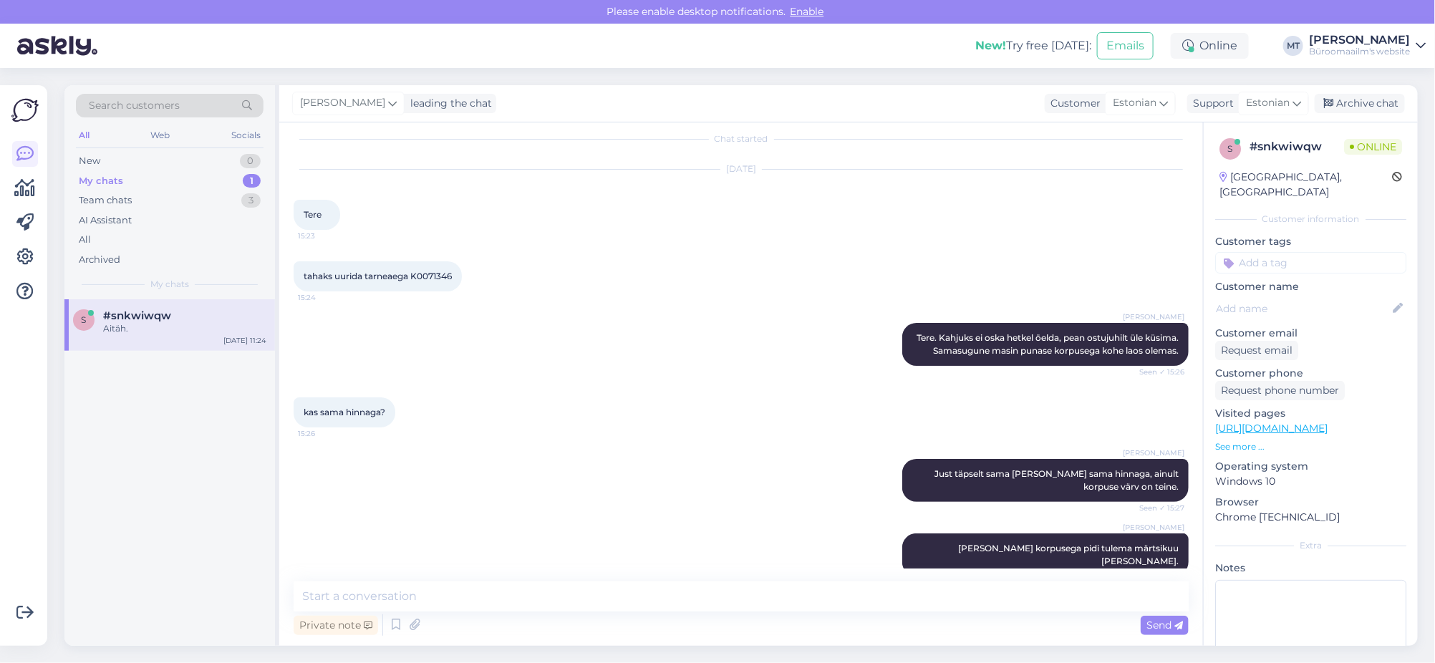
scroll to position [0, 0]
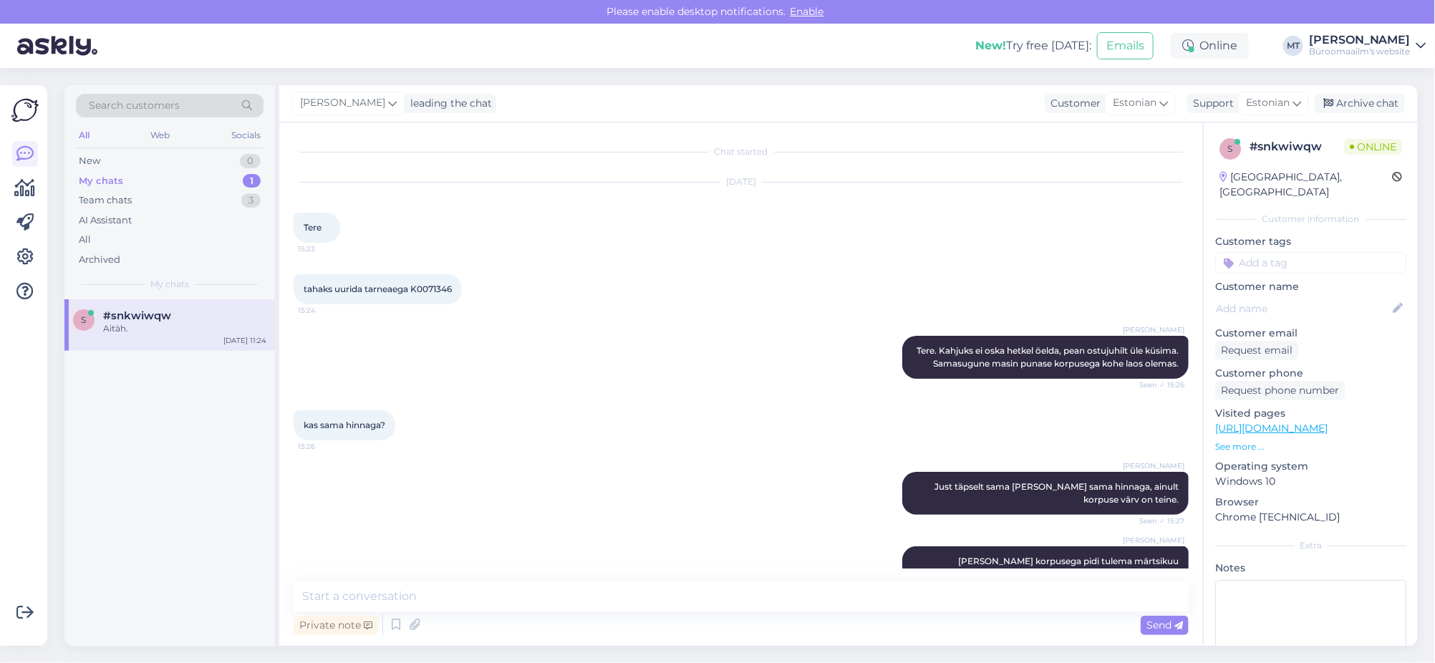
click at [311, 243] on span "15:23" at bounding box center [325, 248] width 54 height 11
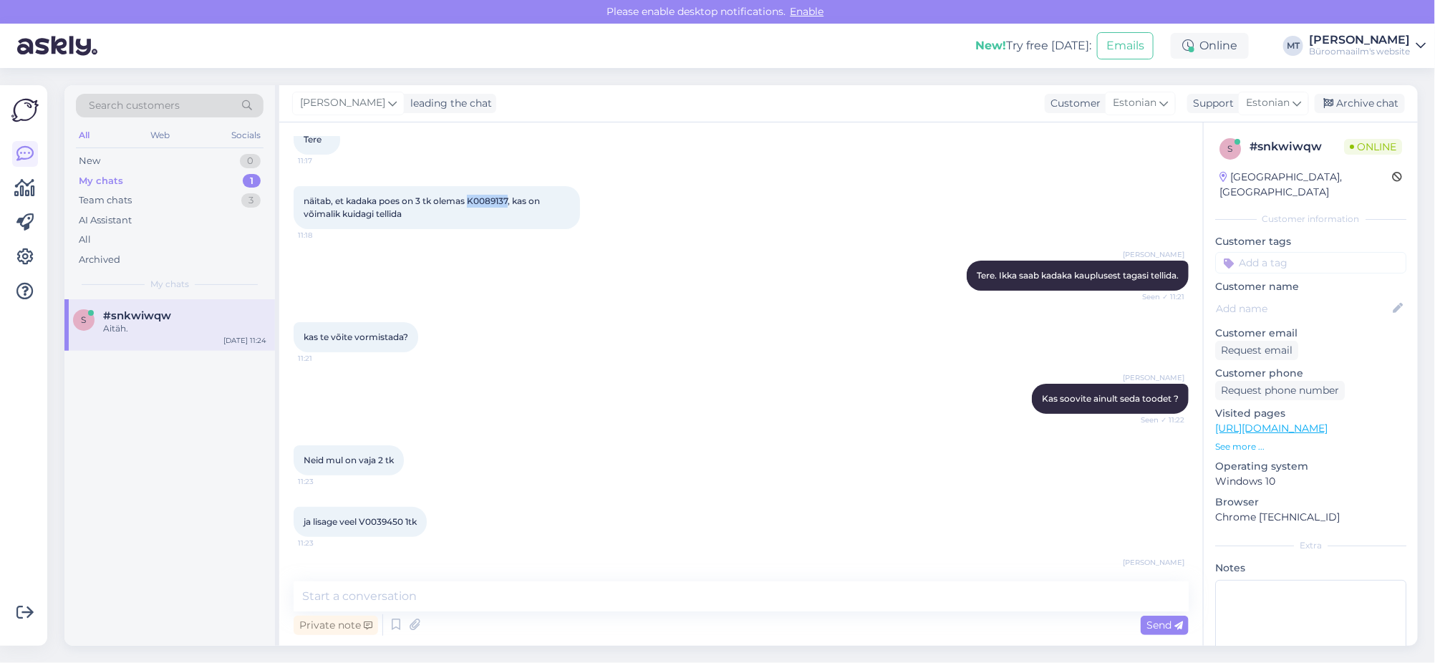
scroll to position [2994, 0]
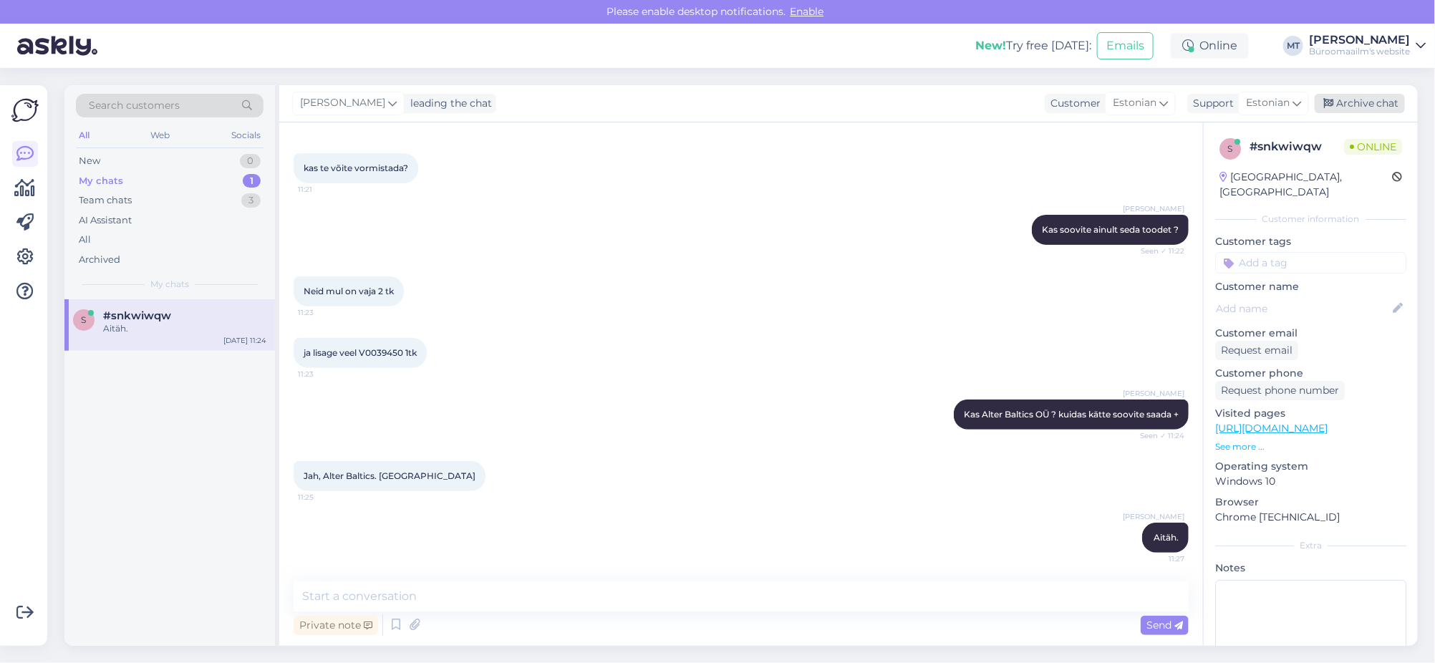
click at [1347, 101] on div "Archive chat" at bounding box center [1360, 103] width 90 height 19
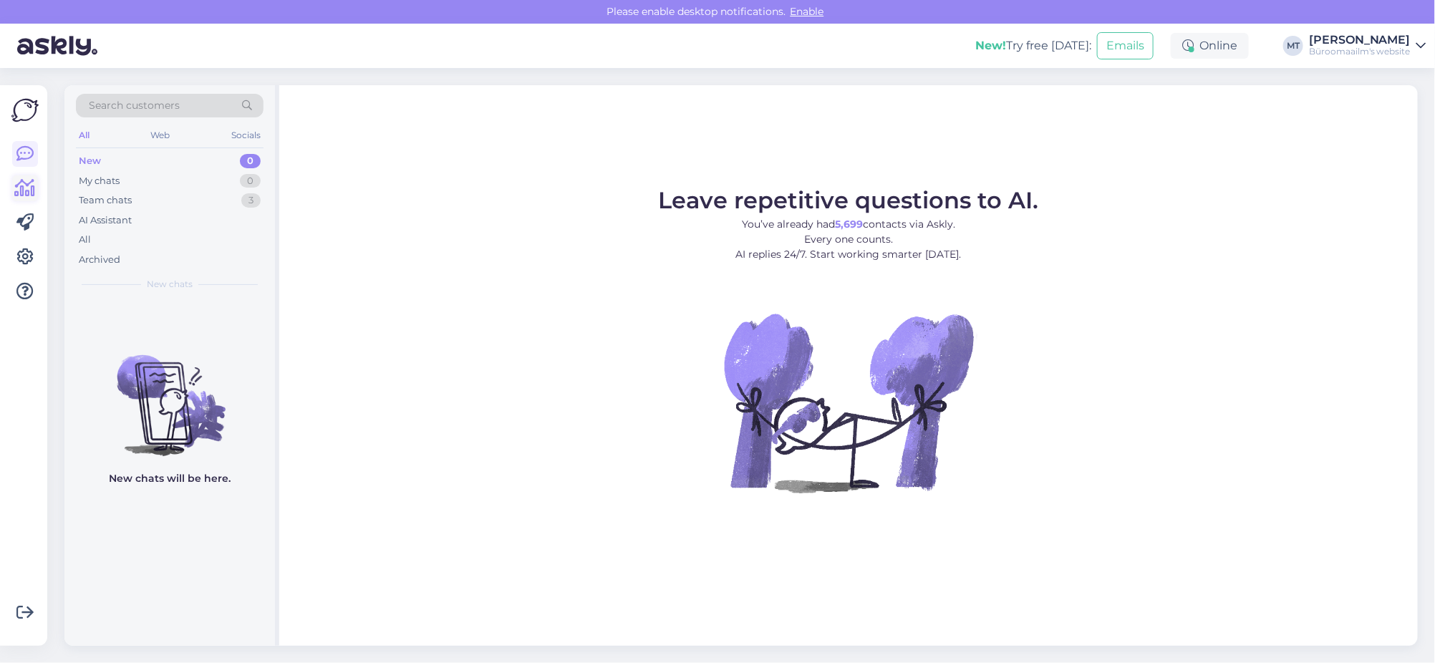
click at [20, 188] on icon at bounding box center [25, 188] width 21 height 17
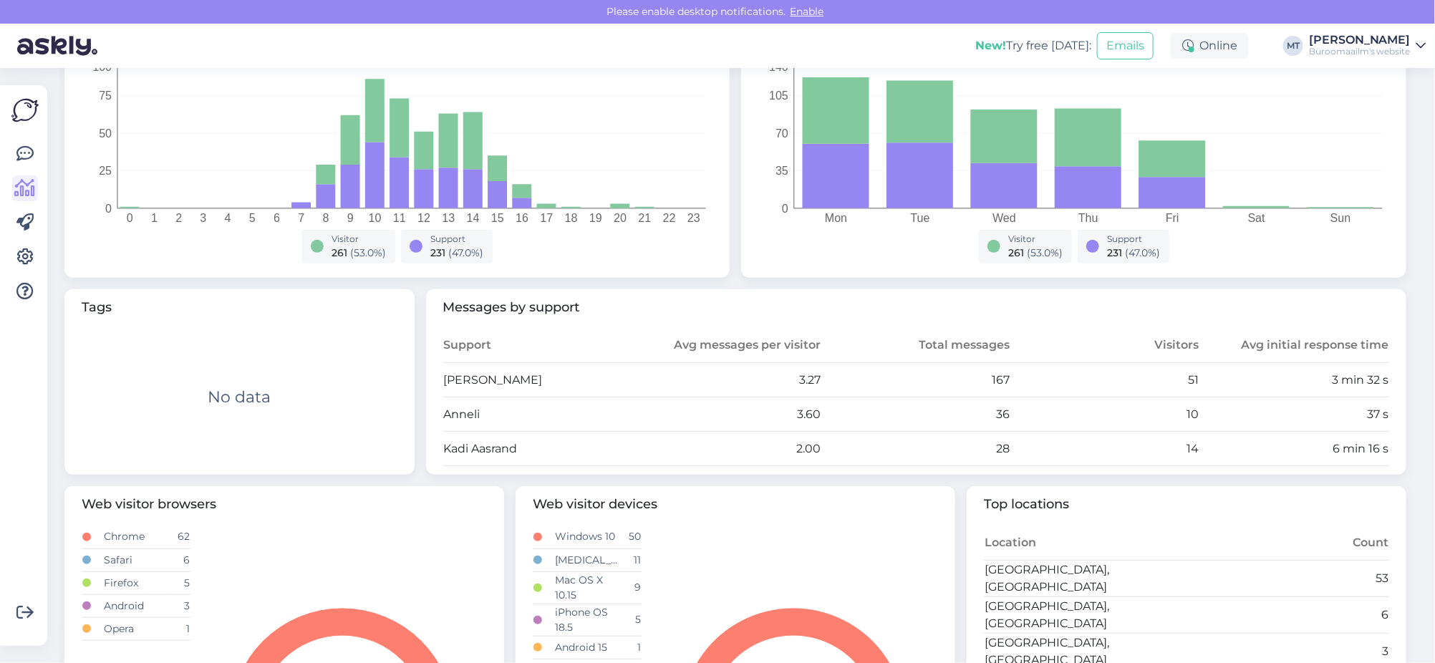
scroll to position [357, 0]
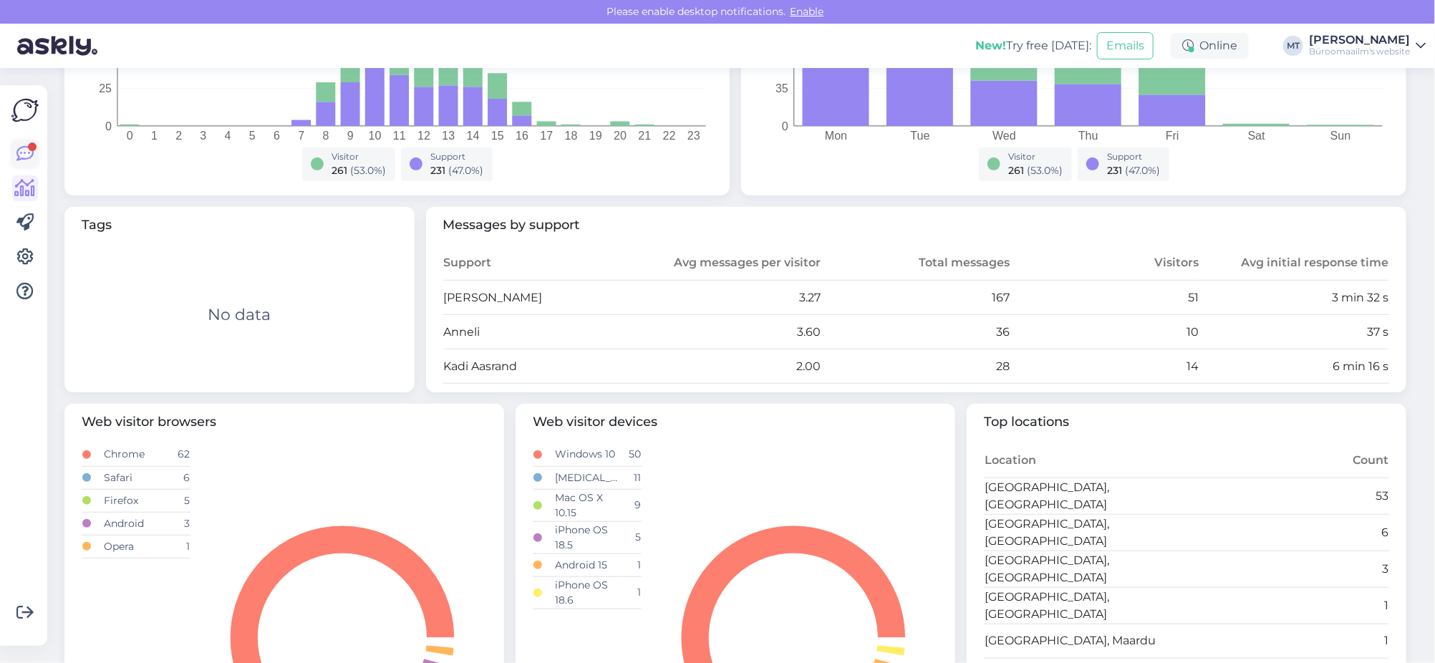
click at [23, 150] on icon at bounding box center [24, 153] width 17 height 17
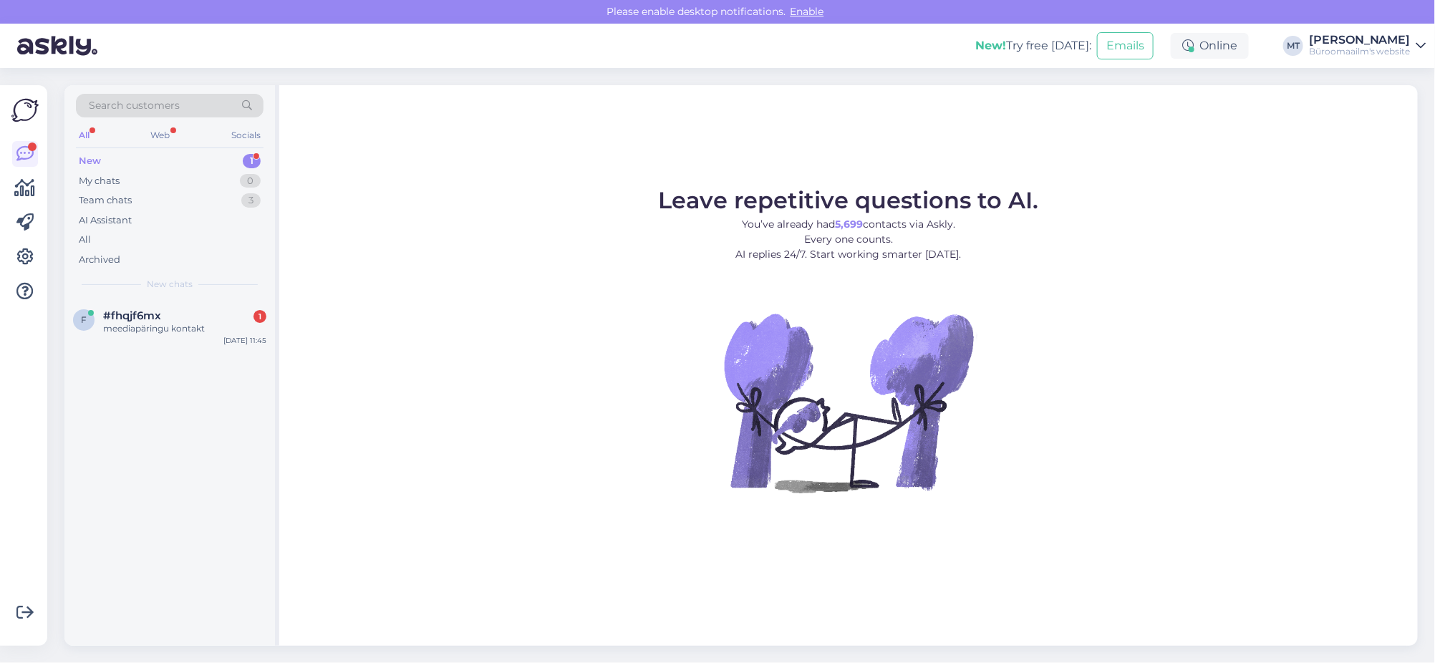
click at [89, 159] on div "New" at bounding box center [90, 161] width 22 height 14
click at [117, 310] on span "#fhqjf6mx" at bounding box center [132, 315] width 58 height 13
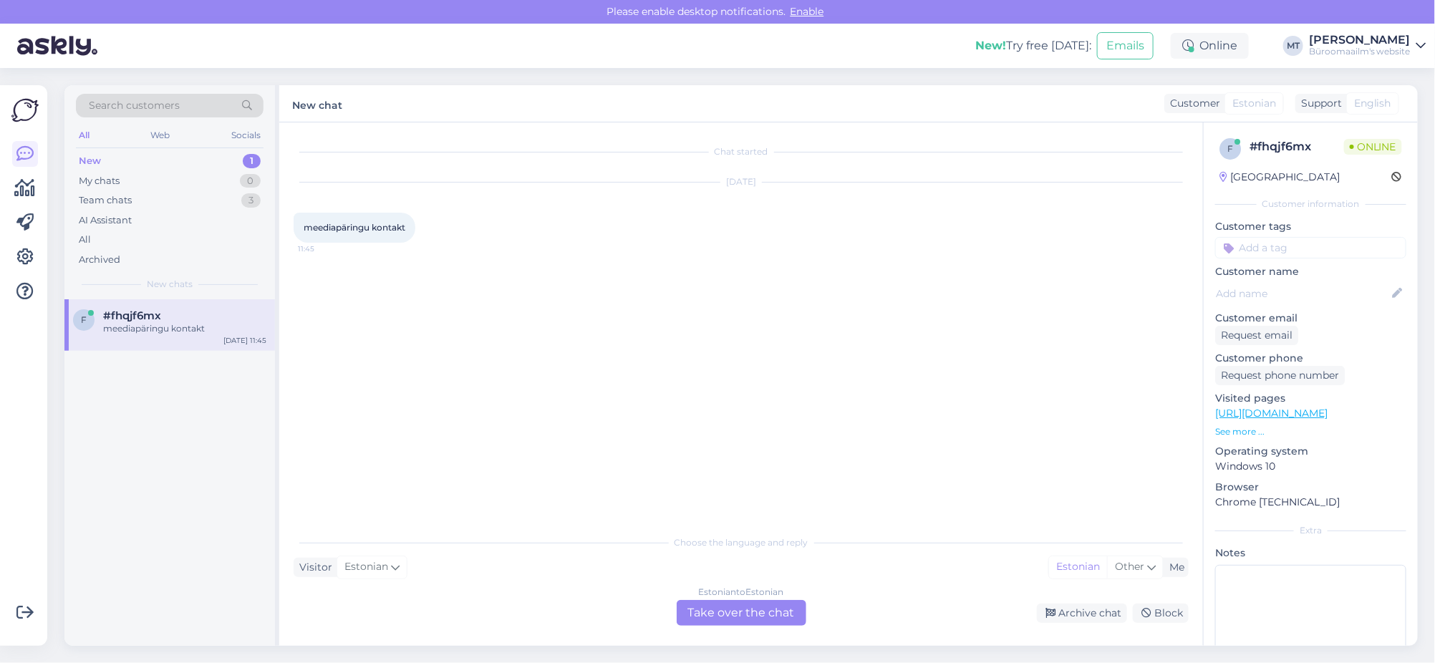
click at [728, 604] on div "Estonian to Estonian Take over the chat" at bounding box center [742, 613] width 130 height 26
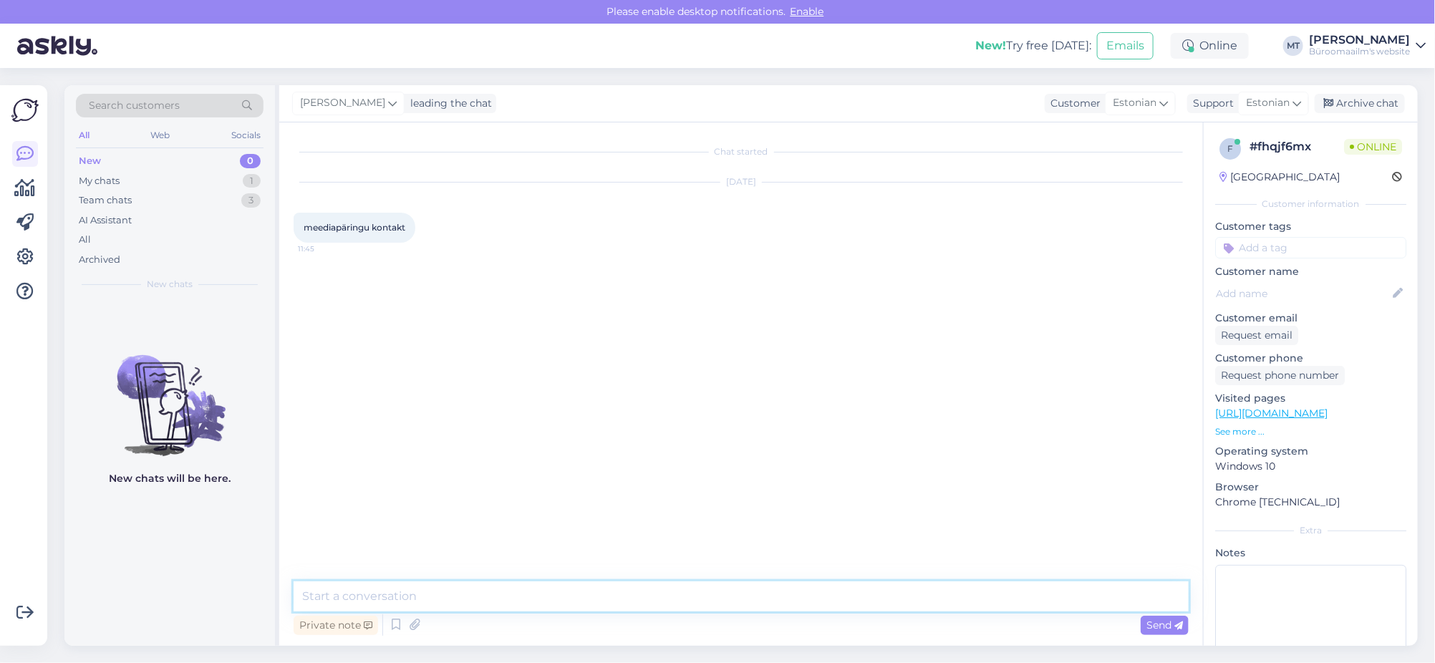
click at [443, 602] on textarea at bounding box center [741, 596] width 895 height 30
type textarea "Tere. Kuidas saame abiks olla ?"
click at [20, 192] on icon at bounding box center [25, 188] width 21 height 17
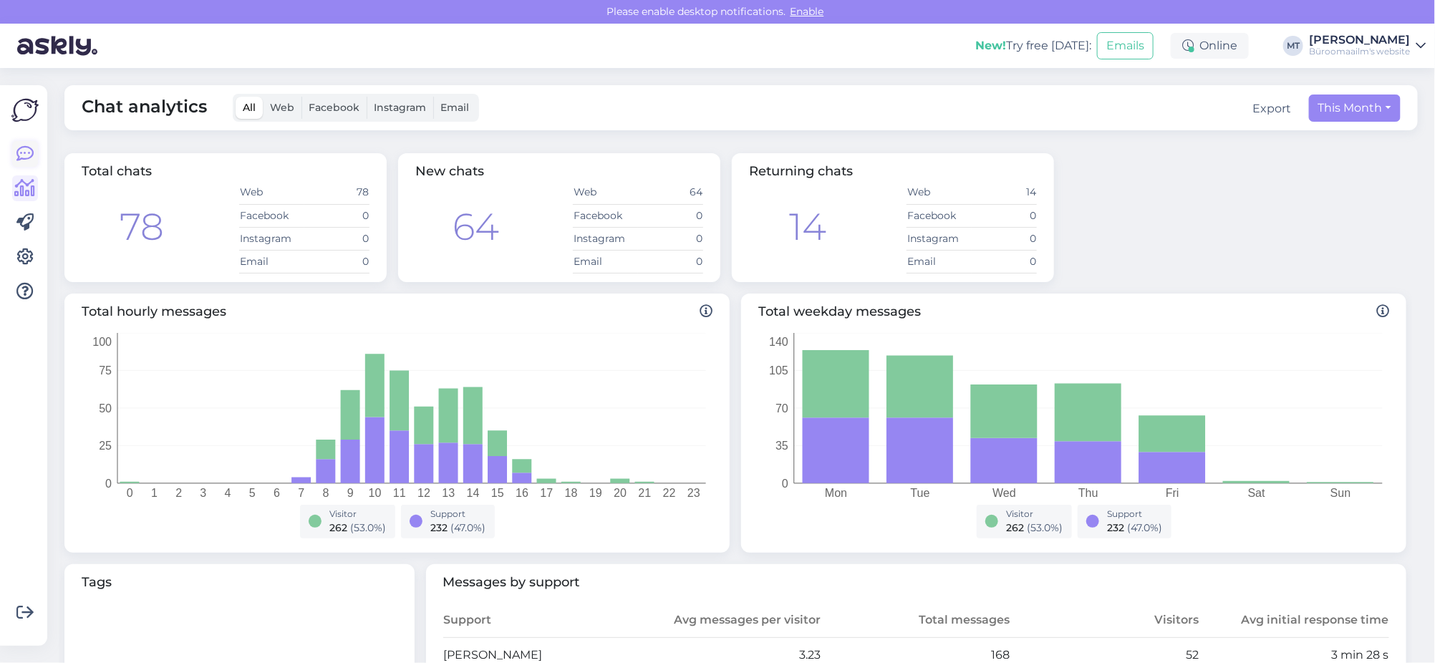
click at [19, 158] on icon at bounding box center [24, 153] width 17 height 17
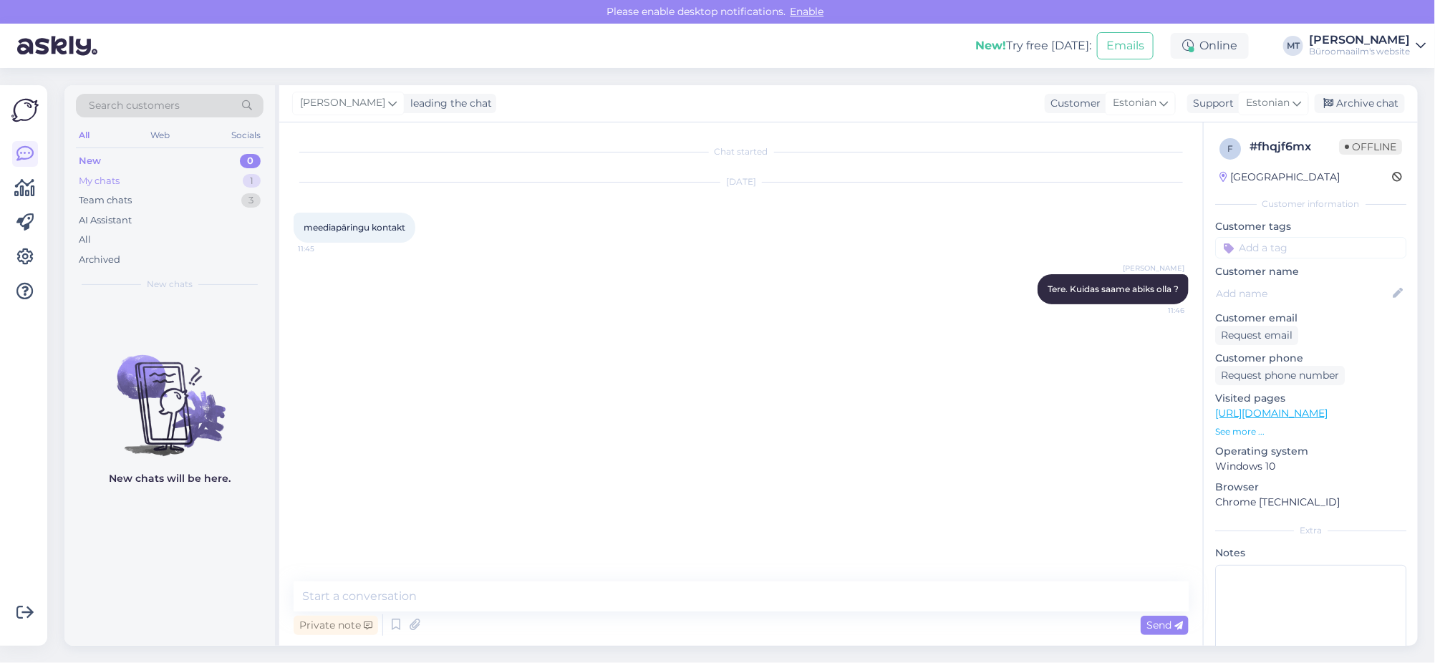
click at [110, 178] on div "My chats" at bounding box center [99, 181] width 41 height 14
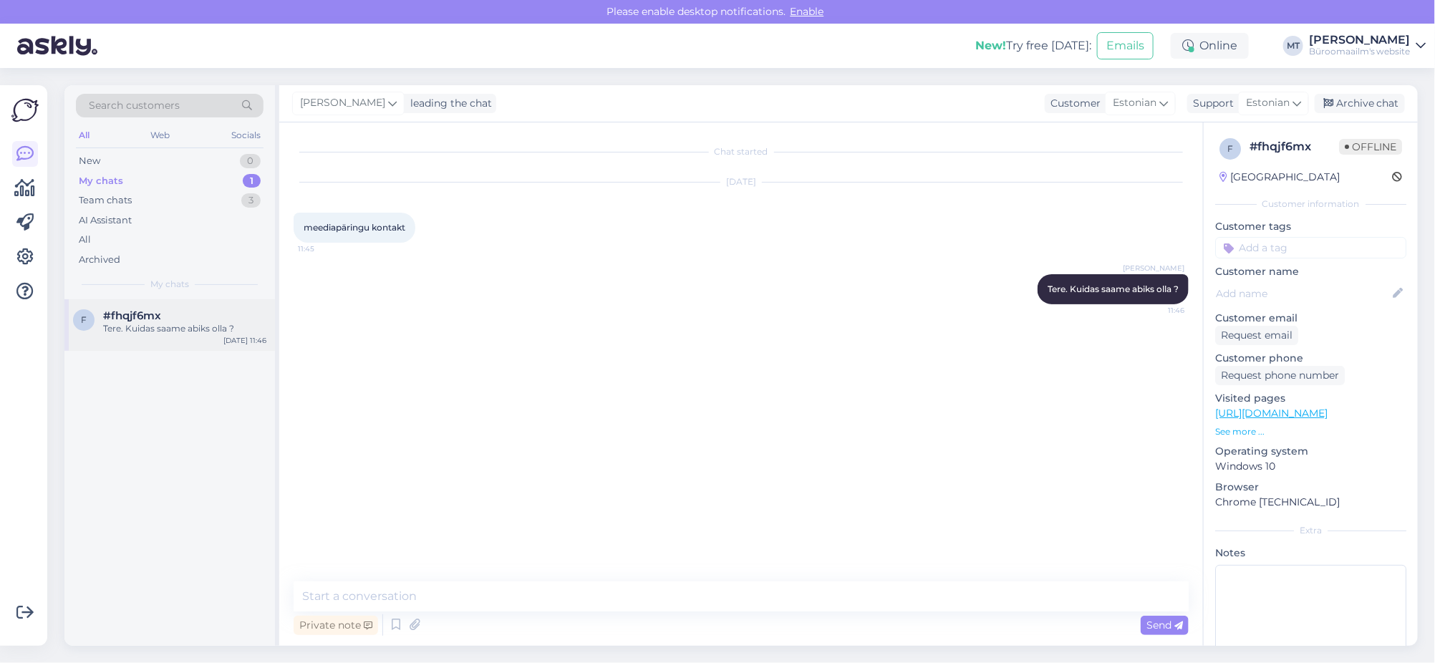
click at [150, 321] on span "#fhqjf6mx" at bounding box center [132, 315] width 58 height 13
click at [1378, 102] on div "Archive chat" at bounding box center [1360, 103] width 90 height 19
